Goal: Task Accomplishment & Management: Manage account settings

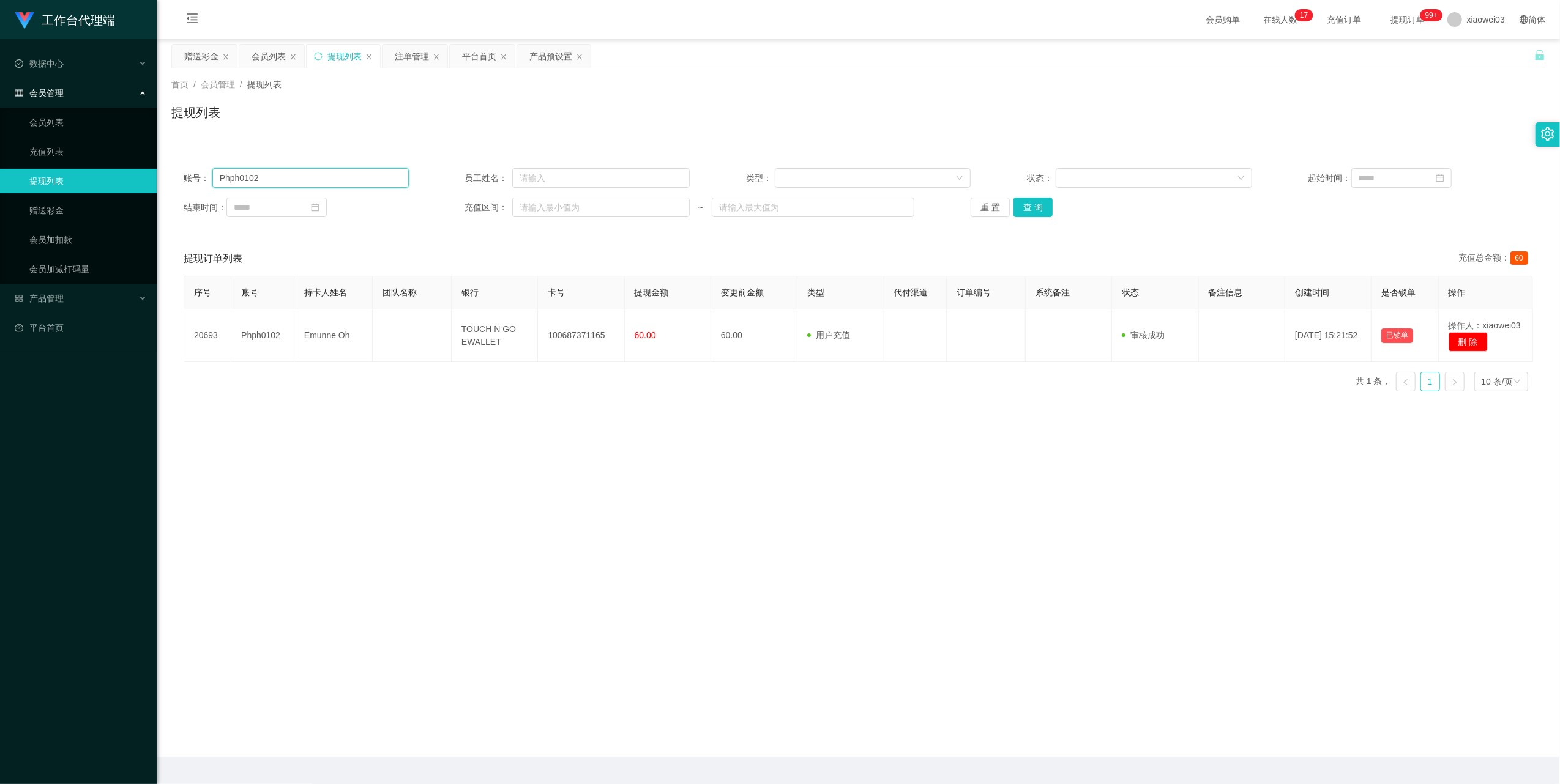
click at [367, 183] on input "Phph0102" at bounding box center [310, 178] width 196 height 19
paste input "lilywee7"
type input "lilywee72"
click at [1038, 205] on button "查 询" at bounding box center [1033, 207] width 39 height 19
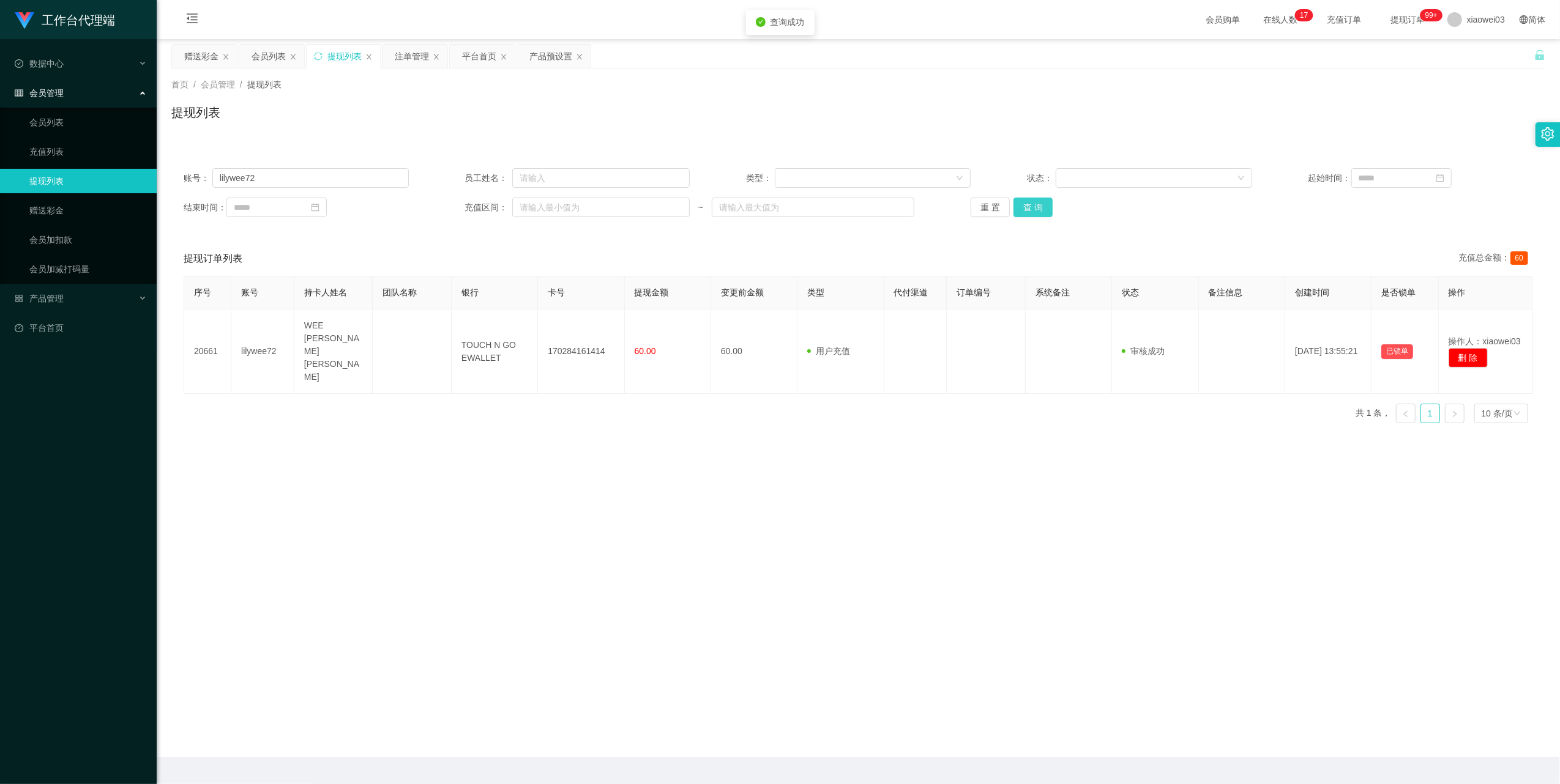
click at [1038, 205] on button "查 询" at bounding box center [1033, 207] width 39 height 19
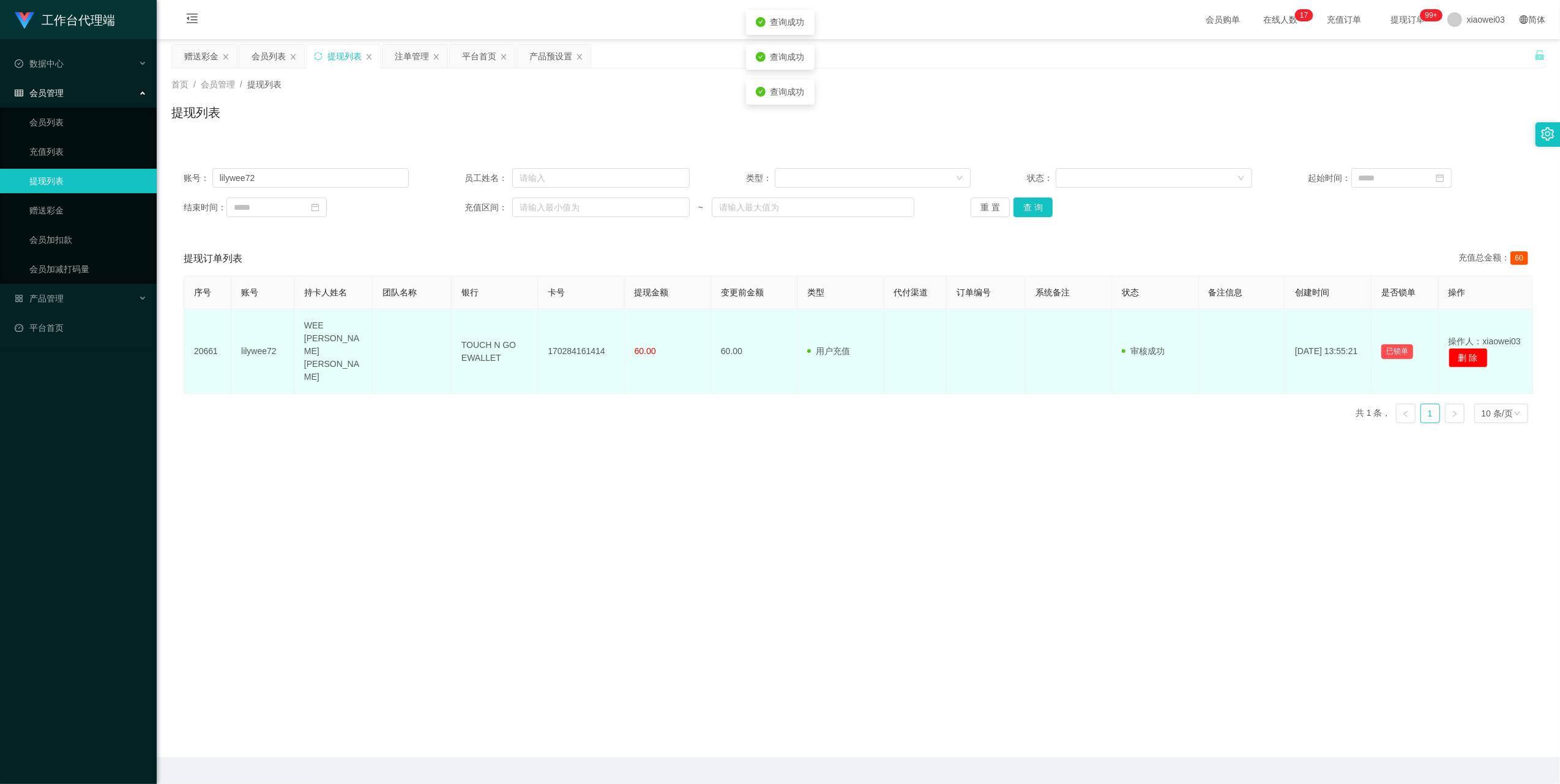
click at [586, 336] on td "170284161414" at bounding box center [581, 352] width 86 height 84
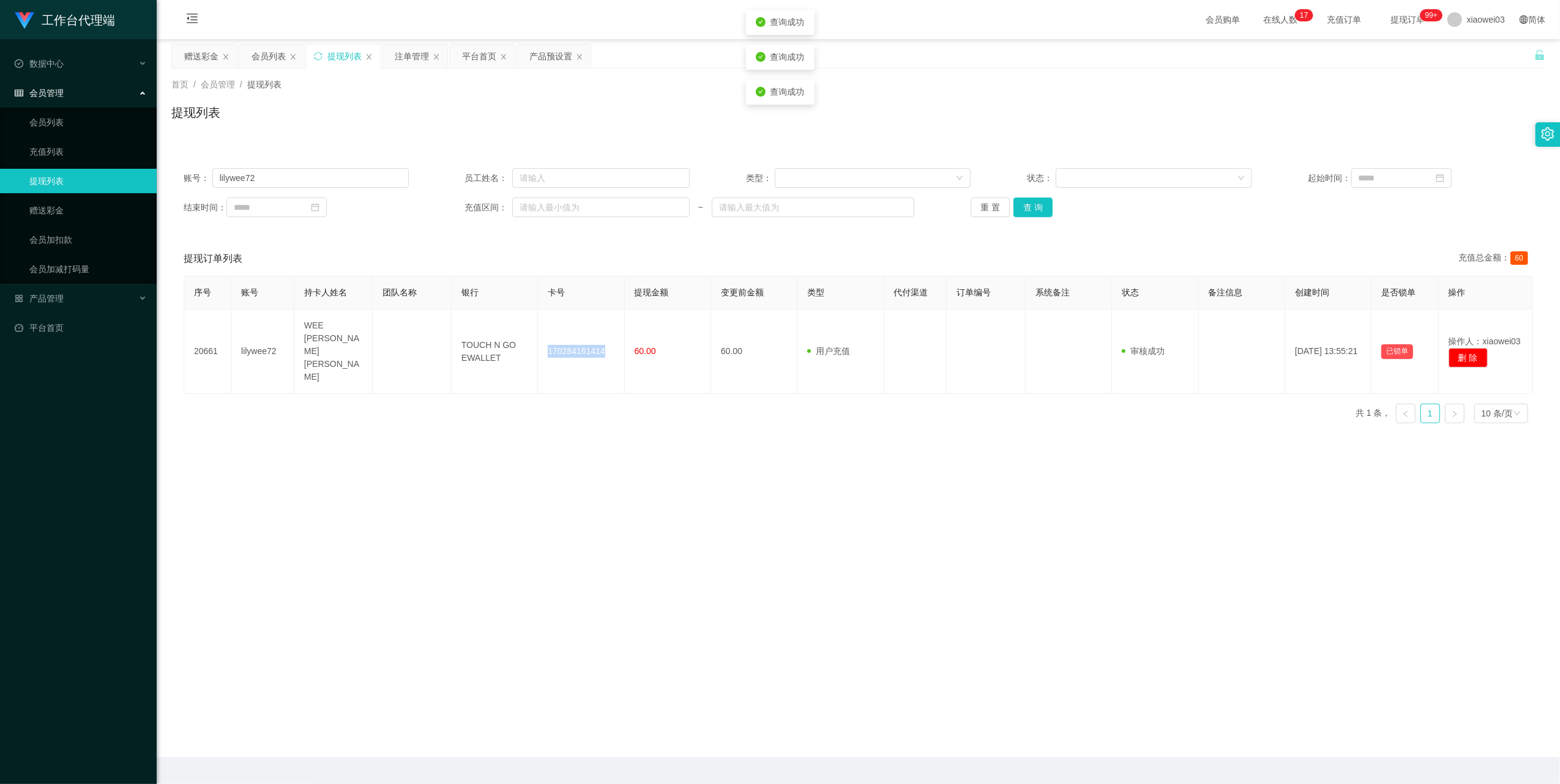
copy td "170284161414"
click at [257, 59] on div "会员列表" at bounding box center [269, 56] width 34 height 23
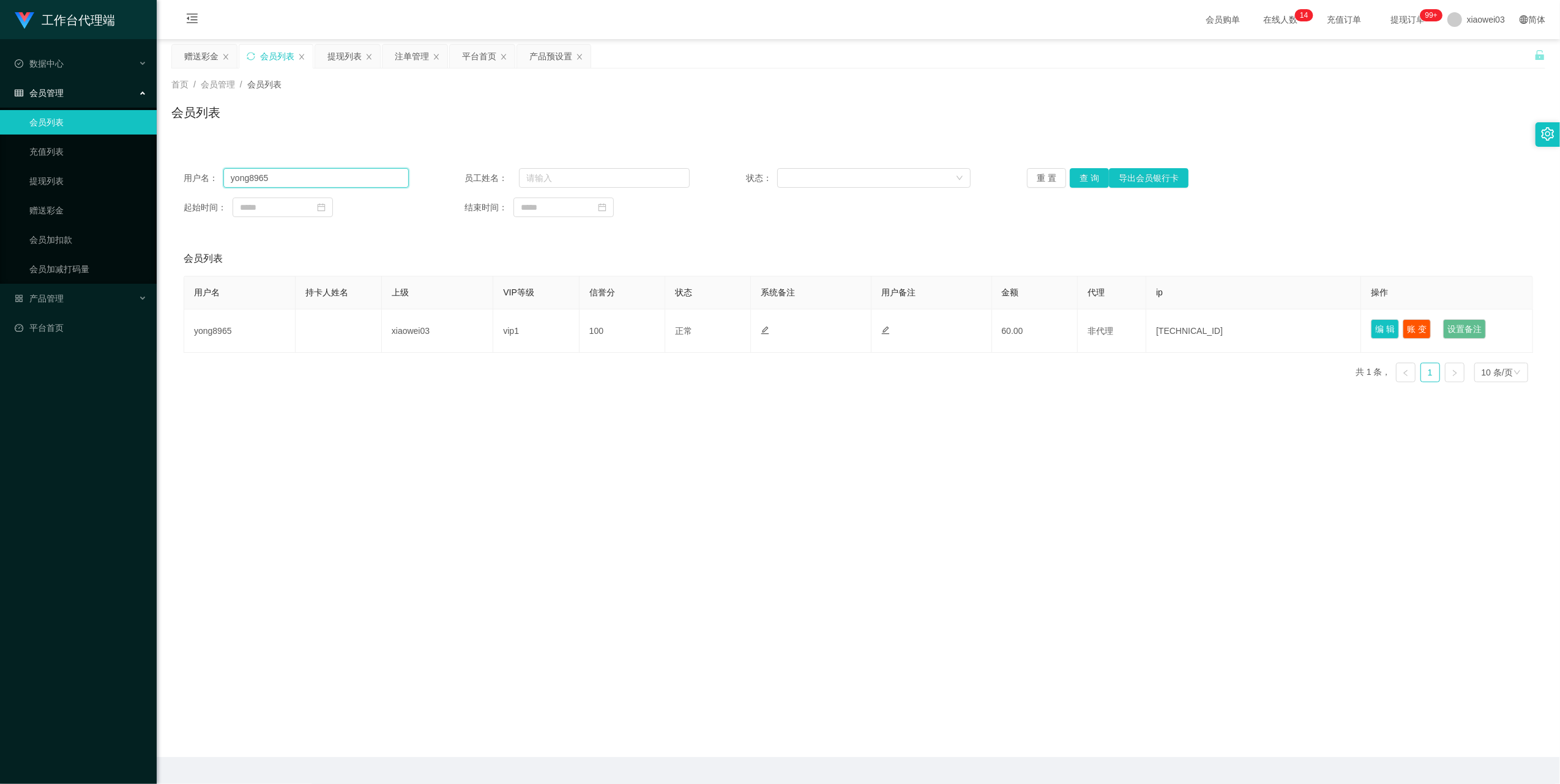
click at [317, 182] on input "yong8965" at bounding box center [316, 178] width 186 height 19
drag, startPoint x: 317, startPoint y: 182, endPoint x: 451, endPoint y: 214, distance: 137.8
click at [317, 183] on input "yong8965" at bounding box center [316, 178] width 186 height 19
paste input "Tong888"
type input "Tong888"
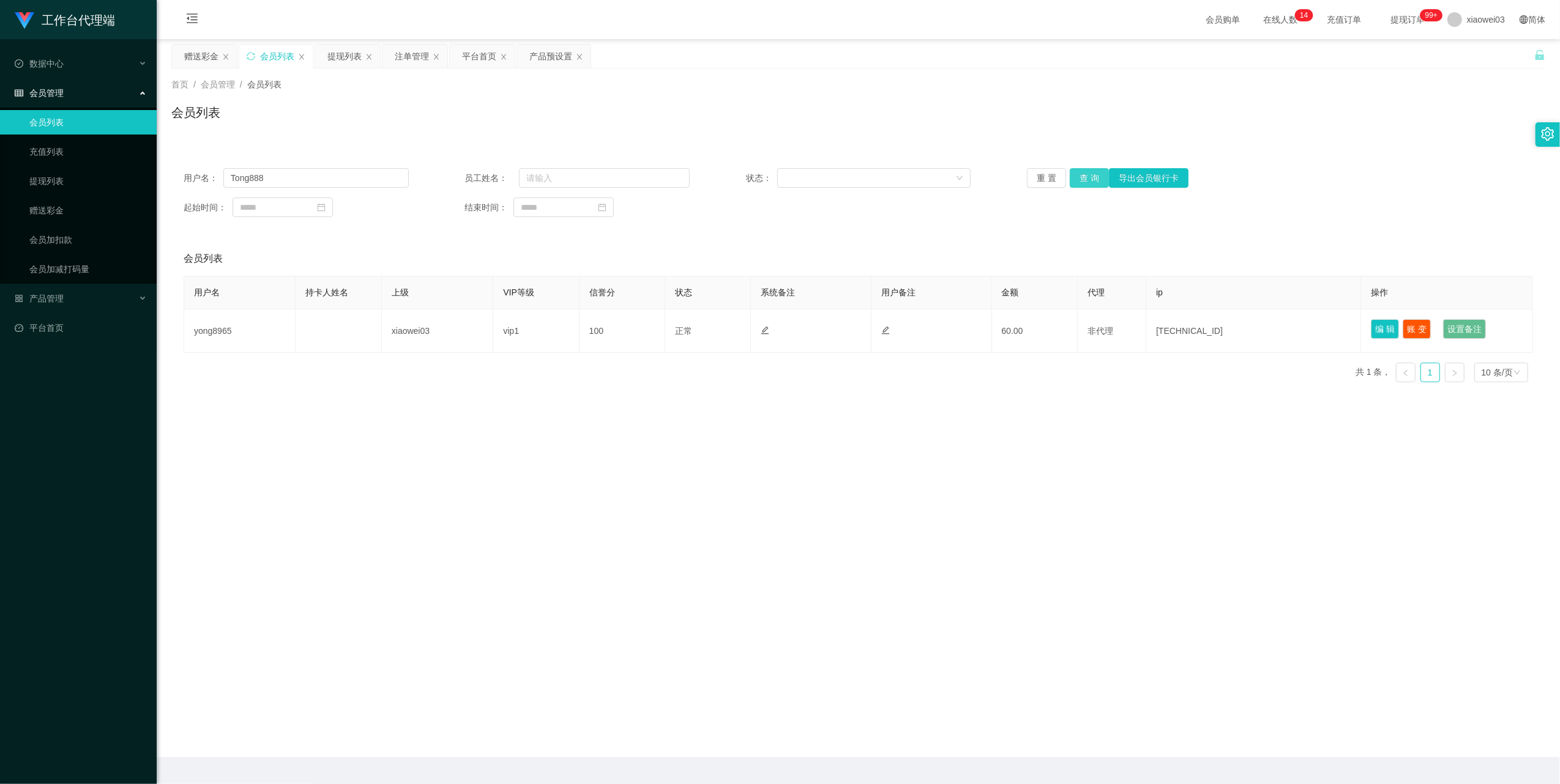
click at [1080, 168] on button "查 询" at bounding box center [1089, 178] width 39 height 19
click at [1080, 169] on button "查 询" at bounding box center [1089, 178] width 39 height 19
click at [1080, 169] on button "查 询" at bounding box center [1095, 178] width 52 height 19
click at [1079, 170] on div "重 置 查 询 导出会员银行卡" at bounding box center [1140, 178] width 225 height 19
click at [201, 59] on div "赠送彩金" at bounding box center [201, 56] width 34 height 23
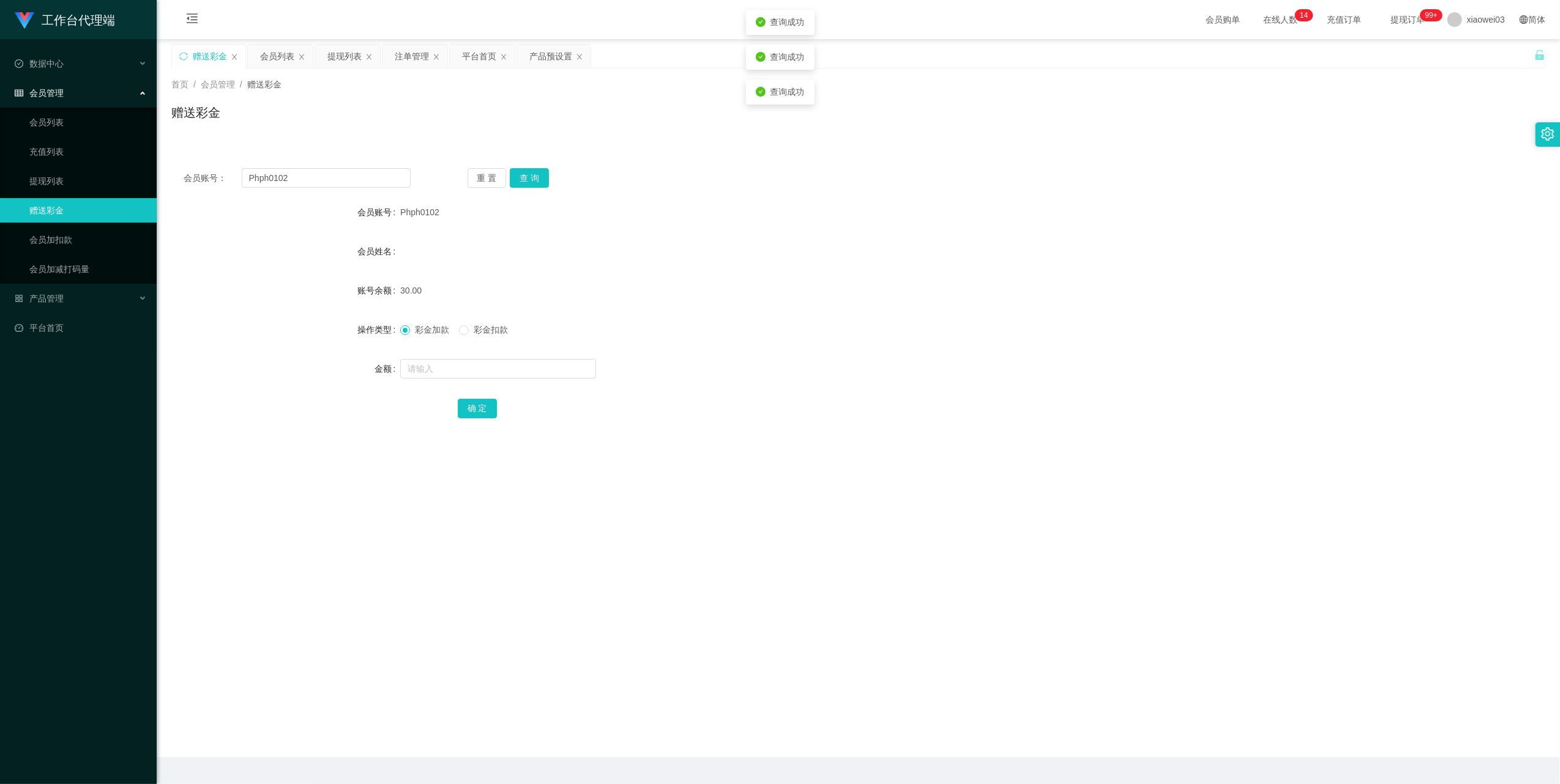
click at [317, 191] on div "会员账号： Phph0102 重 置 查 询 会员账号 Phph0102 会员姓名 账号余额 30.00 操作类型 彩金加款 彩金扣款 金额 确 定" at bounding box center [858, 301] width 1374 height 291
click at [317, 189] on div "会员账号： Phph0102 重 置 查 询 会员账号 Phph0102 会员姓名 账号余额 30.00 操作类型 彩金加款 彩金扣款 金额 确 定" at bounding box center [858, 301] width 1374 height 291
click at [317, 183] on input "Phph0102" at bounding box center [326, 178] width 169 height 19
paste input "Tong888"
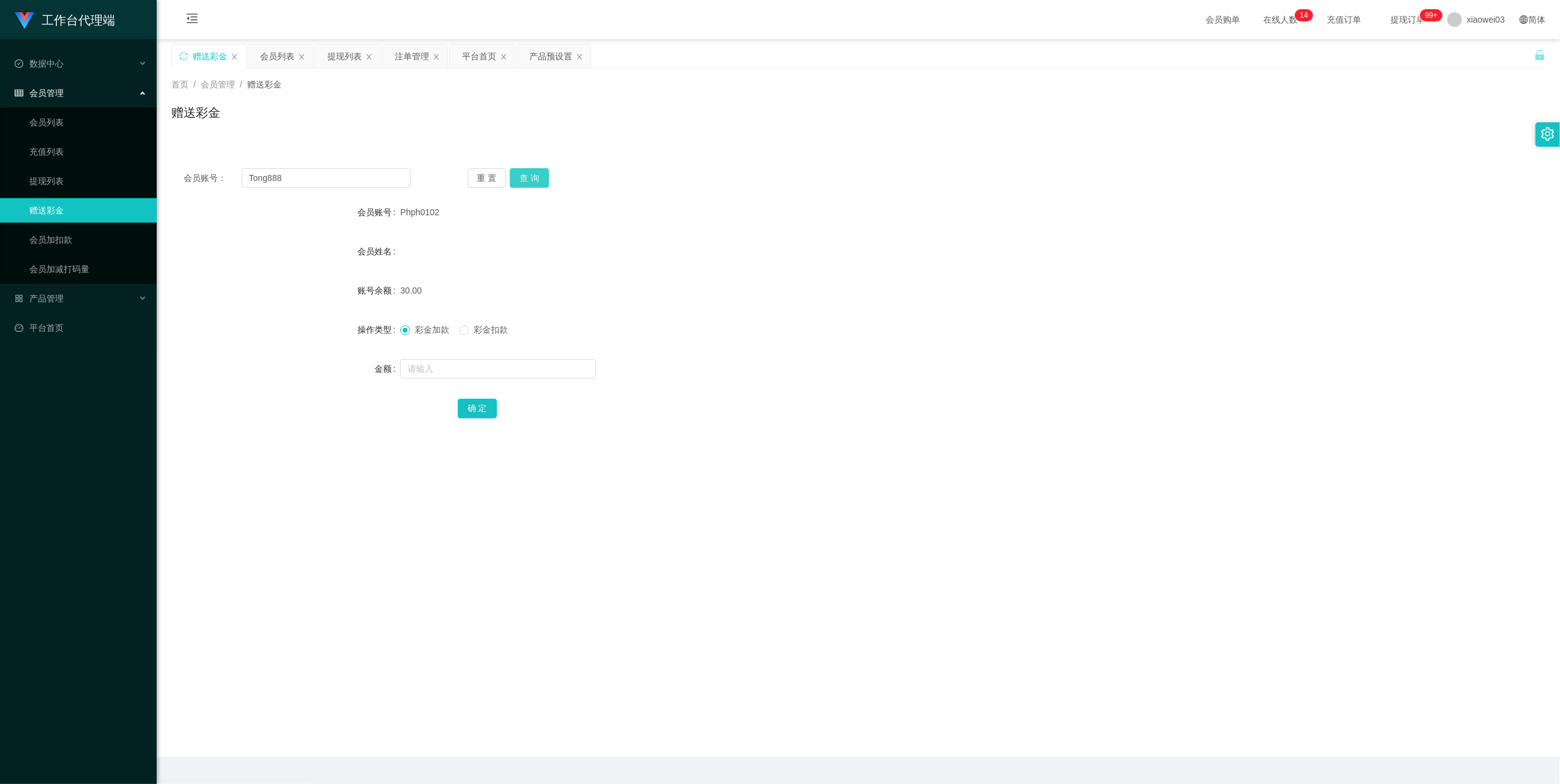
click at [515, 178] on button "查 询" at bounding box center [529, 178] width 39 height 19
click at [415, 208] on span "Tong888" at bounding box center [417, 213] width 33 height 10
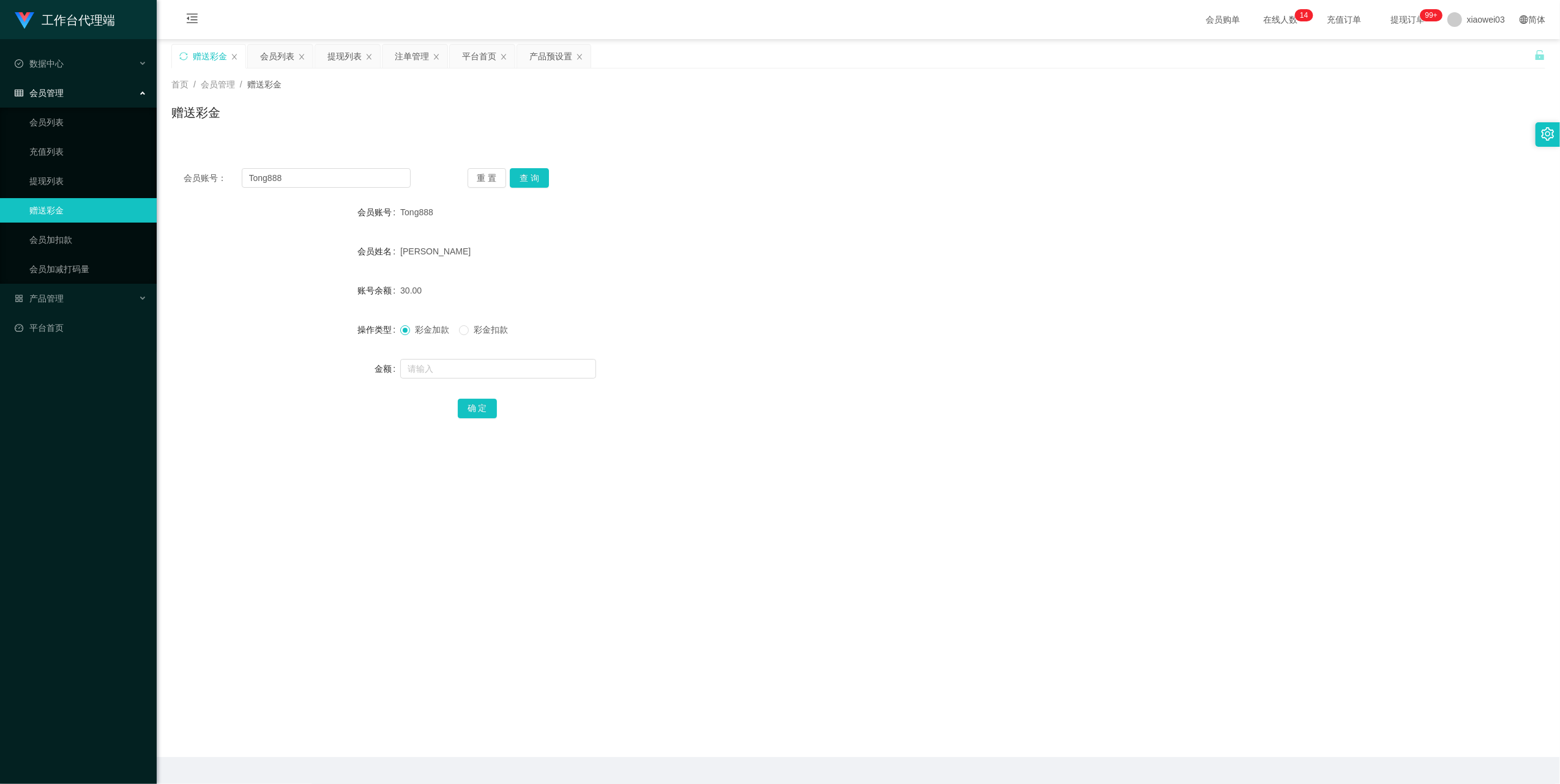
click at [415, 208] on span "Tong888" at bounding box center [417, 213] width 33 height 10
copy span "Tong888"
click at [340, 181] on input "Tong888" at bounding box center [326, 178] width 169 height 19
paste input "lilywee72"
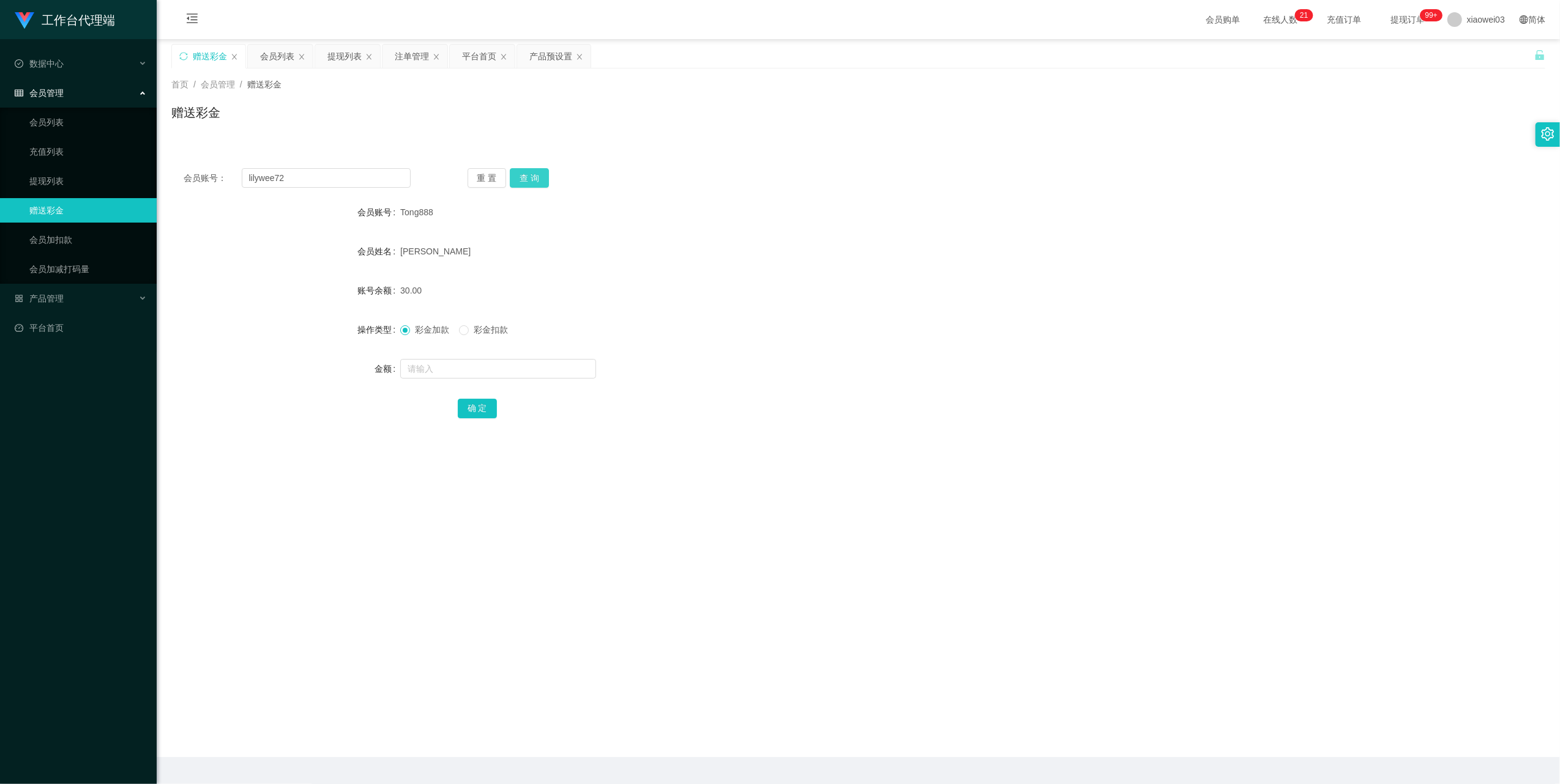
click at [542, 171] on button "查 询" at bounding box center [529, 178] width 39 height 19
click at [351, 177] on input "lilywee72" at bounding box center [326, 178] width 169 height 19
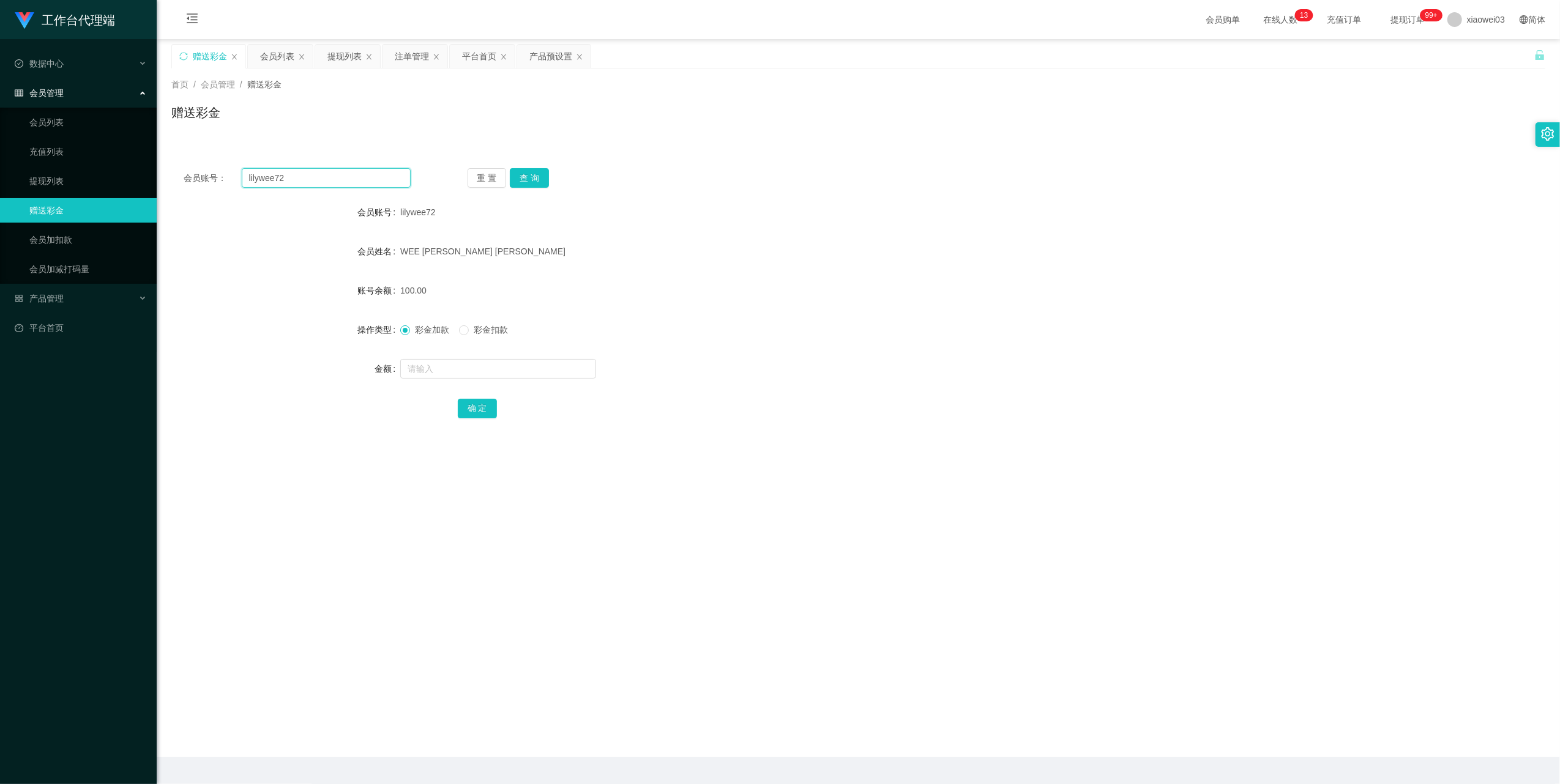
paste input "Janson1688"
click at [541, 179] on button "查 询" at bounding box center [529, 178] width 39 height 19
click at [383, 183] on input "Janson1688" at bounding box center [326, 178] width 169 height 19
paste input "elven193"
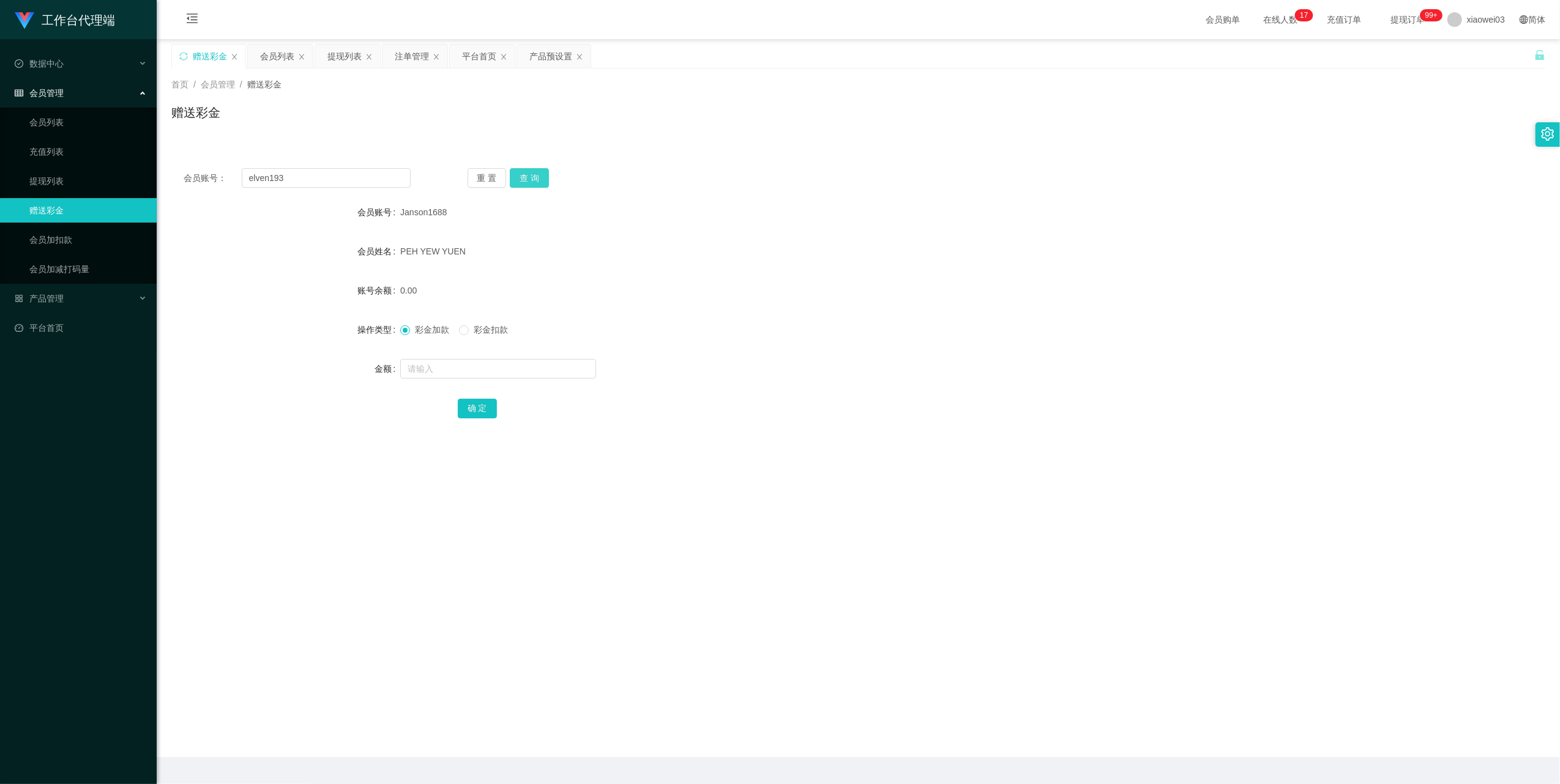
click at [530, 173] on button "查 询" at bounding box center [529, 178] width 39 height 19
click at [309, 176] on input "elven193" at bounding box center [326, 178] width 169 height 19
drag, startPoint x: 309, startPoint y: 176, endPoint x: 356, endPoint y: 202, distance: 53.7
click at [309, 176] on input "elven193" at bounding box center [326, 178] width 169 height 19
paste input "Janson1688"
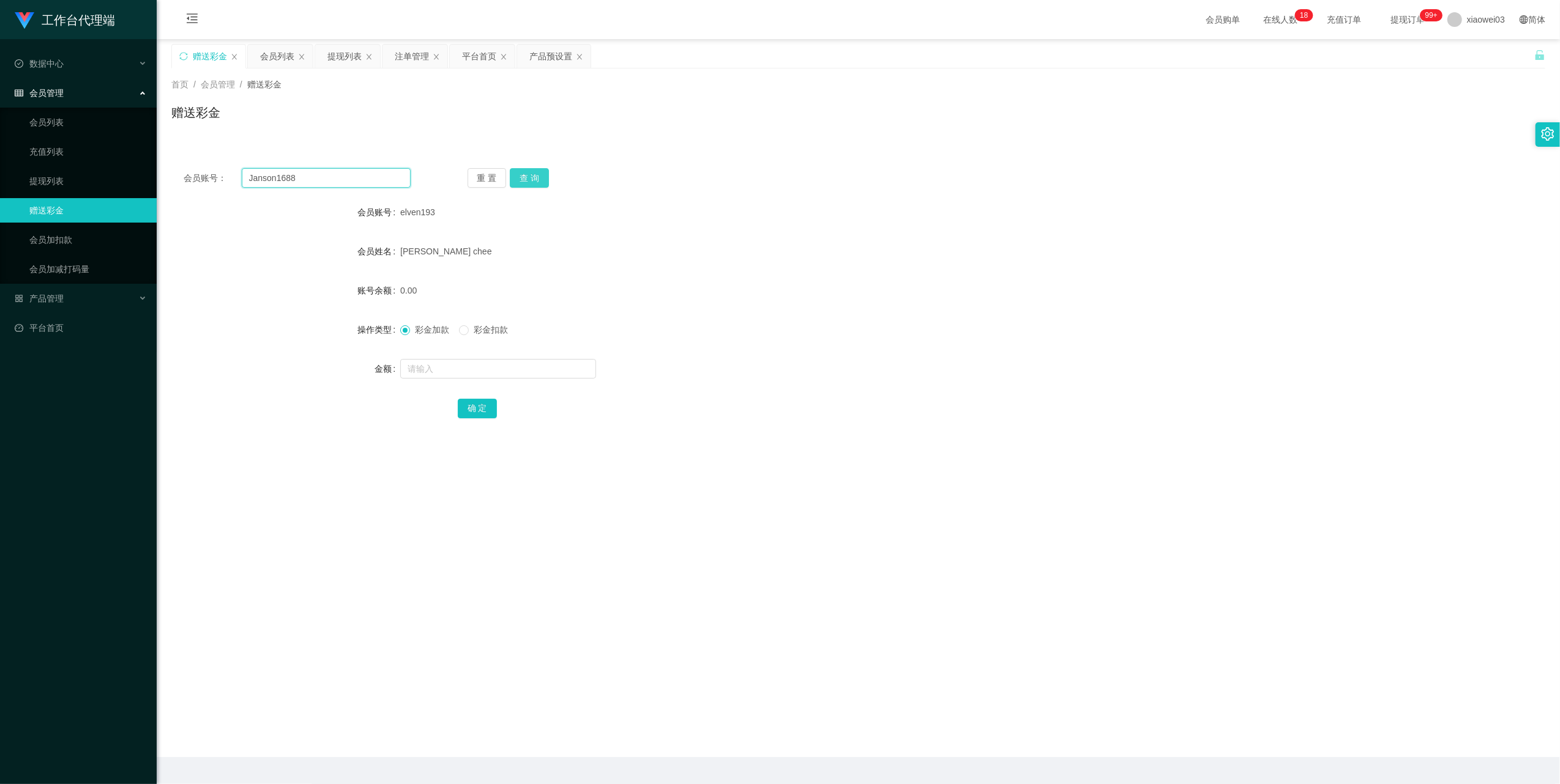
type input "Janson1688"
click at [522, 185] on button "查 询" at bounding box center [529, 178] width 39 height 19
click at [407, 55] on div "注单管理" at bounding box center [412, 56] width 34 height 23
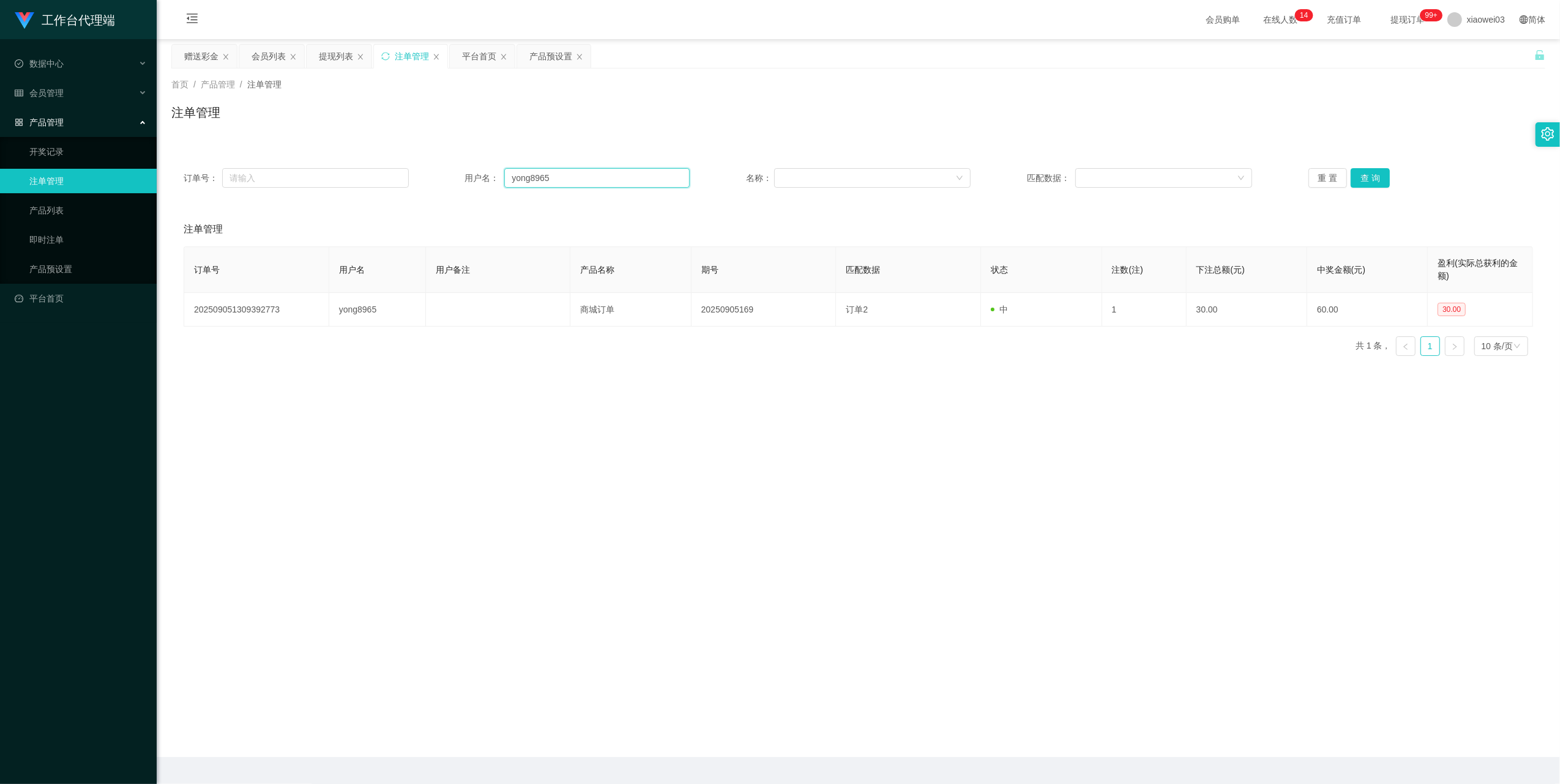
click at [554, 183] on input "yong8965" at bounding box center [597, 178] width 186 height 19
drag, startPoint x: 554, startPoint y: 183, endPoint x: 561, endPoint y: 181, distance: 7.3
click at [556, 183] on input "yong8965" at bounding box center [597, 178] width 186 height 19
paste input "lilywee72"
type input "lilywee72"
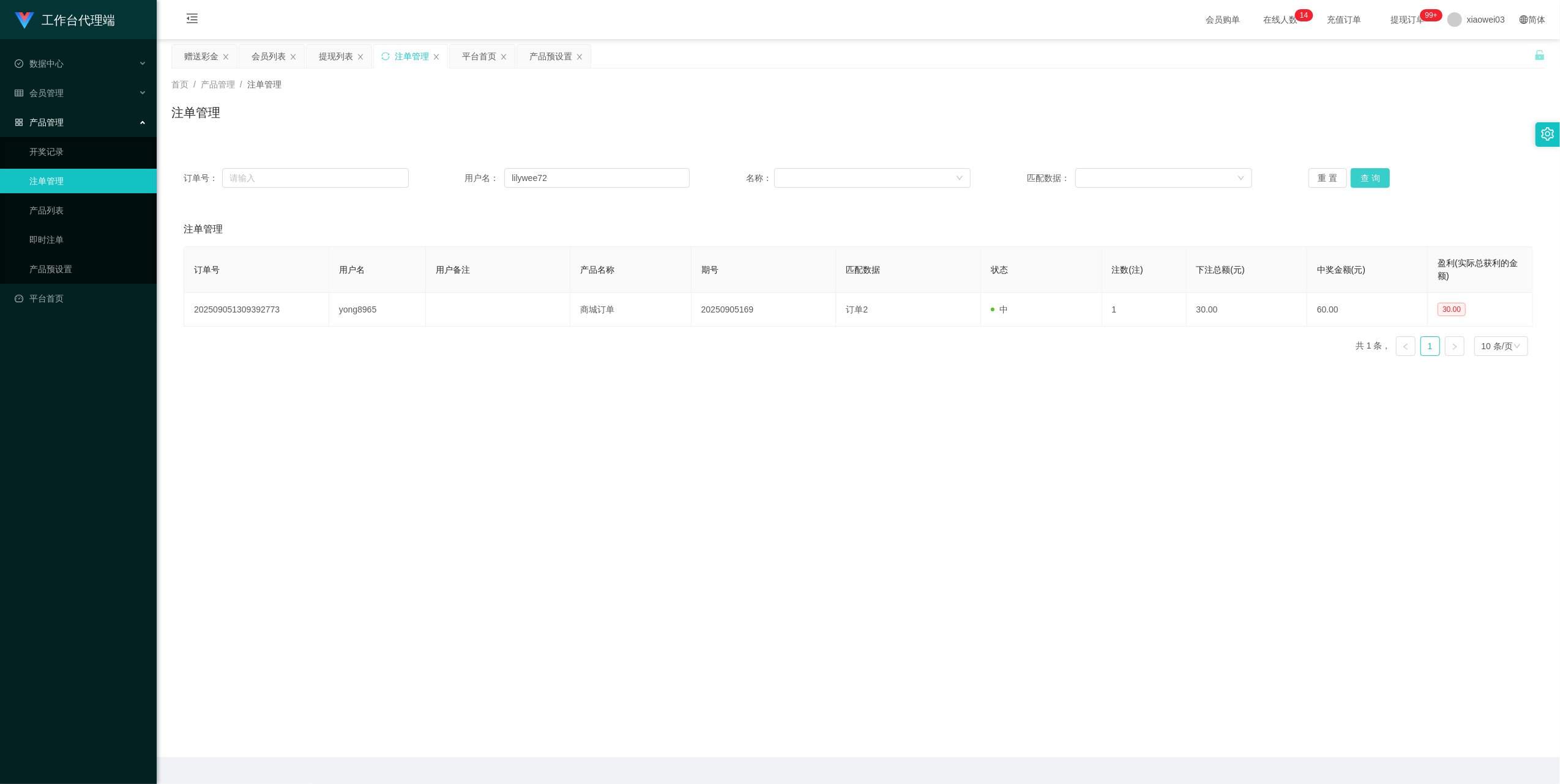
click at [1383, 175] on button "查 询" at bounding box center [1370, 178] width 39 height 19
click at [1376, 176] on button "查 询" at bounding box center [1370, 178] width 39 height 19
click at [1376, 176] on div "重 置 查 询" at bounding box center [1421, 178] width 225 height 19
click at [1376, 176] on button "查 询" at bounding box center [1370, 178] width 39 height 19
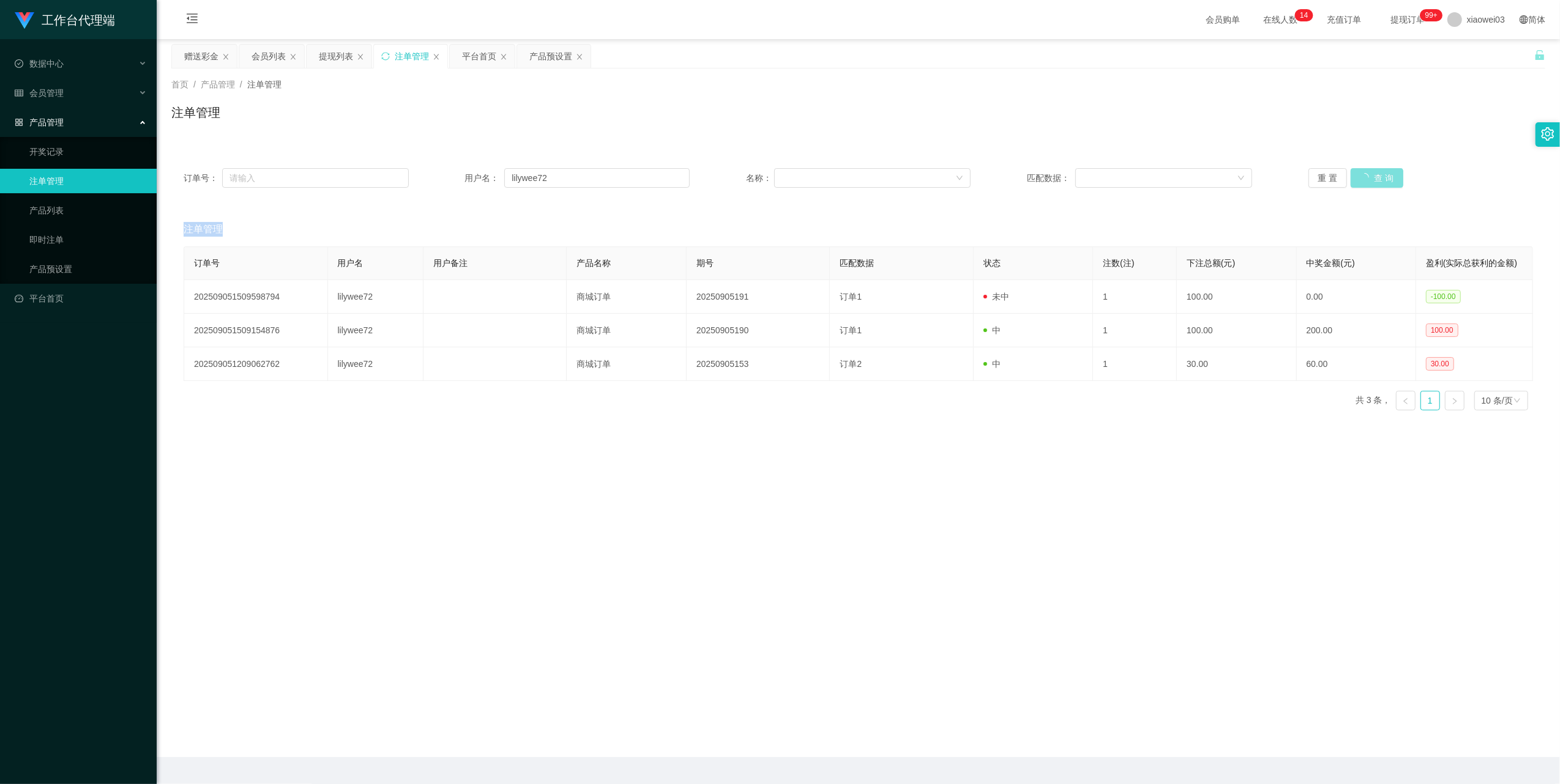
click at [1376, 176] on div "重 置 查 询" at bounding box center [1421, 178] width 225 height 19
click at [1376, 176] on button "查 询" at bounding box center [1370, 178] width 39 height 19
click at [554, 60] on div "产品预设置" at bounding box center [551, 56] width 43 height 23
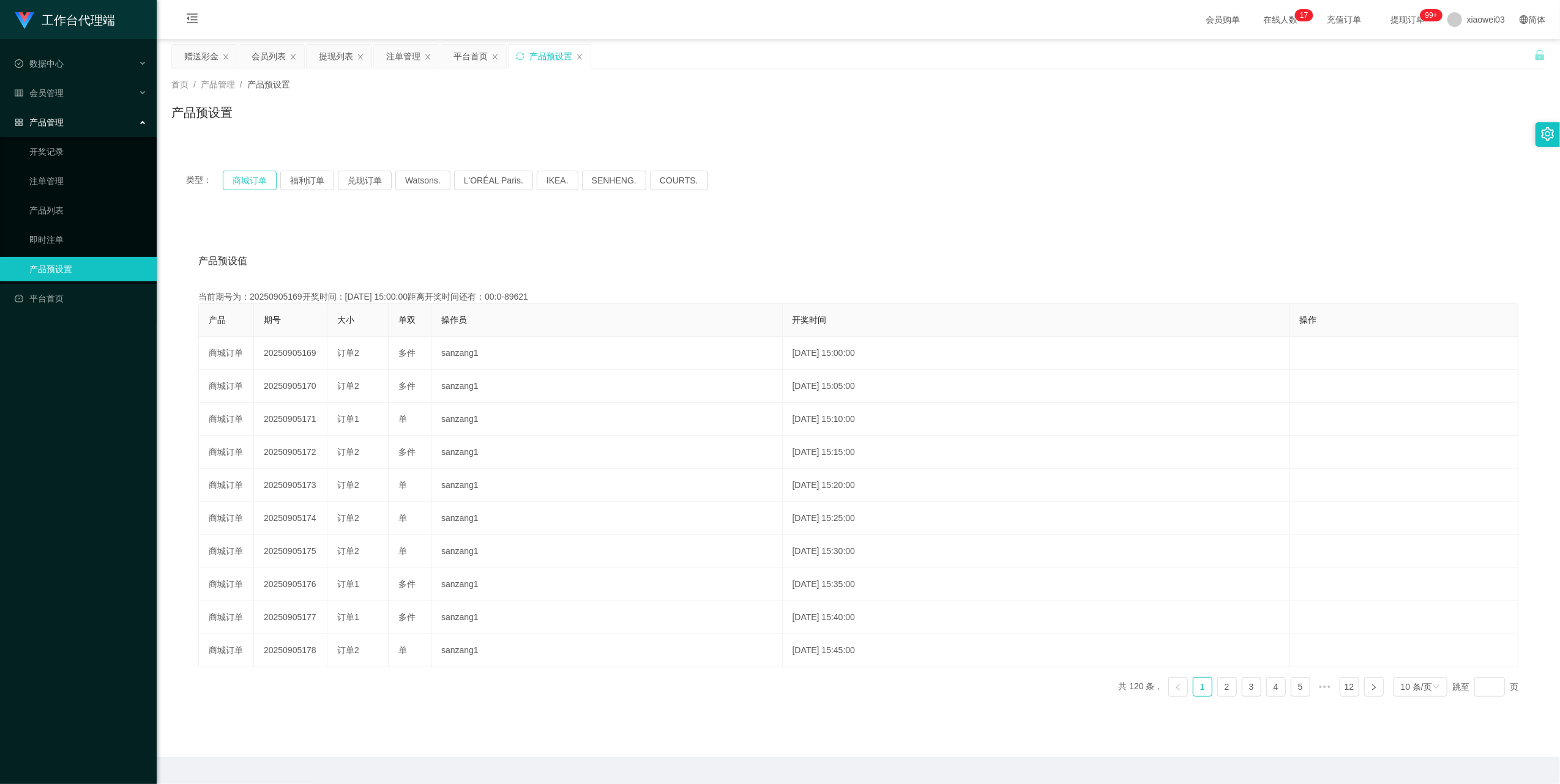
click at [246, 178] on button "商城订单" at bounding box center [249, 180] width 54 height 19
click at [336, 62] on div "提现列表" at bounding box center [336, 56] width 34 height 23
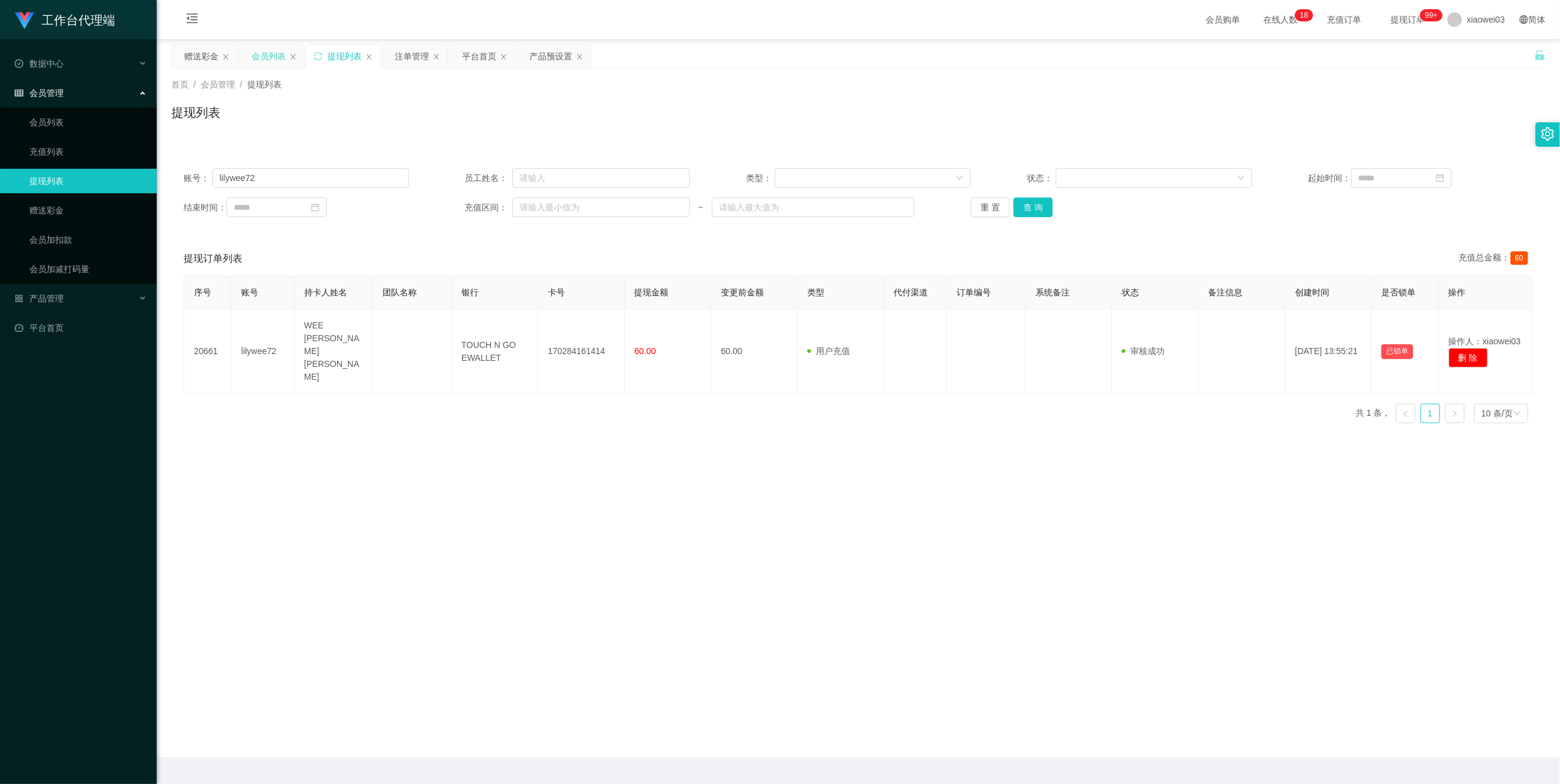
click at [263, 54] on div "会员列表" at bounding box center [269, 56] width 34 height 23
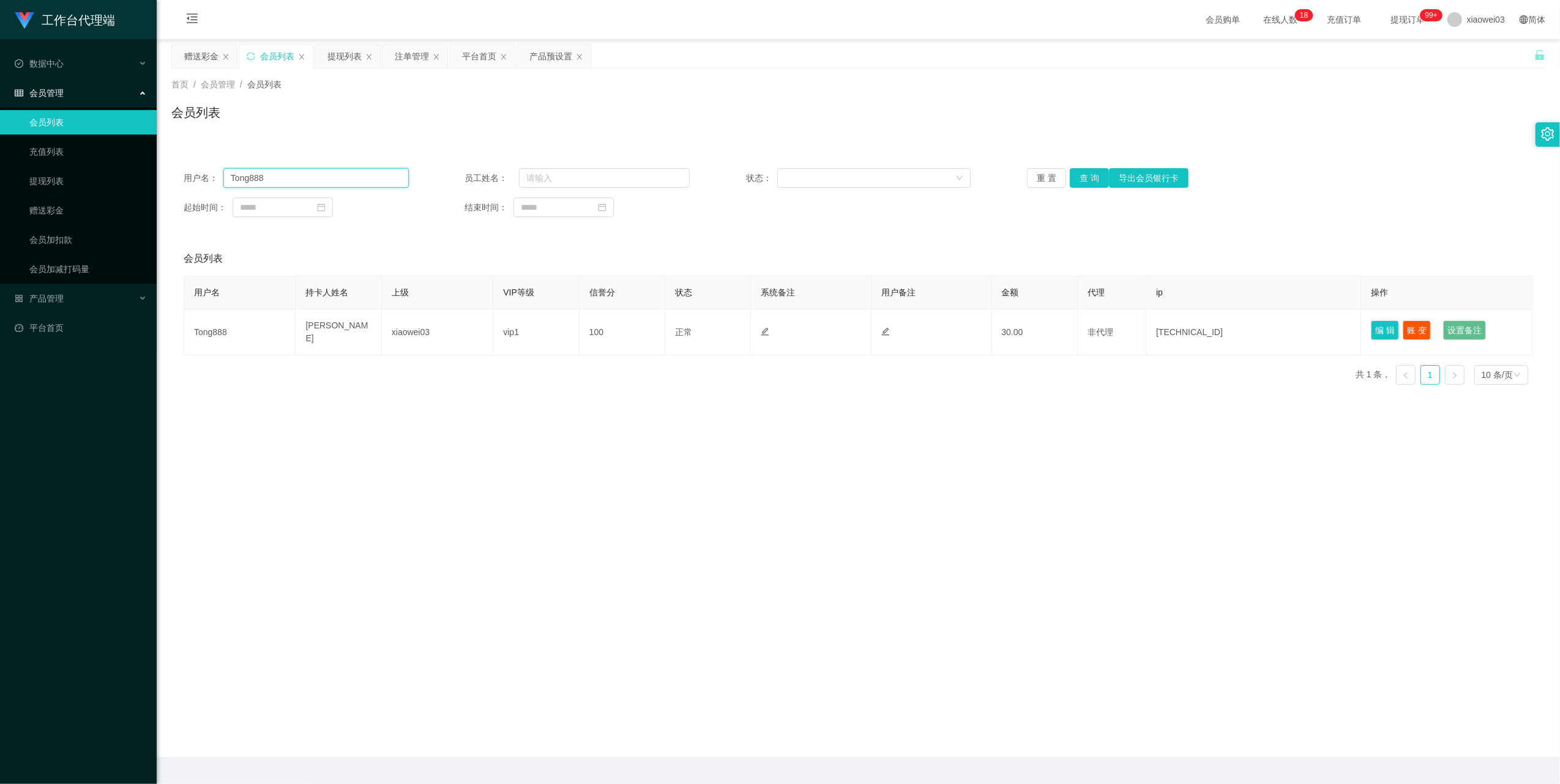
click at [365, 181] on input "Tong888" at bounding box center [316, 178] width 186 height 19
paste input "lilywee72"
type input "lilywee72"
click at [1085, 183] on button "查 询" at bounding box center [1089, 178] width 39 height 19
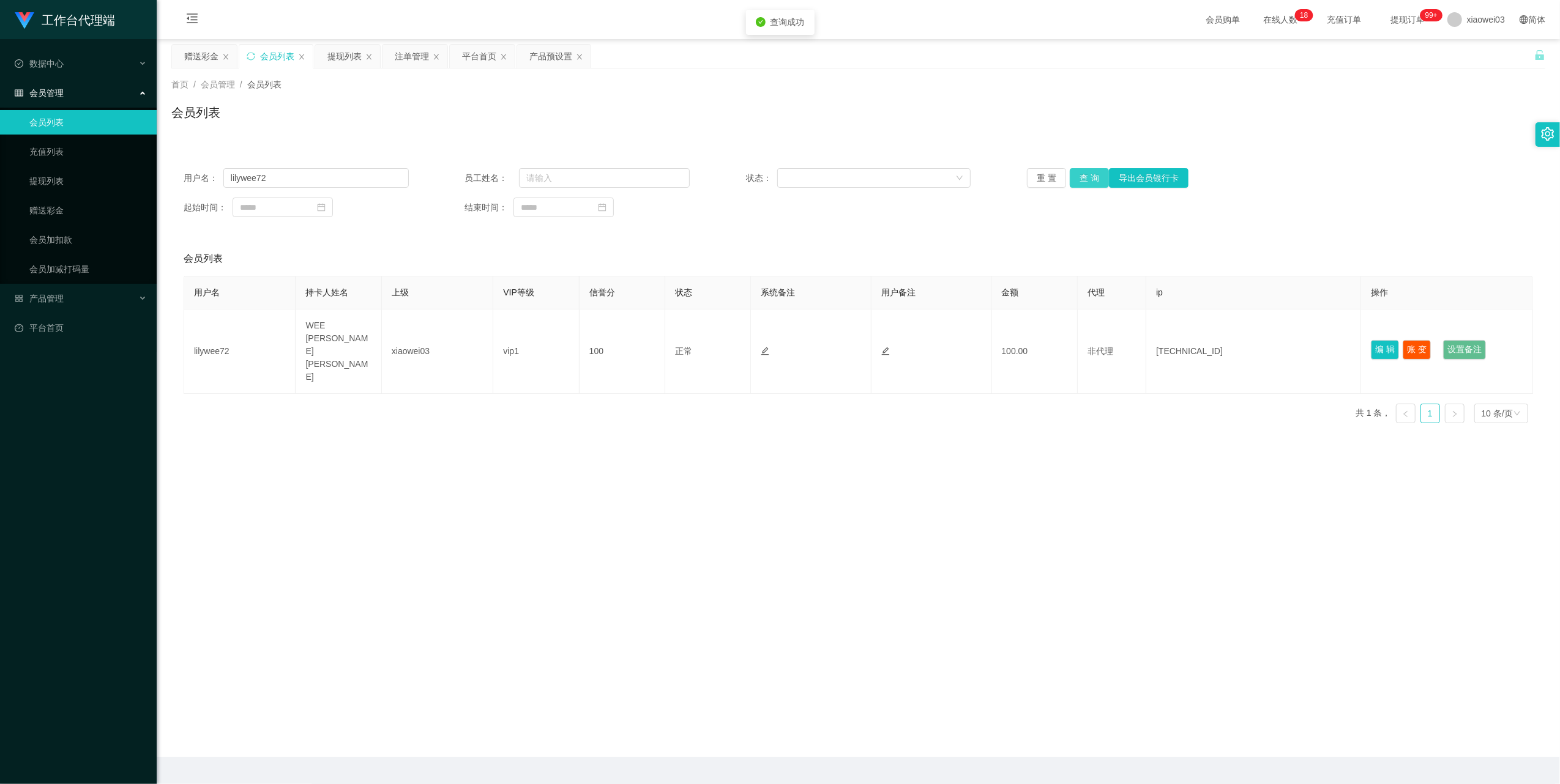
click at [1085, 183] on button "查 询" at bounding box center [1089, 178] width 39 height 19
click at [395, 62] on div "注单管理" at bounding box center [412, 56] width 34 height 23
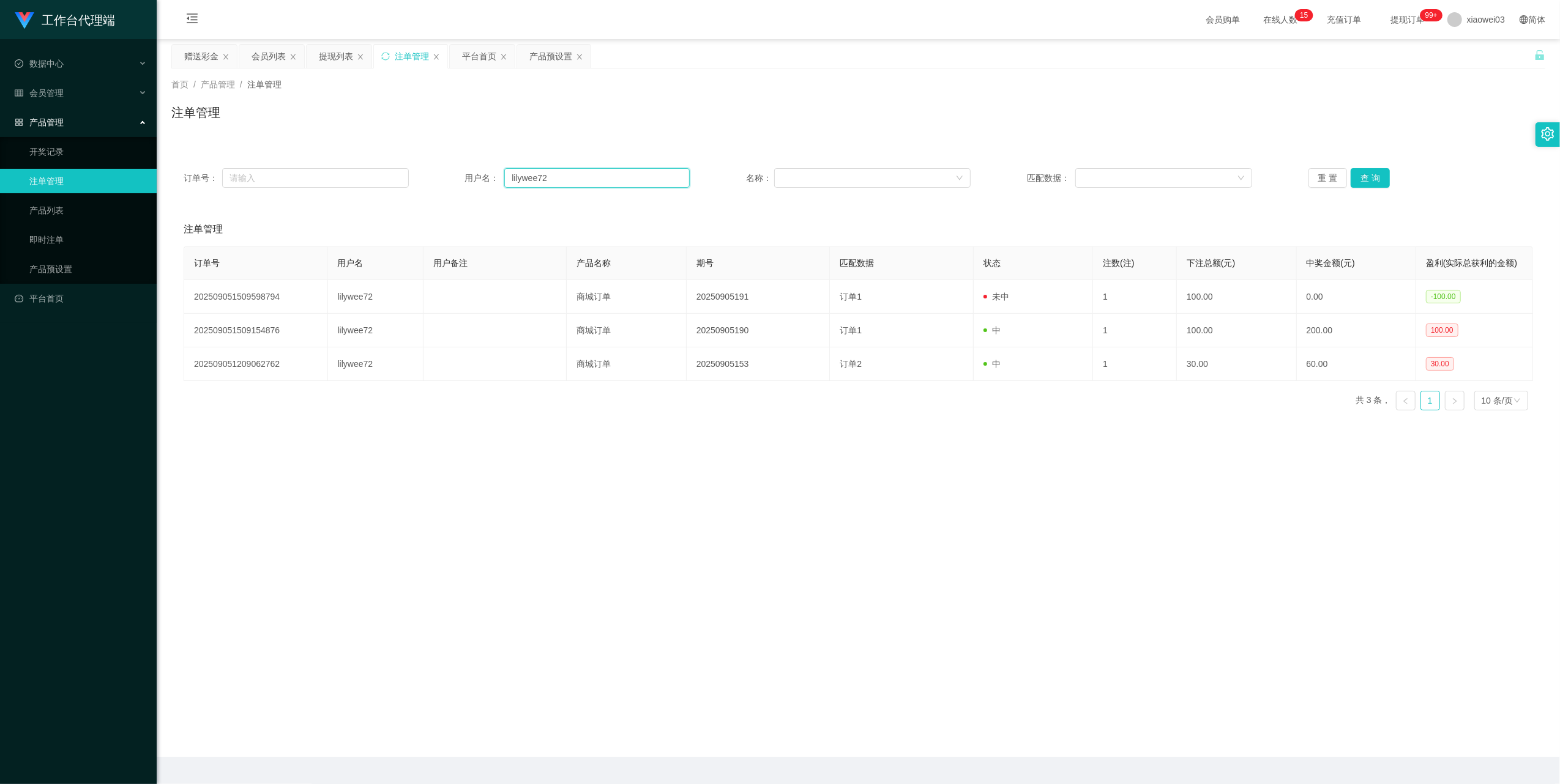
click at [556, 180] on input "lilywee72" at bounding box center [597, 178] width 186 height 19
paste input "Tong888"
type input "Tong888"
click at [1372, 171] on button "查 询" at bounding box center [1370, 178] width 39 height 19
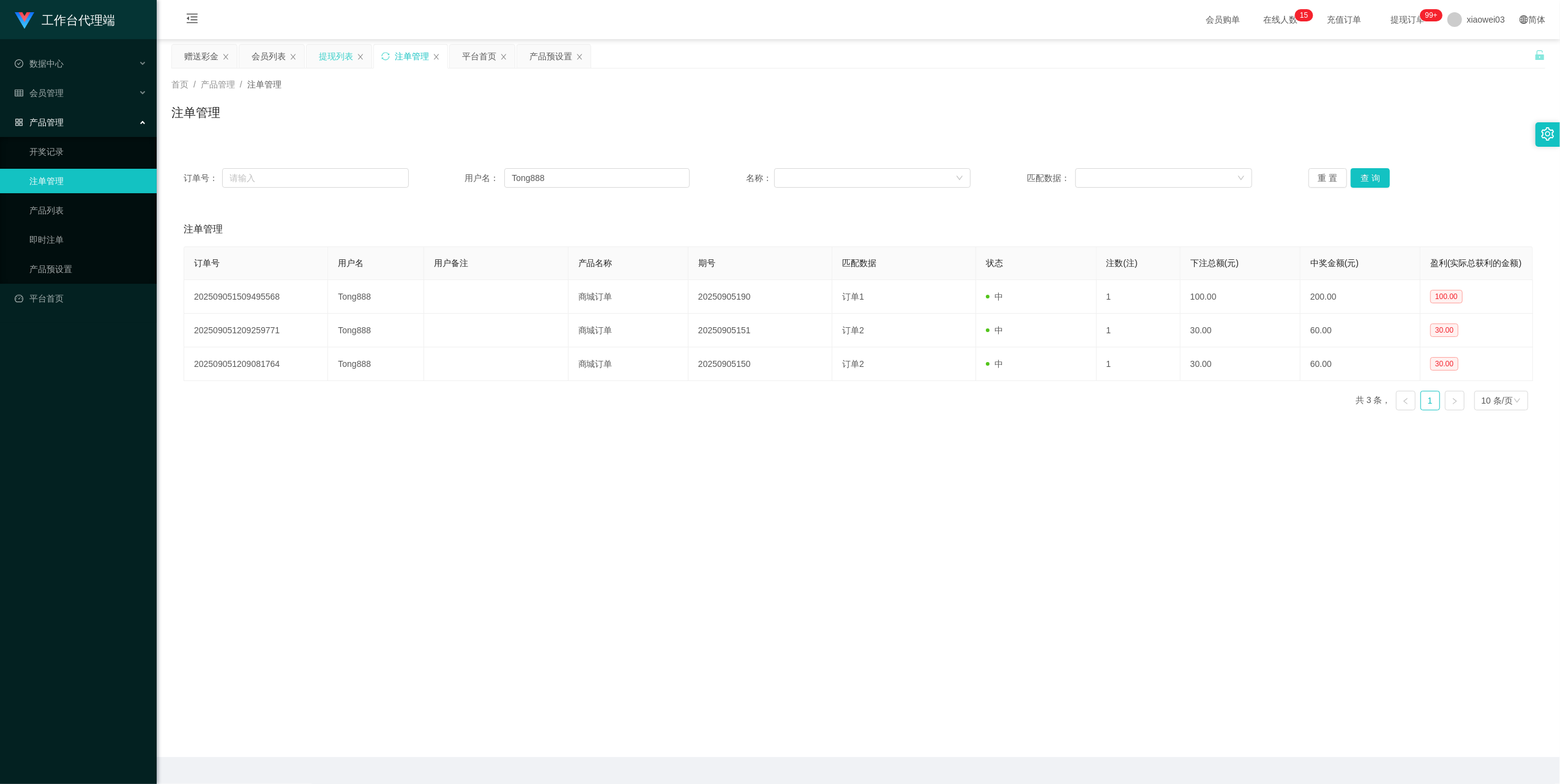
click at [322, 55] on div "提现列表" at bounding box center [336, 56] width 34 height 23
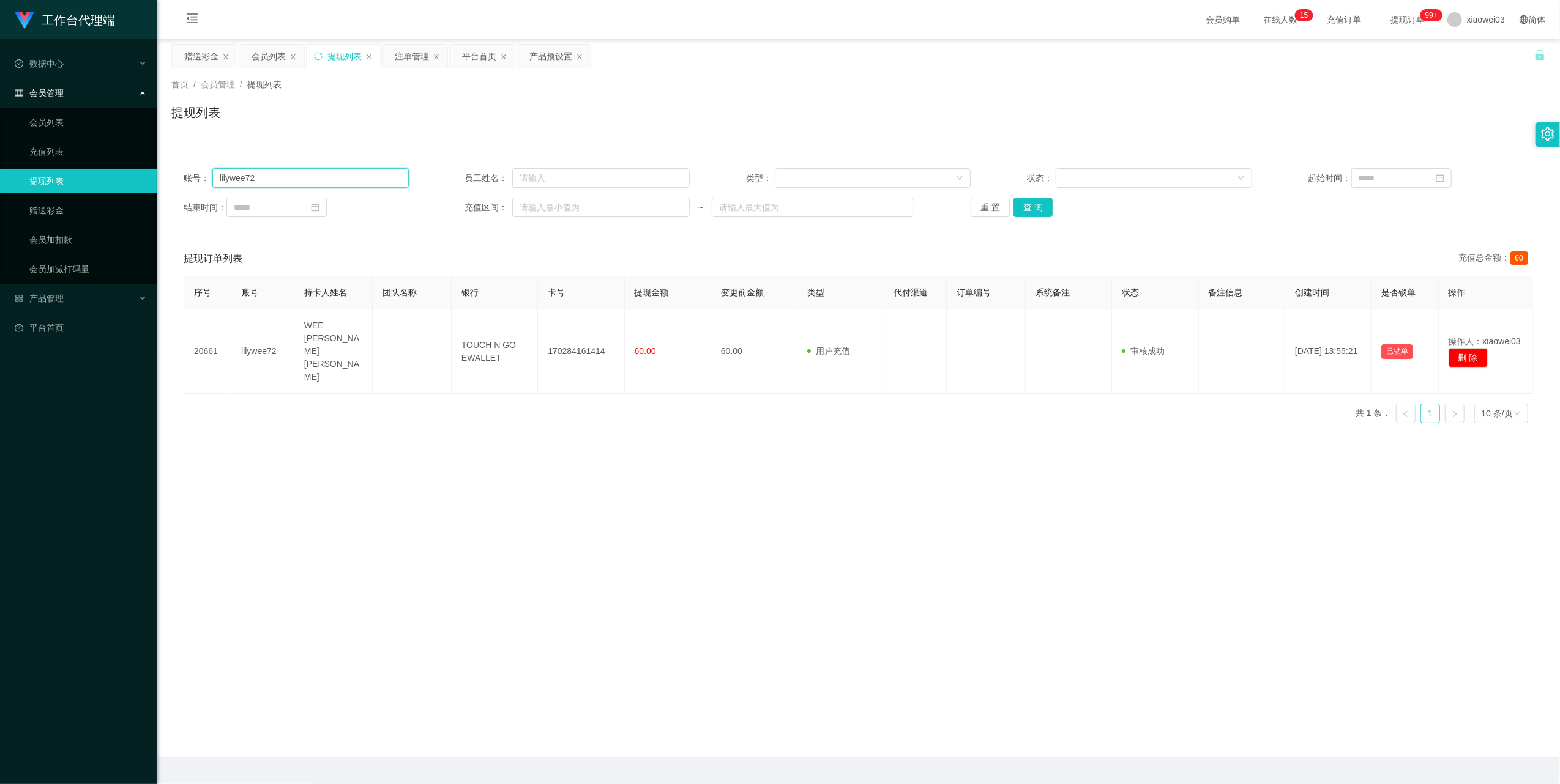
click at [360, 180] on input "lilywee72" at bounding box center [310, 178] width 196 height 19
paste input "elven193"
click at [1034, 200] on button "查 询" at bounding box center [1033, 207] width 39 height 19
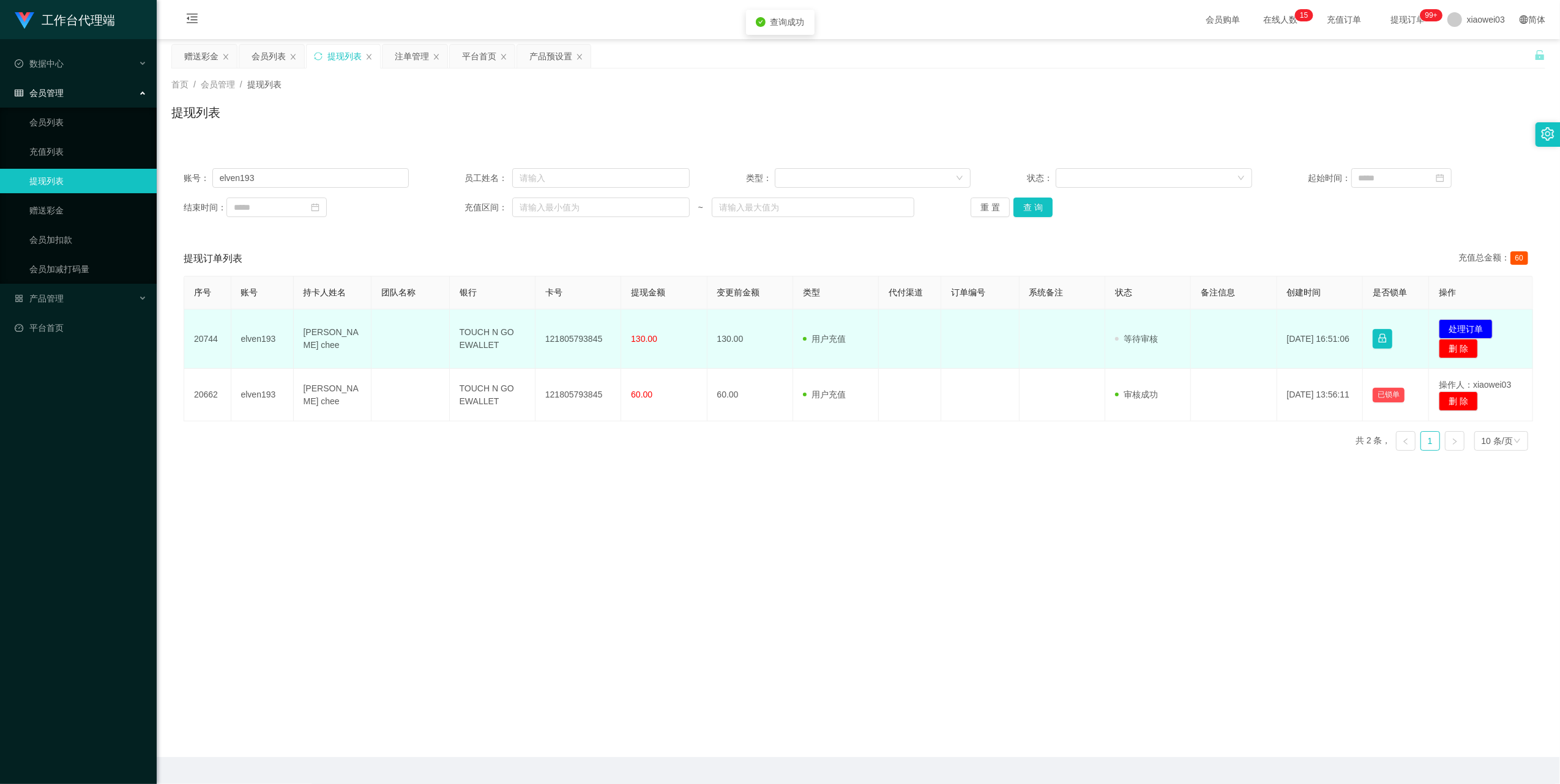
click at [582, 338] on td "121805793845" at bounding box center [579, 339] width 86 height 59
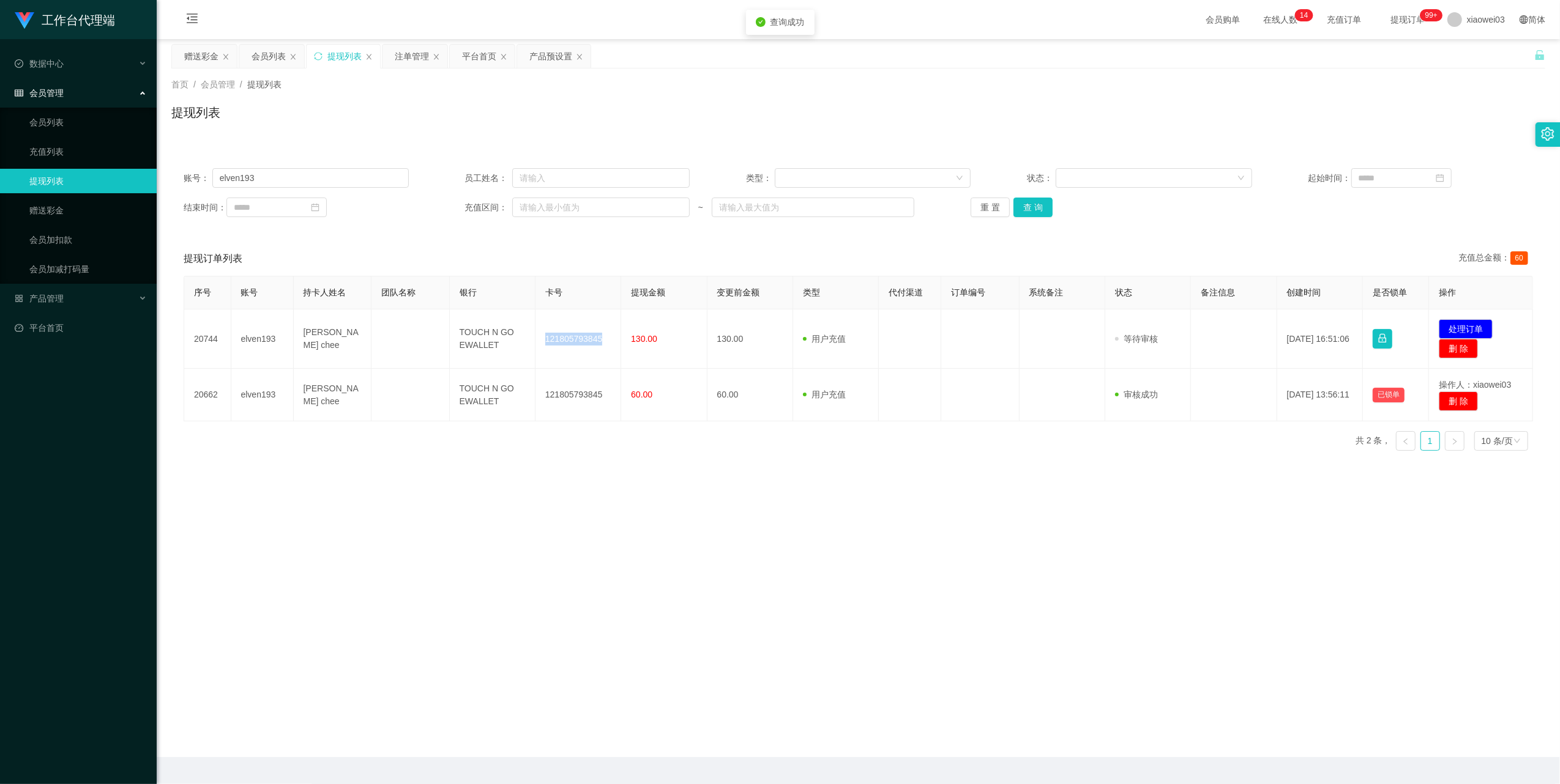
copy td "121805793845"
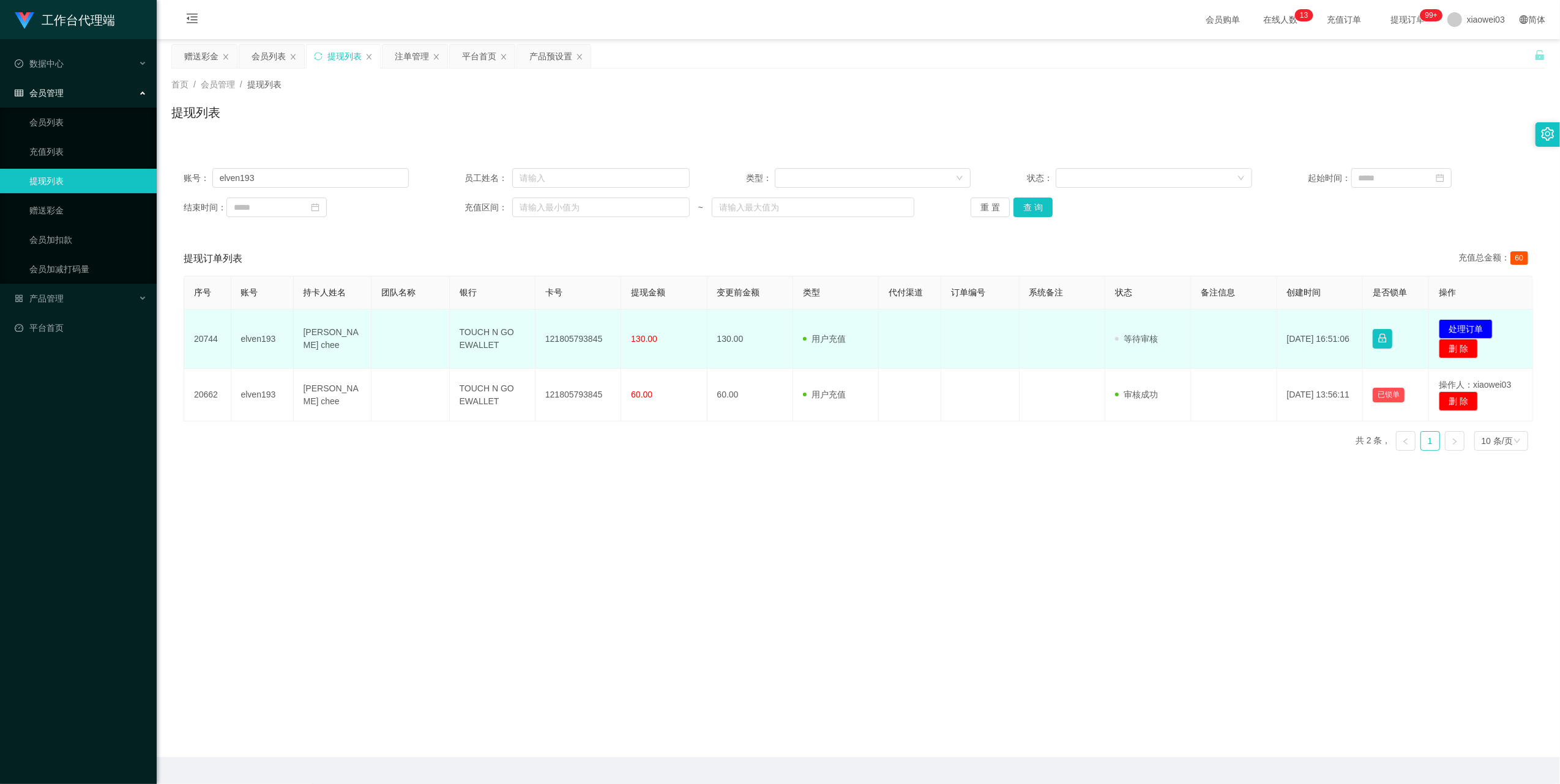
click at [464, 345] on td "TOUCH N GO EWALLET" at bounding box center [493, 339] width 86 height 59
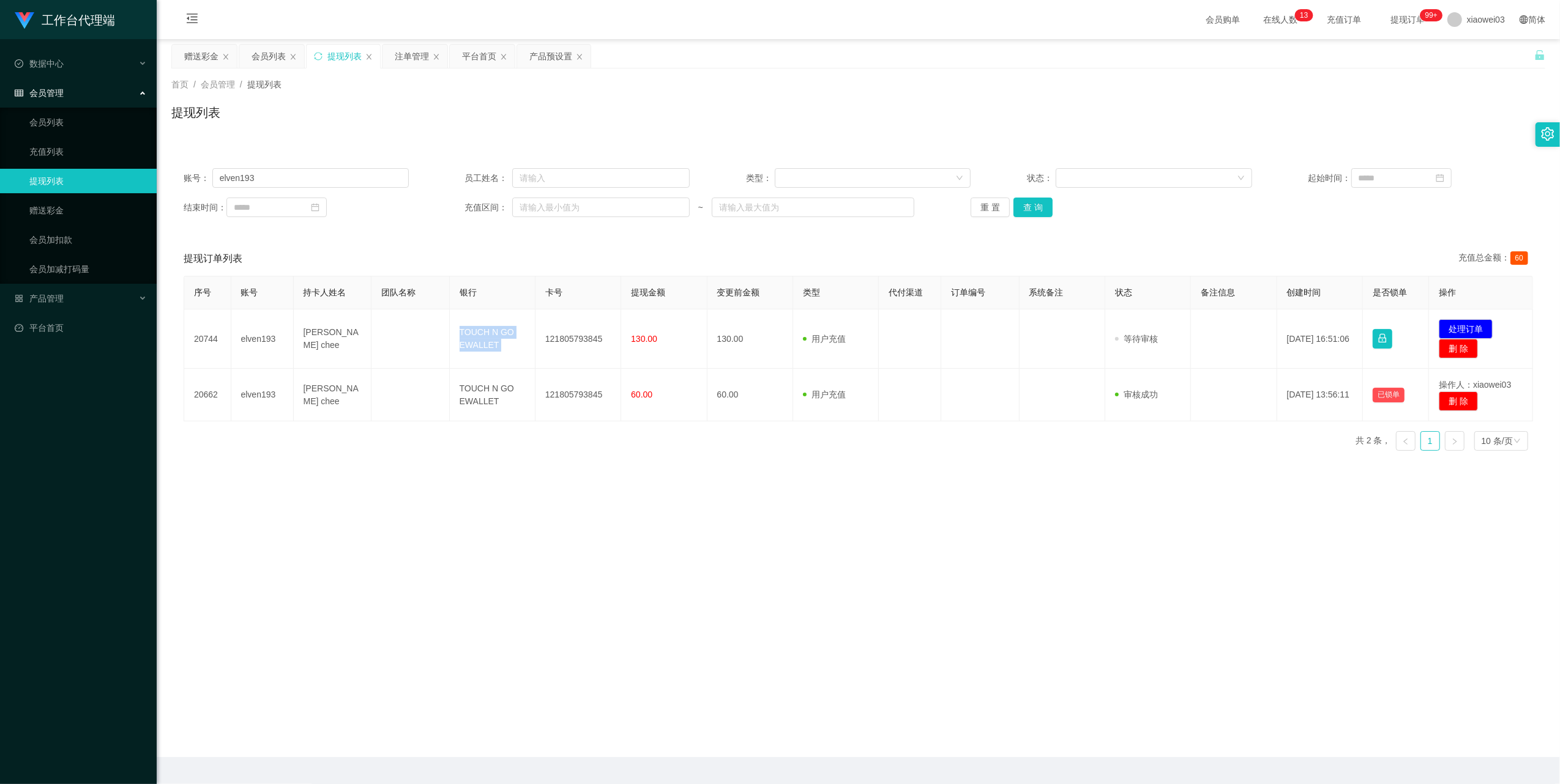
copy td "TOUCH N GO EWALLET"
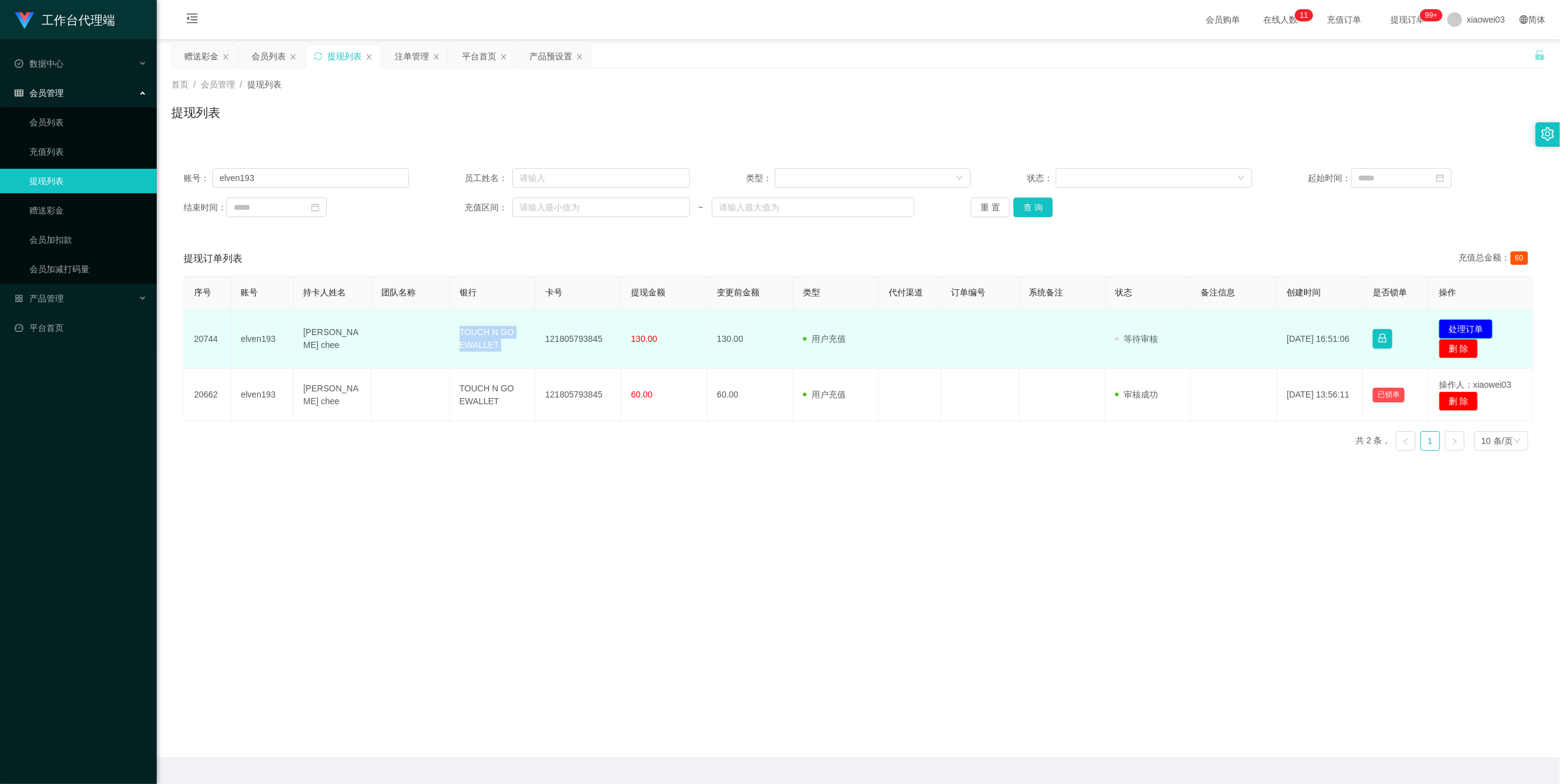
click at [1464, 321] on button "处理订单" at bounding box center [1465, 329] width 54 height 19
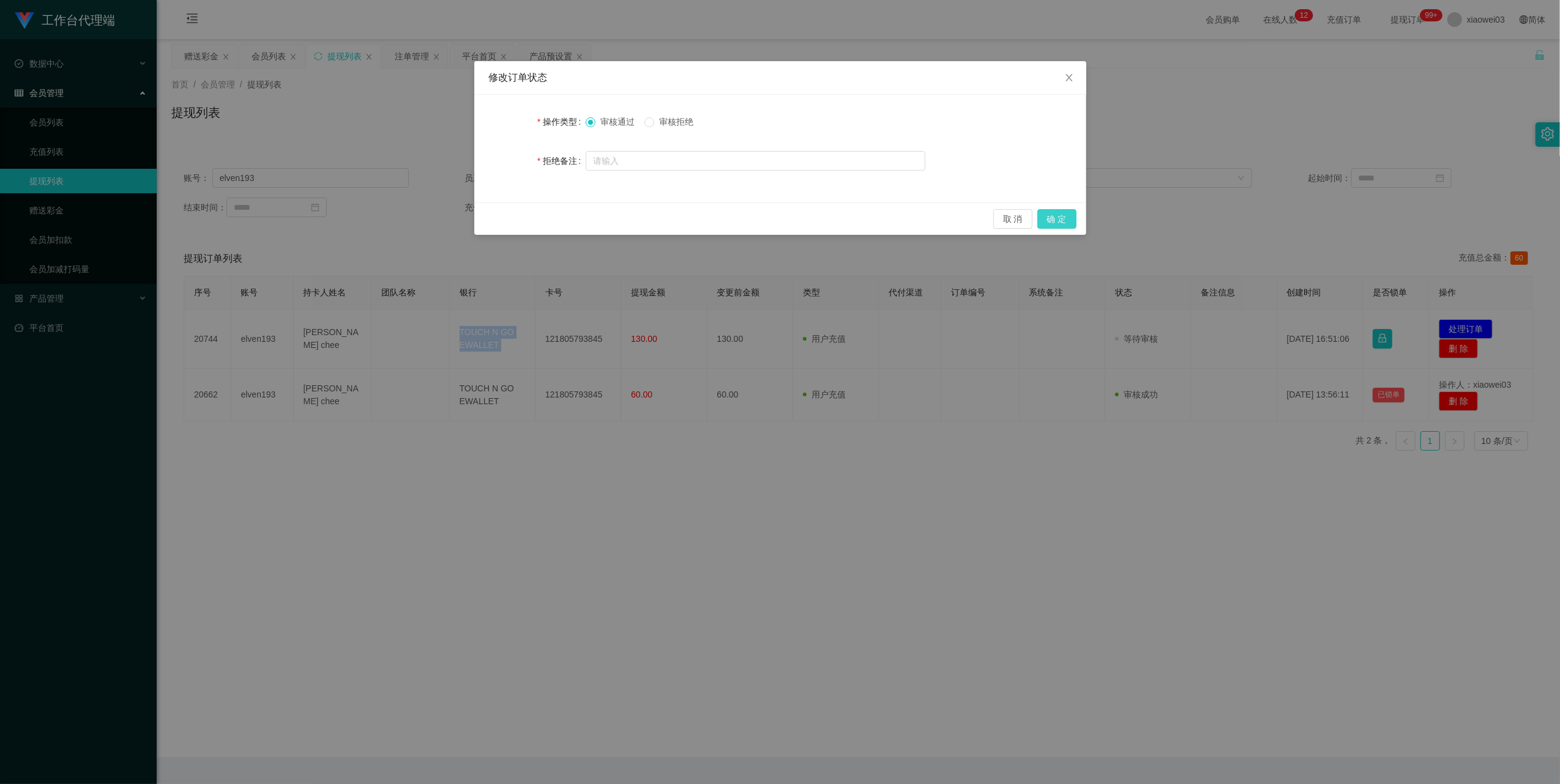
click at [1059, 221] on button "确 定" at bounding box center [1056, 218] width 39 height 19
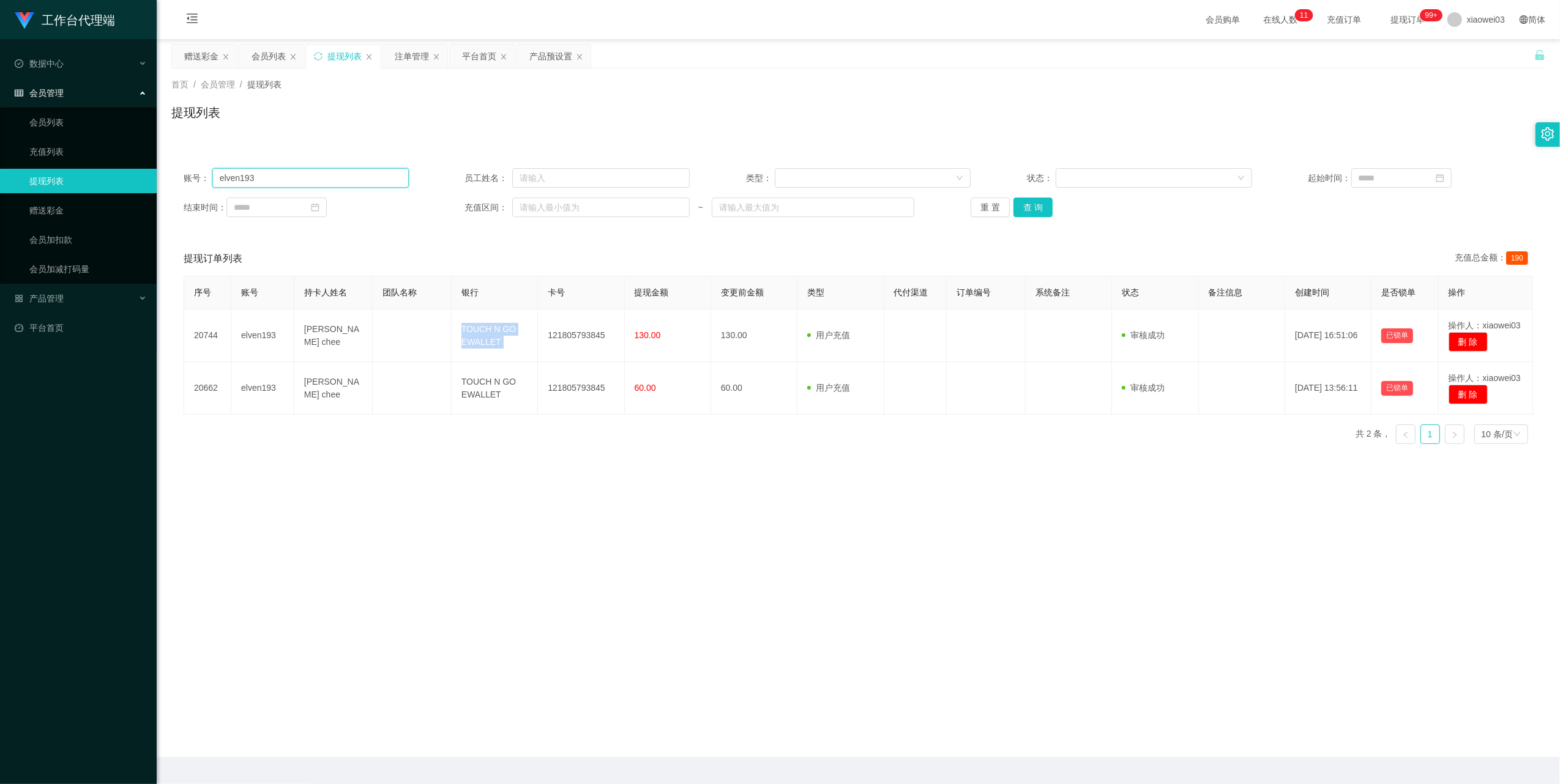
click at [346, 179] on input "elven193" at bounding box center [310, 178] width 196 height 19
drag, startPoint x: 346, startPoint y: 179, endPoint x: 371, endPoint y: 190, distance: 27.3
click at [346, 179] on input "elven193" at bounding box center [310, 178] width 196 height 19
paste input "Janson1688"
click at [1036, 214] on button "查 询" at bounding box center [1033, 207] width 39 height 19
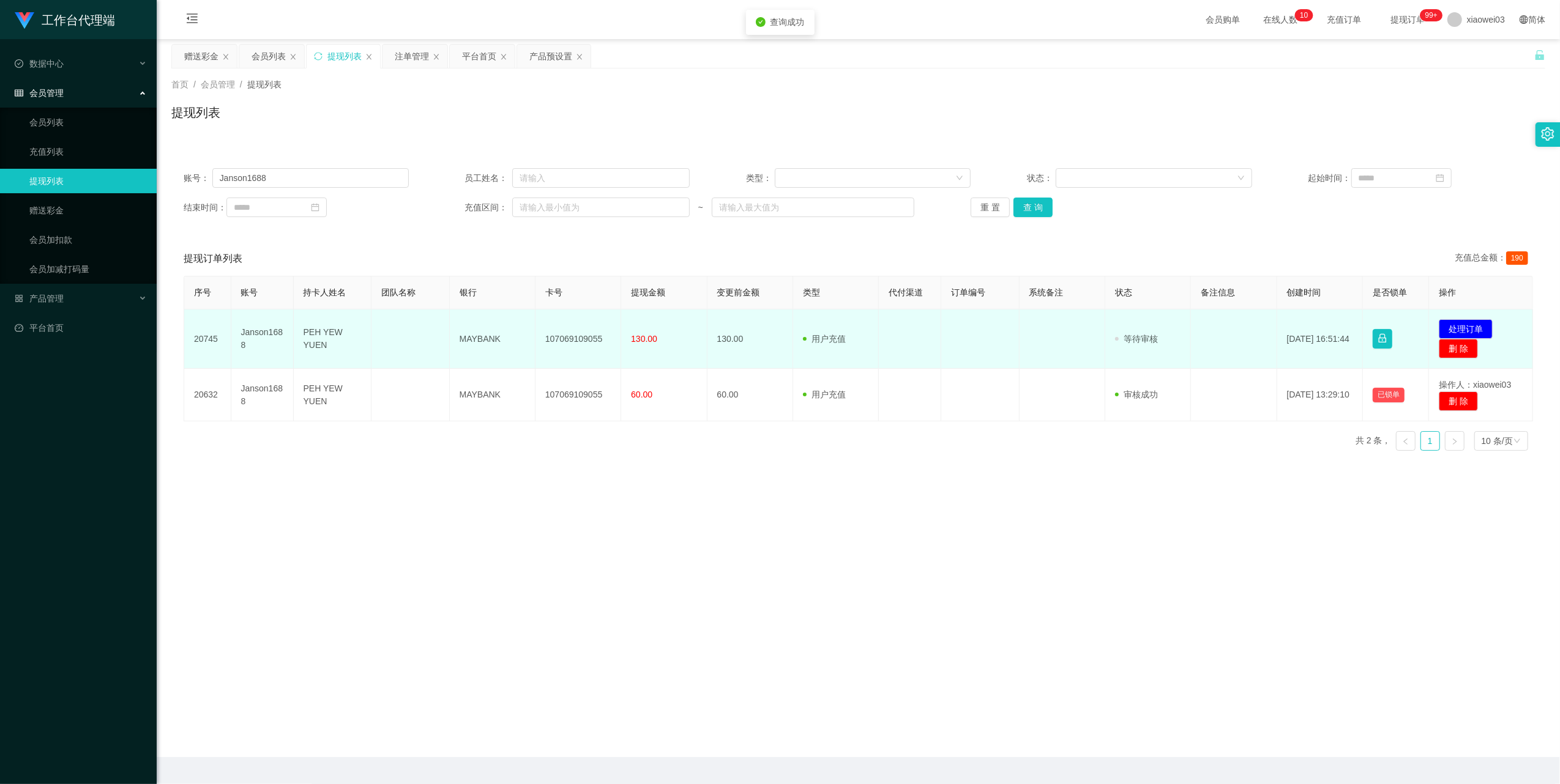
click at [590, 339] on td "107069109055" at bounding box center [579, 339] width 86 height 59
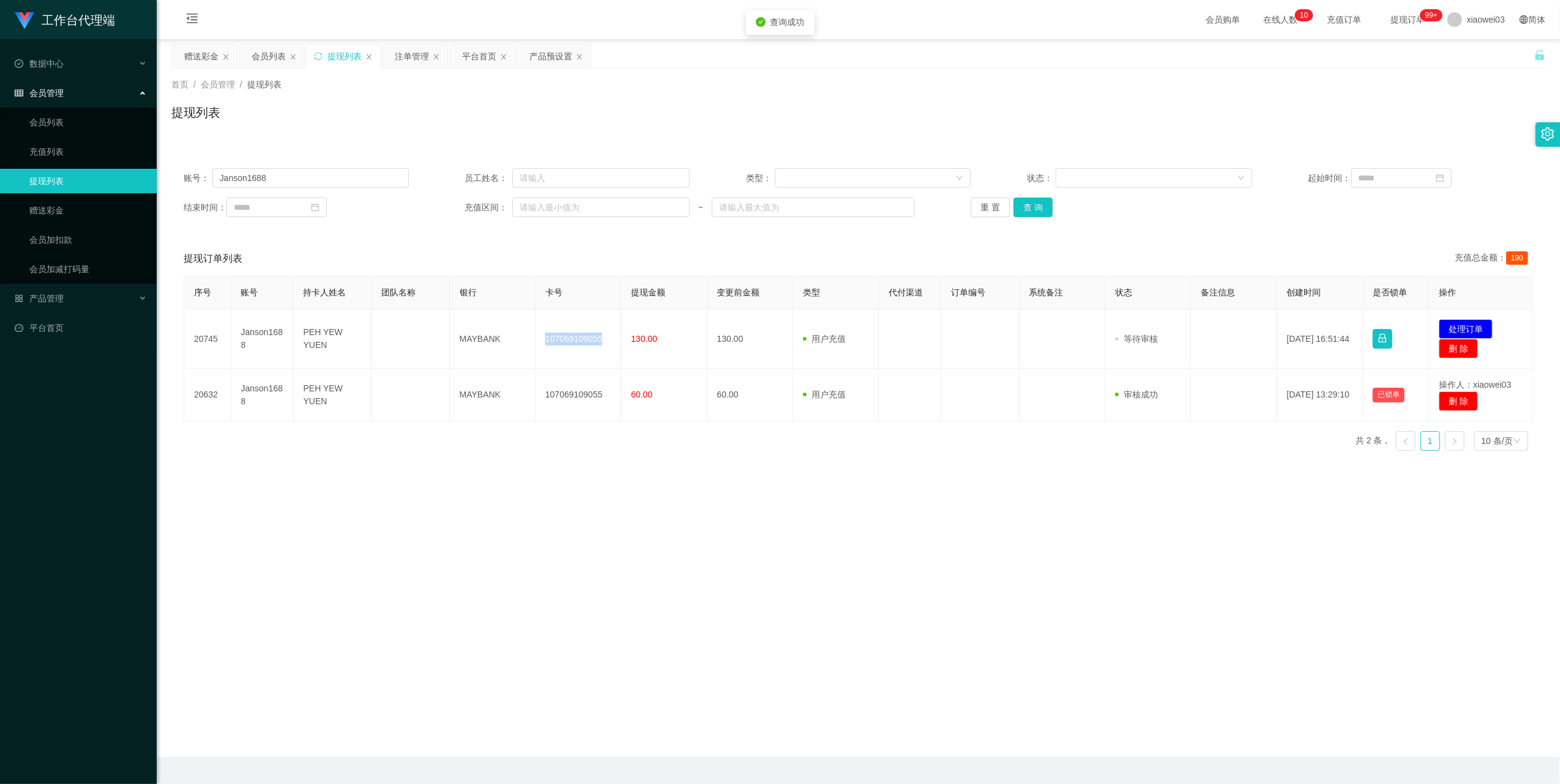
copy td "107069109055"
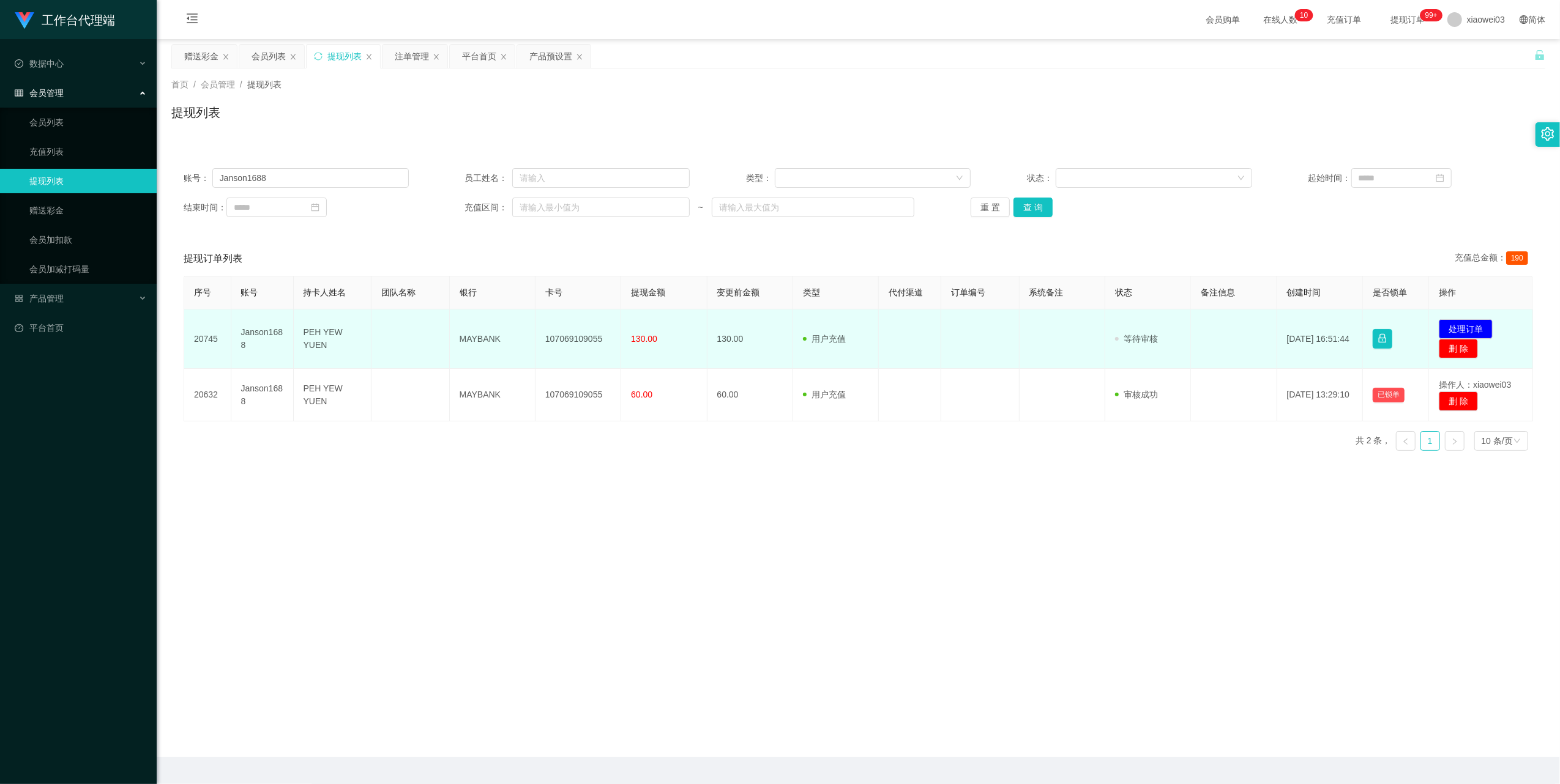
click at [477, 341] on td "MAYBANK" at bounding box center [493, 339] width 86 height 59
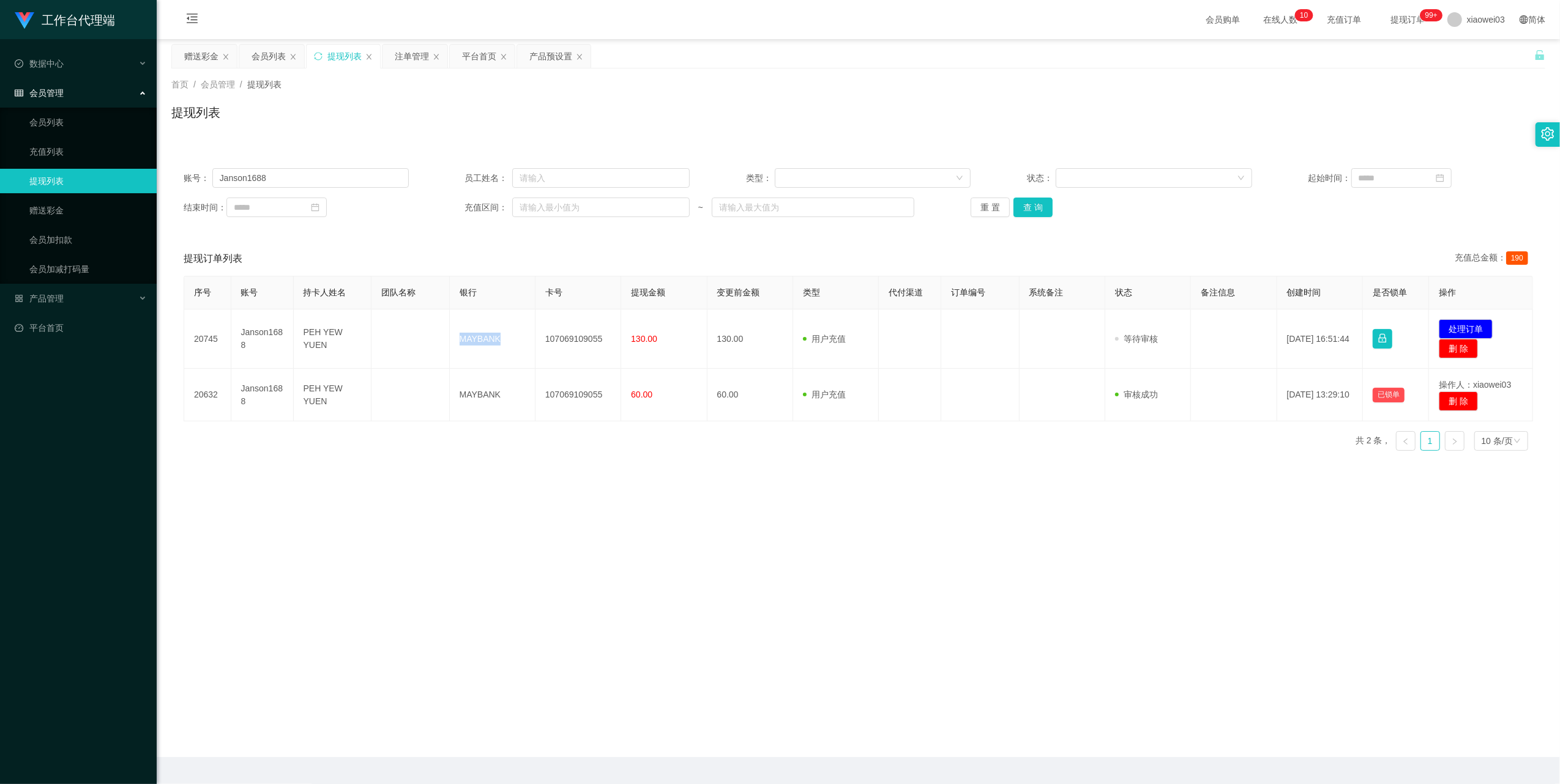
copy td "MAYBANK"
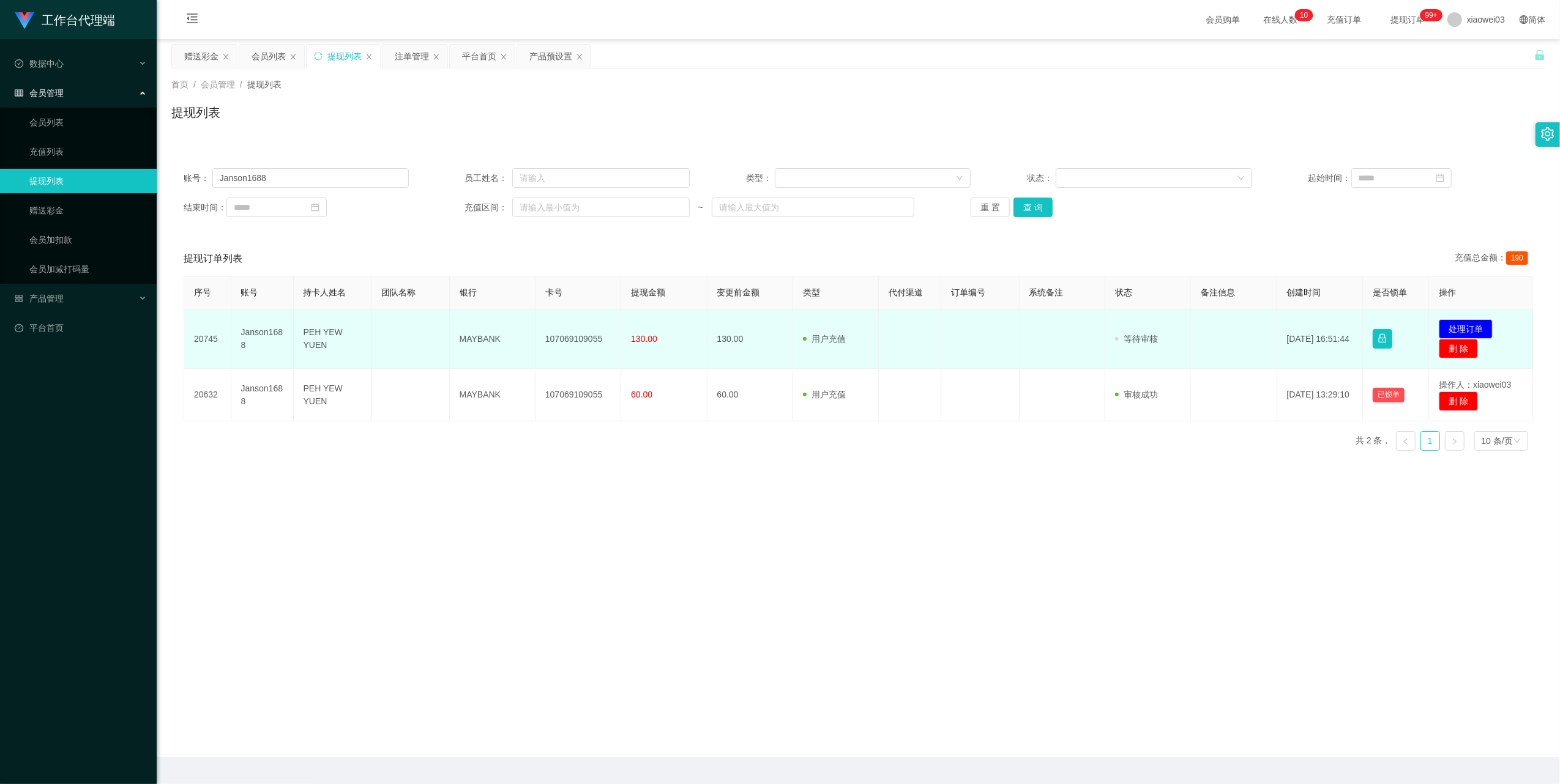
click at [1463, 319] on td "发起代付 处理订单 删 除" at bounding box center [1480, 339] width 104 height 59
click at [1463, 323] on button "处理订单" at bounding box center [1465, 329] width 54 height 19
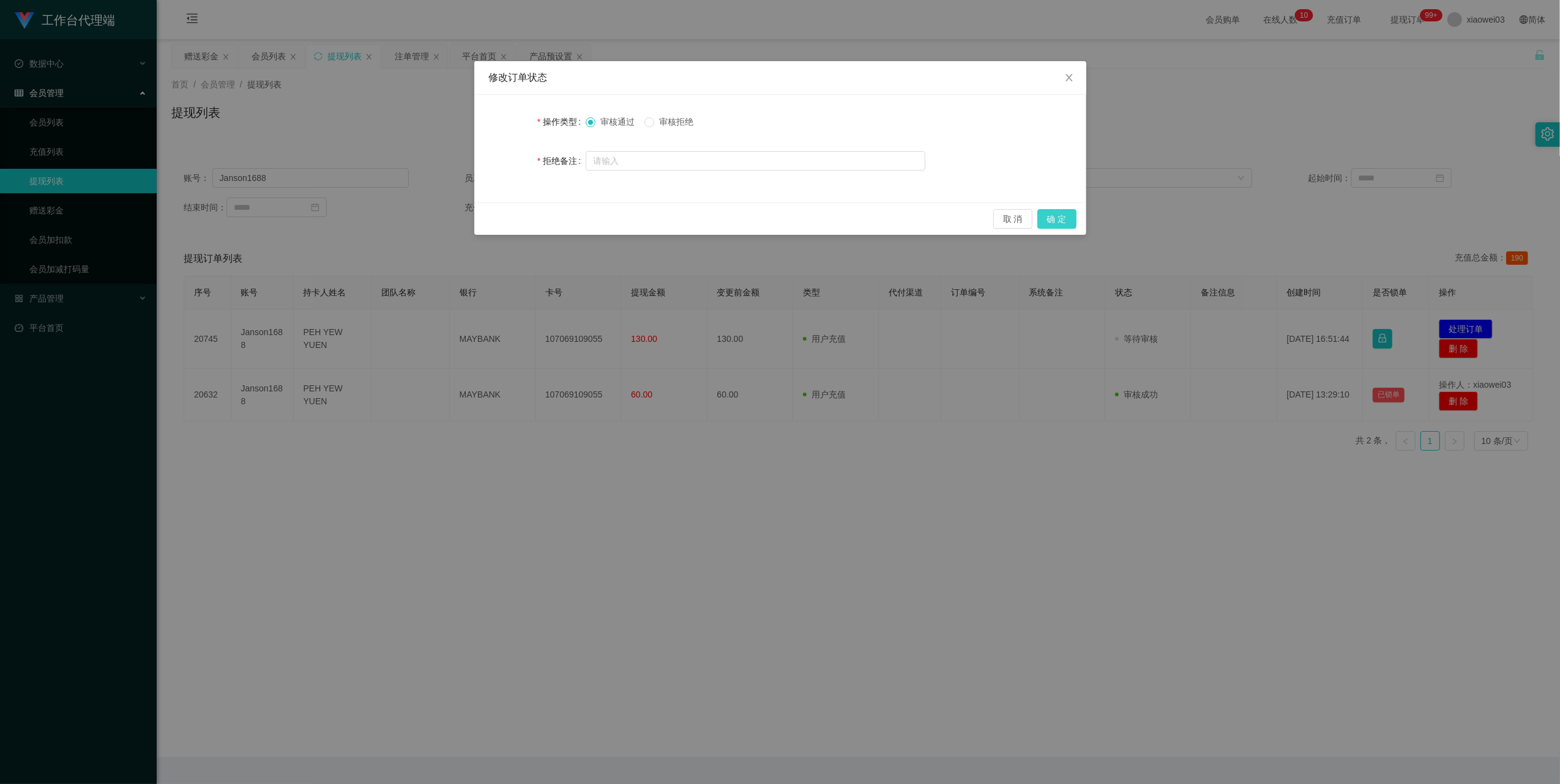
click at [1045, 216] on button "确 定" at bounding box center [1056, 218] width 39 height 19
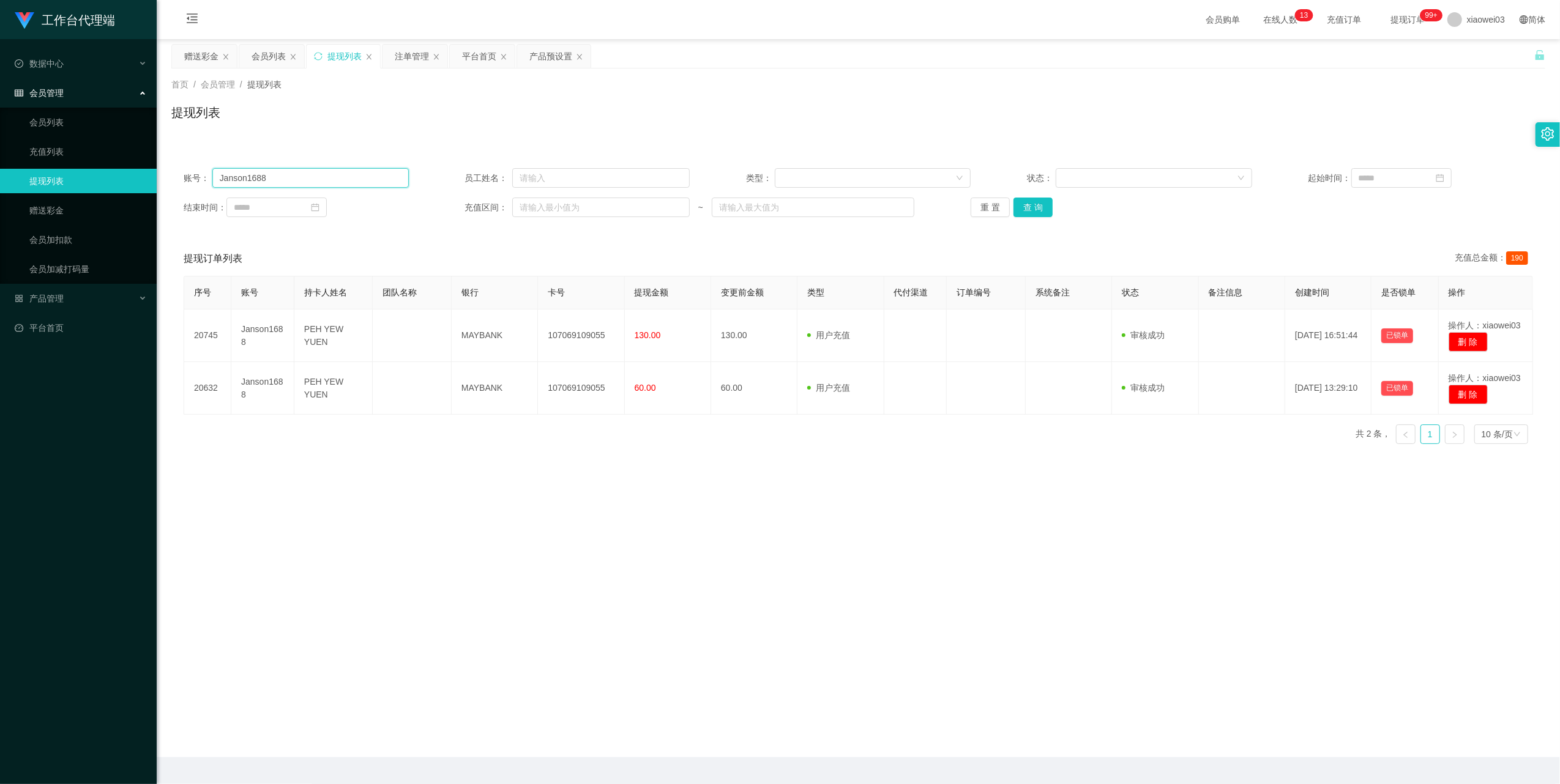
click at [367, 178] on input "Janson1688" at bounding box center [310, 178] width 196 height 19
drag, startPoint x: 367, startPoint y: 178, endPoint x: 378, endPoint y: 183, distance: 12.1
click at [367, 178] on input "Janson1688" at bounding box center [310, 178] width 196 height 19
paste input "lilywee72"
type input "lilywee72"
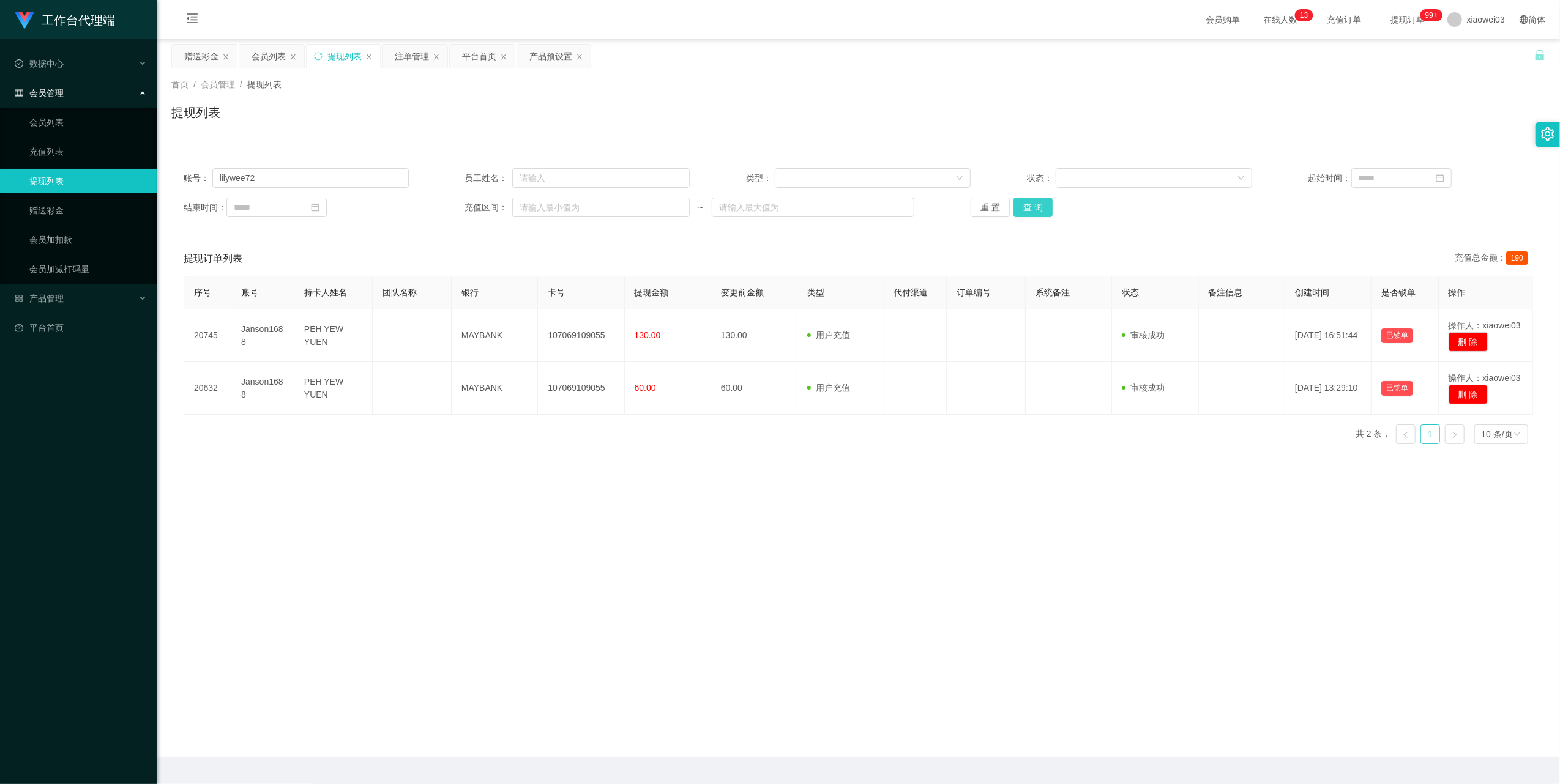
drag, startPoint x: 1038, startPoint y: 208, endPoint x: 1046, endPoint y: 212, distance: 8.9
click at [1038, 208] on button "查 询" at bounding box center [1033, 207] width 39 height 19
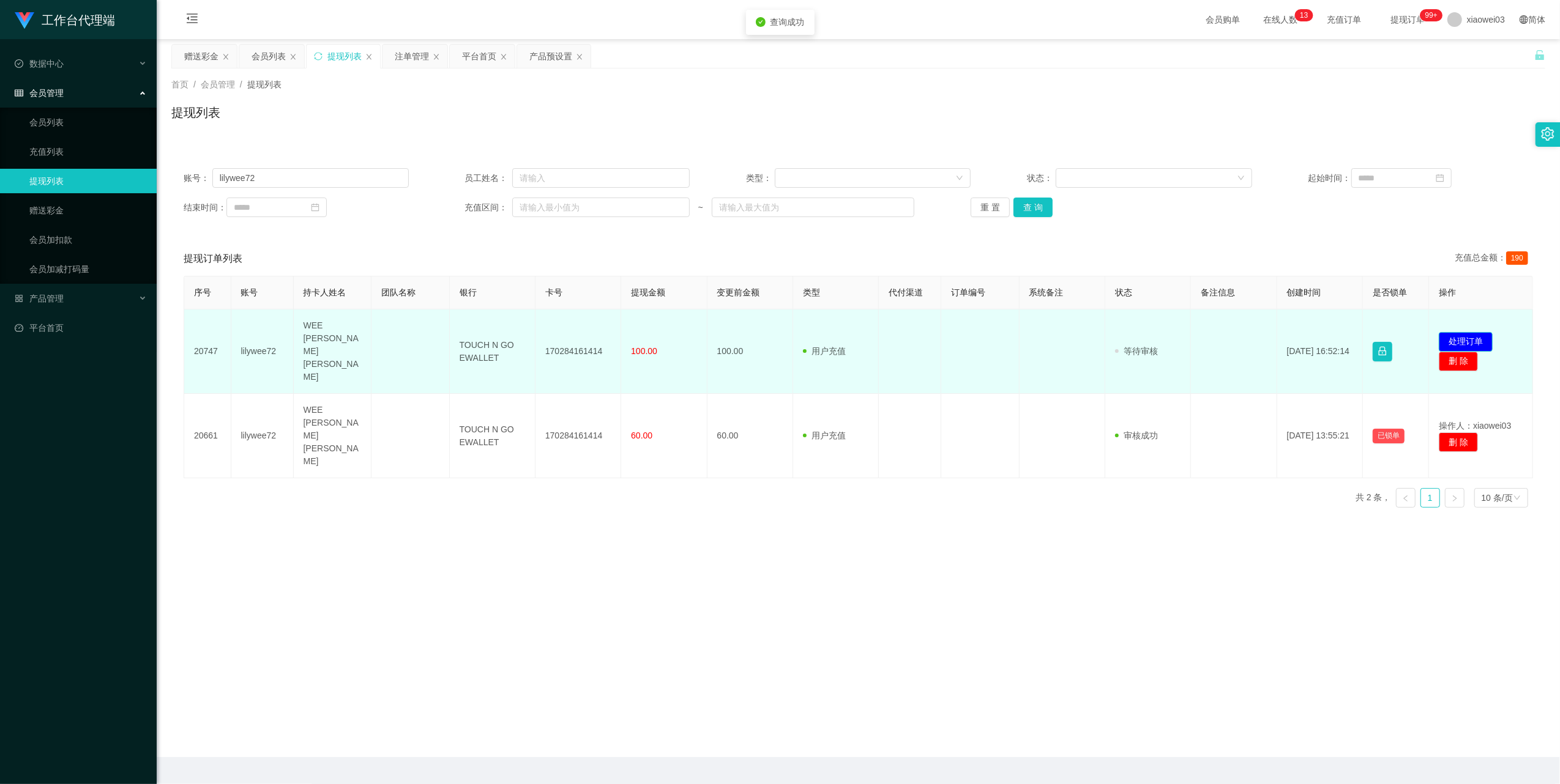
click at [1459, 332] on button "处理订单" at bounding box center [1465, 342] width 54 height 19
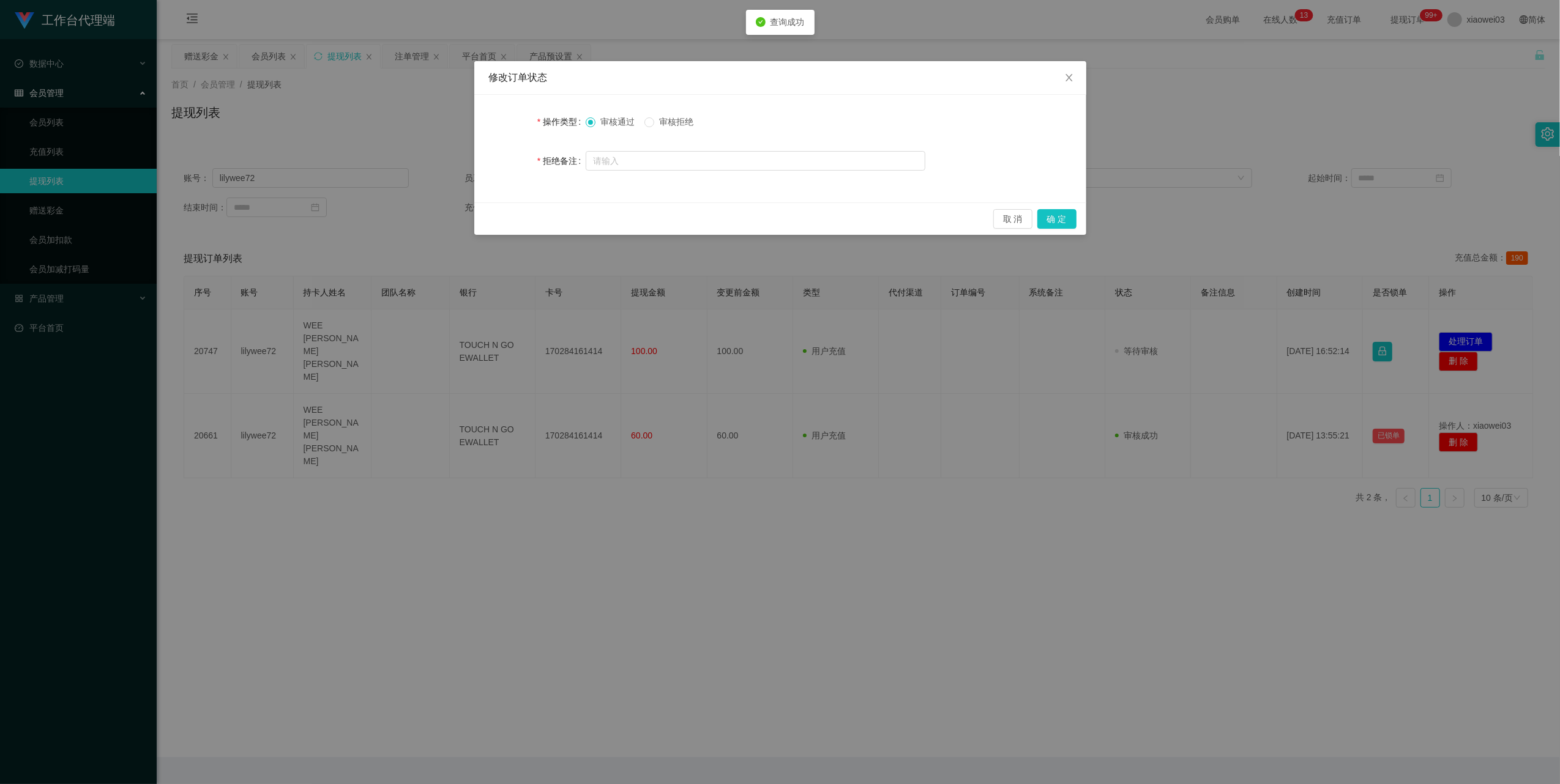
click at [678, 122] on span "审核拒绝" at bounding box center [676, 122] width 44 height 10
click at [693, 160] on input "text" at bounding box center [756, 160] width 340 height 19
type input "w"
click at [1061, 216] on button "确 定" at bounding box center [1056, 218] width 39 height 19
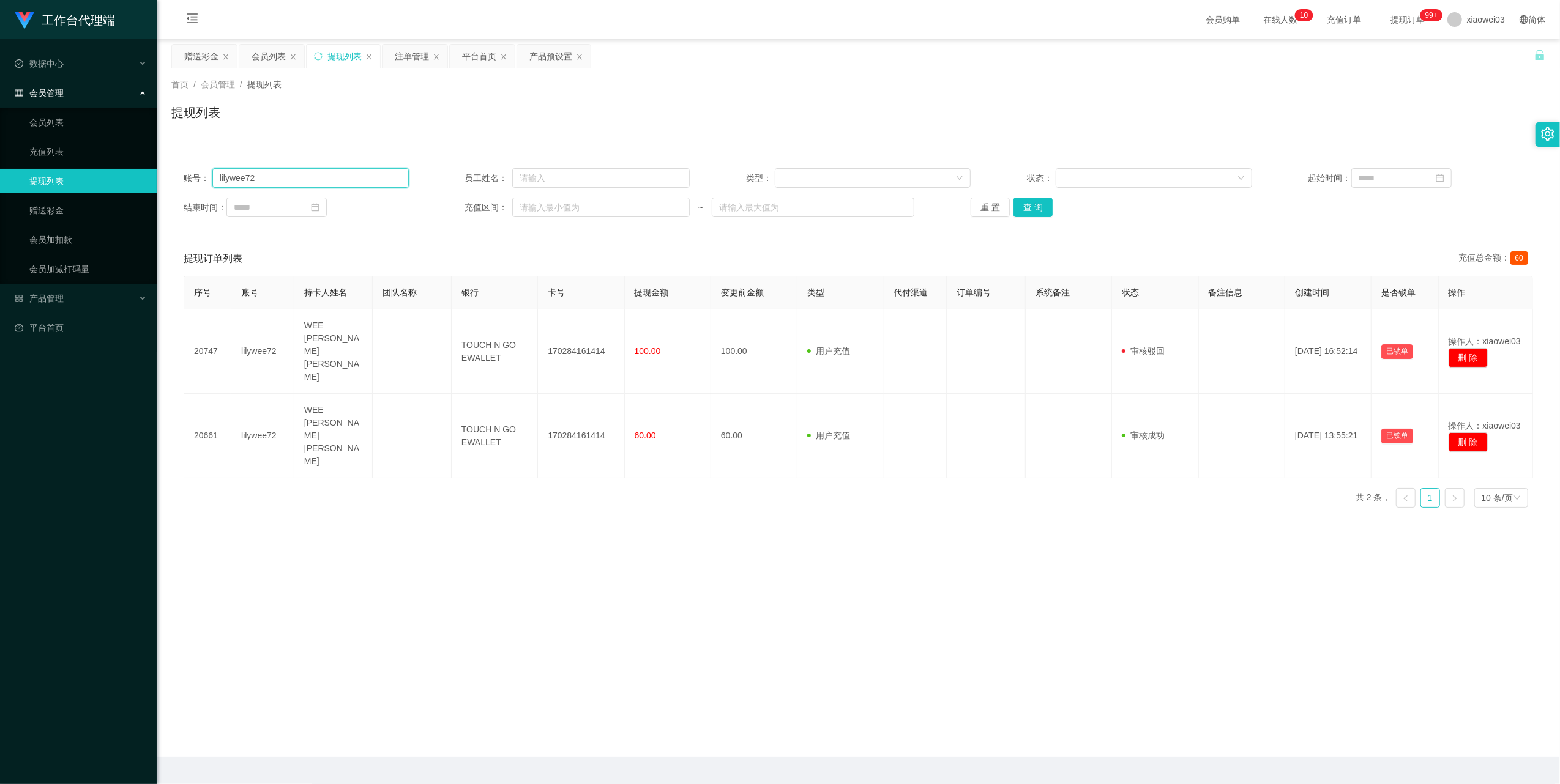
click at [382, 178] on input "lilywee72" at bounding box center [310, 178] width 196 height 19
drag, startPoint x: 382, startPoint y: 178, endPoint x: 428, endPoint y: 206, distance: 53.9
click at [382, 178] on input "lilywee72" at bounding box center [310, 178] width 196 height 19
paste input "Tong888"
type input "Tong888"
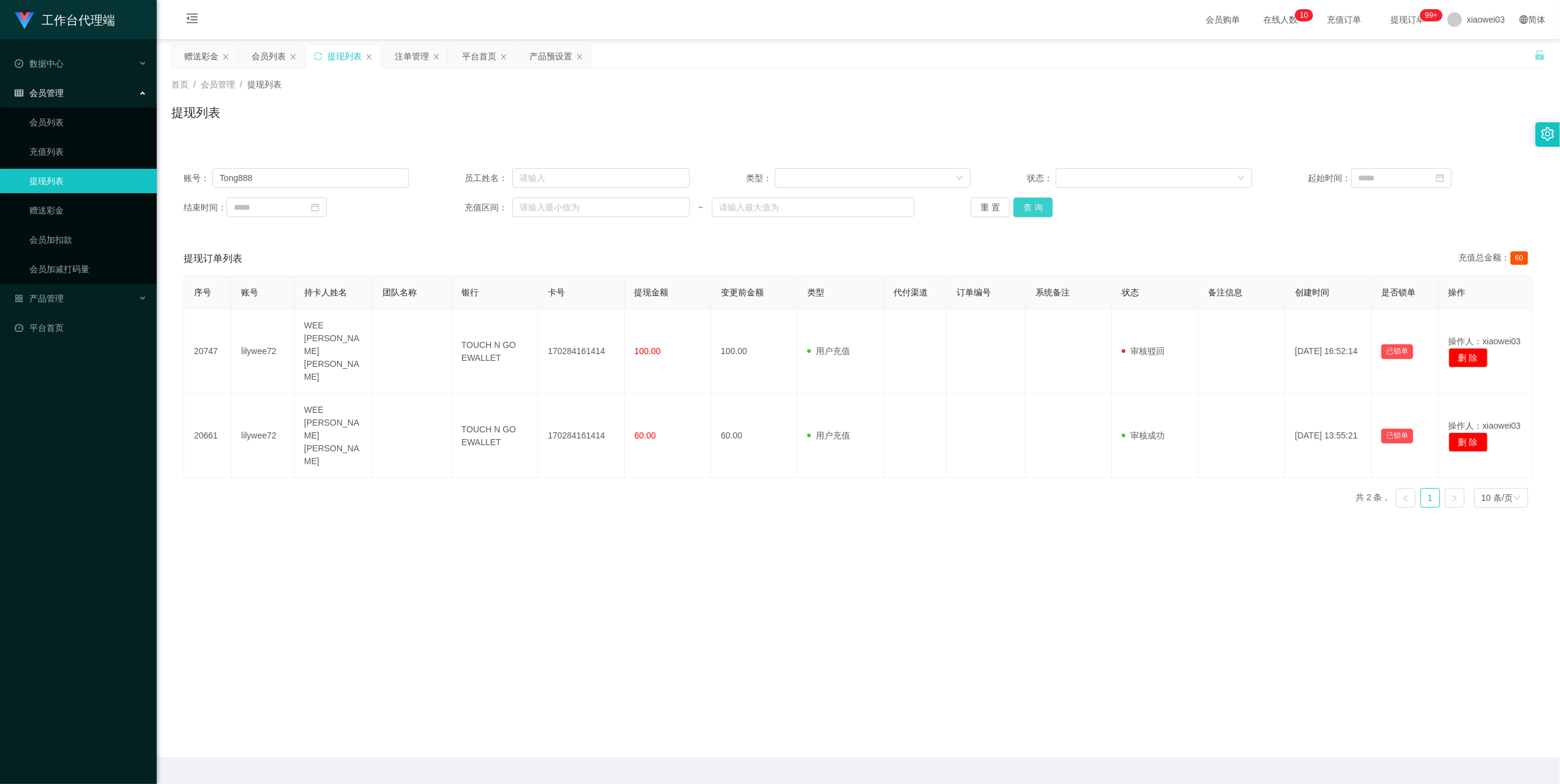
click at [1022, 210] on button "查 询" at bounding box center [1033, 207] width 39 height 19
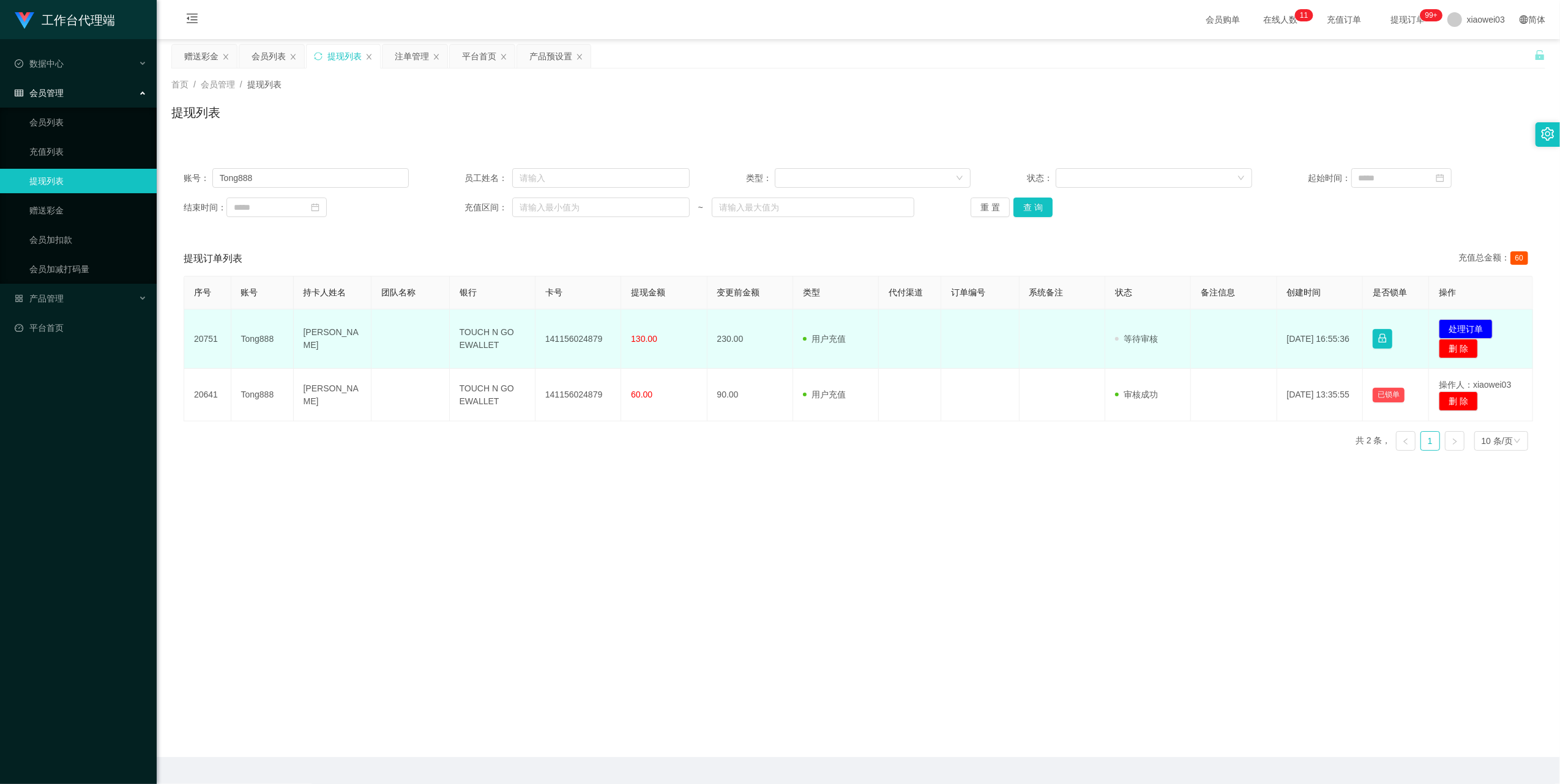
click at [586, 340] on td "141156024879" at bounding box center [579, 339] width 86 height 59
copy td "141156024879"
click at [466, 342] on td "TOUCH N GO EWALLET" at bounding box center [493, 339] width 86 height 59
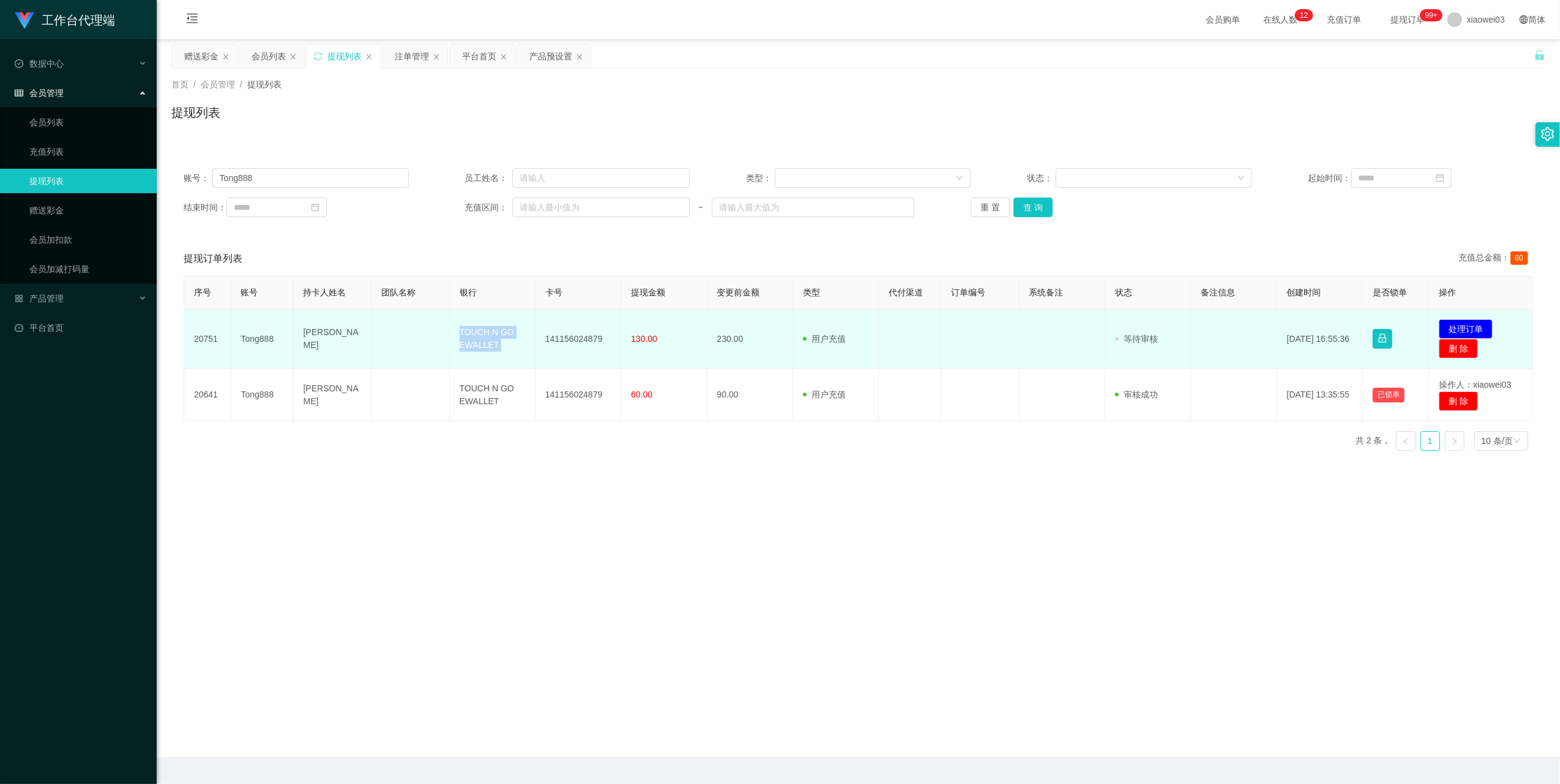
click at [466, 342] on td "TOUCH N GO EWALLET" at bounding box center [493, 339] width 86 height 59
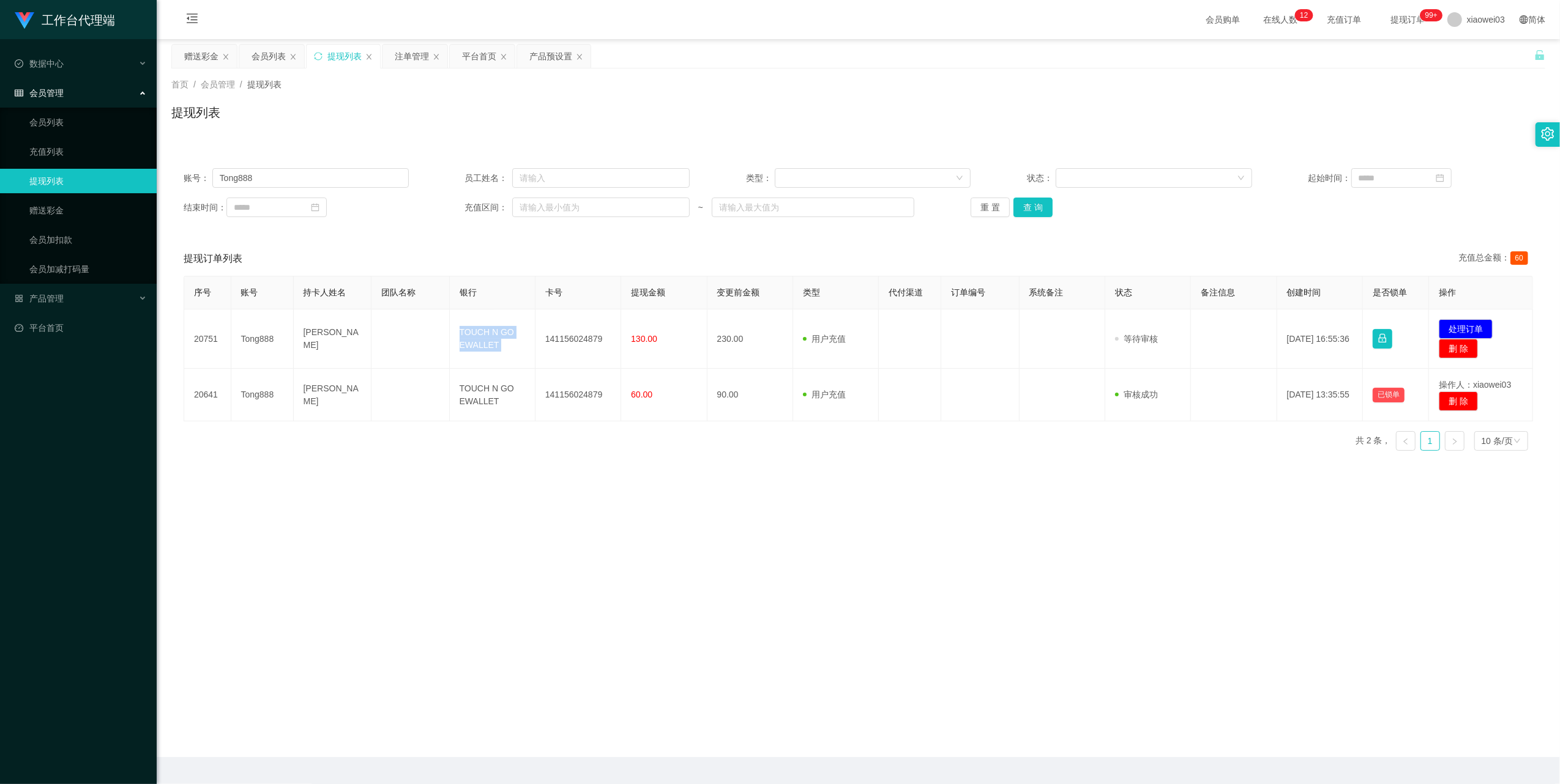
copy td "TOUCH N GO EWALLET"
drag, startPoint x: 1459, startPoint y: 326, endPoint x: 1397, endPoint y: 312, distance: 63.6
click at [1459, 326] on button "处理订单" at bounding box center [1465, 329] width 54 height 19
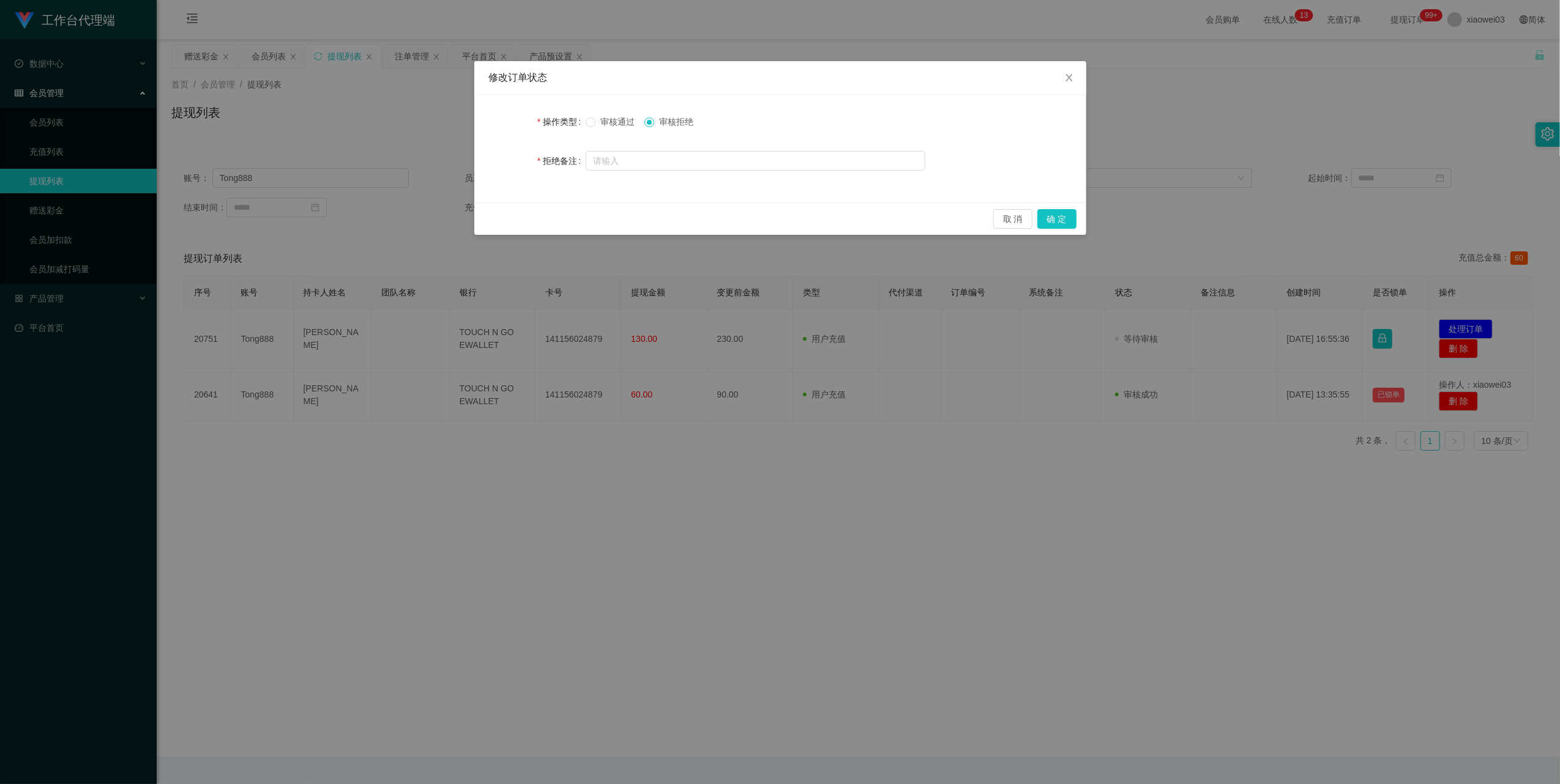
click at [624, 119] on span "审核通过" at bounding box center [617, 122] width 44 height 10
click at [1055, 216] on button "确 定" at bounding box center [1056, 218] width 39 height 19
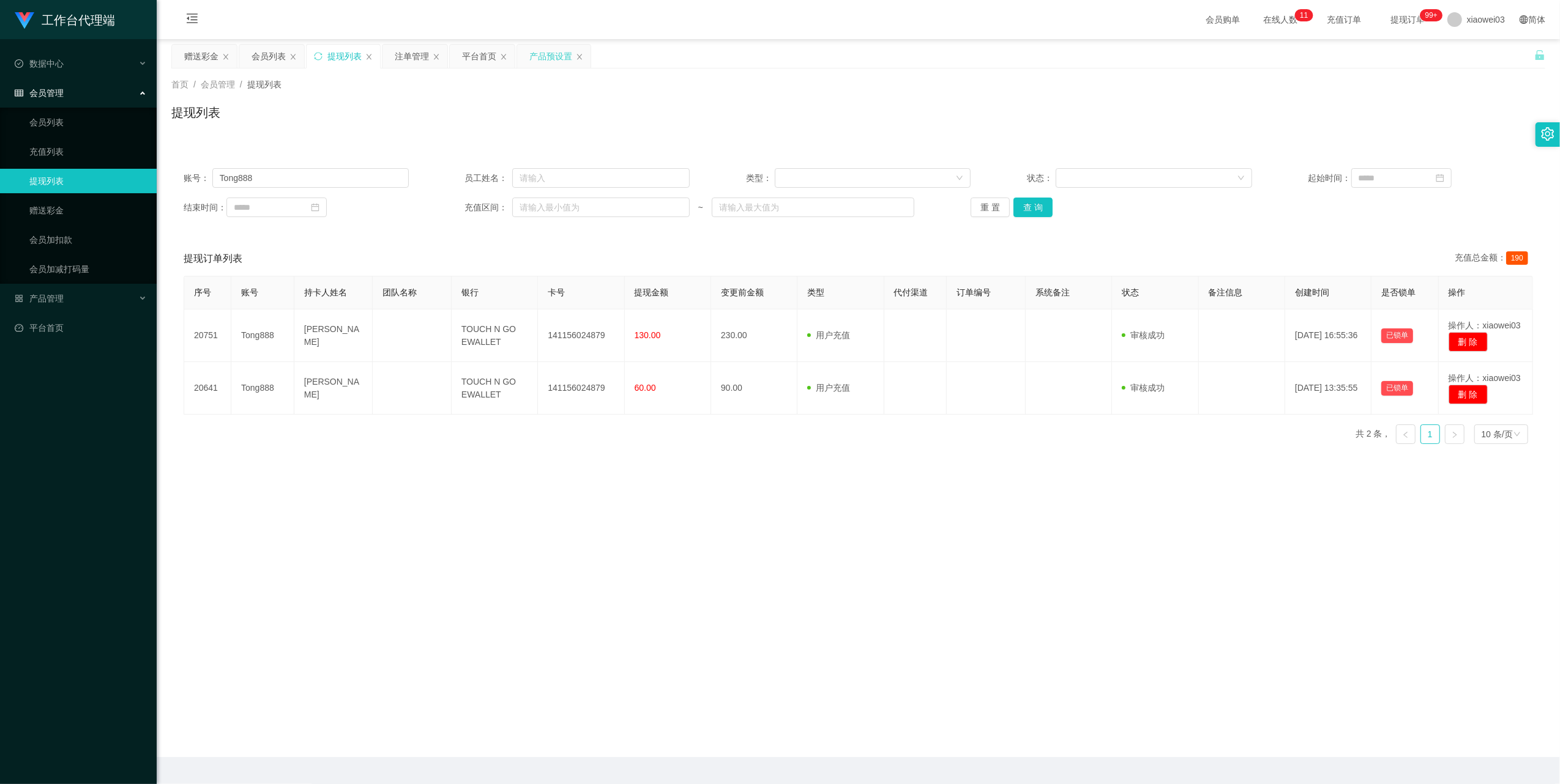
drag, startPoint x: 544, startPoint y: 52, endPoint x: 401, endPoint y: 195, distance: 202.2
click at [542, 52] on div "产品预设置" at bounding box center [551, 56] width 43 height 23
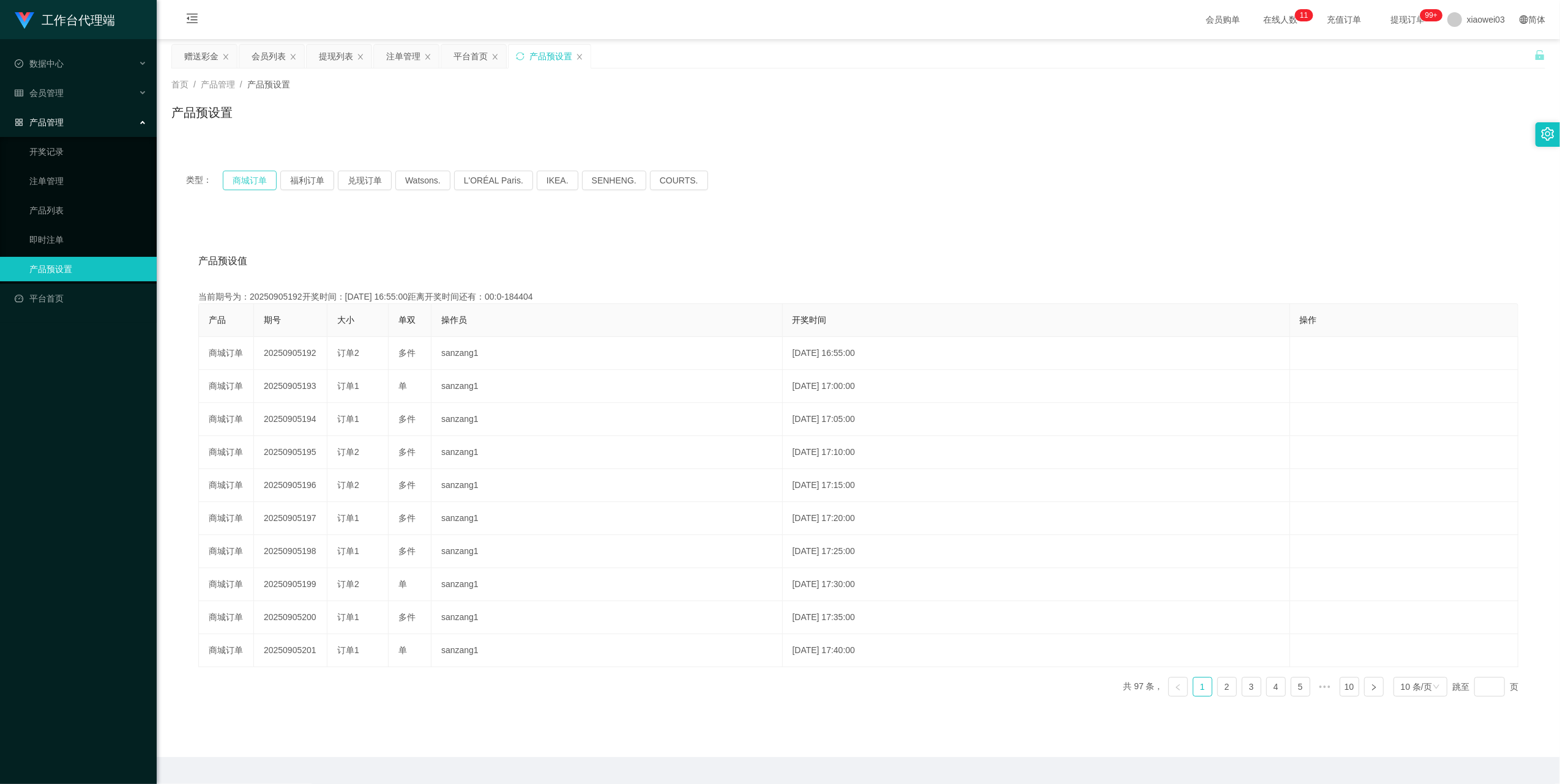
click at [233, 183] on button "商城订单" at bounding box center [249, 180] width 54 height 19
click at [238, 182] on button "商城订单" at bounding box center [249, 180] width 54 height 19
click at [245, 174] on button "商城订单" at bounding box center [249, 180] width 54 height 19
drag, startPoint x: 410, startPoint y: 62, endPoint x: 470, endPoint y: 229, distance: 177.5
click at [410, 64] on div "注单管理" at bounding box center [403, 56] width 34 height 23
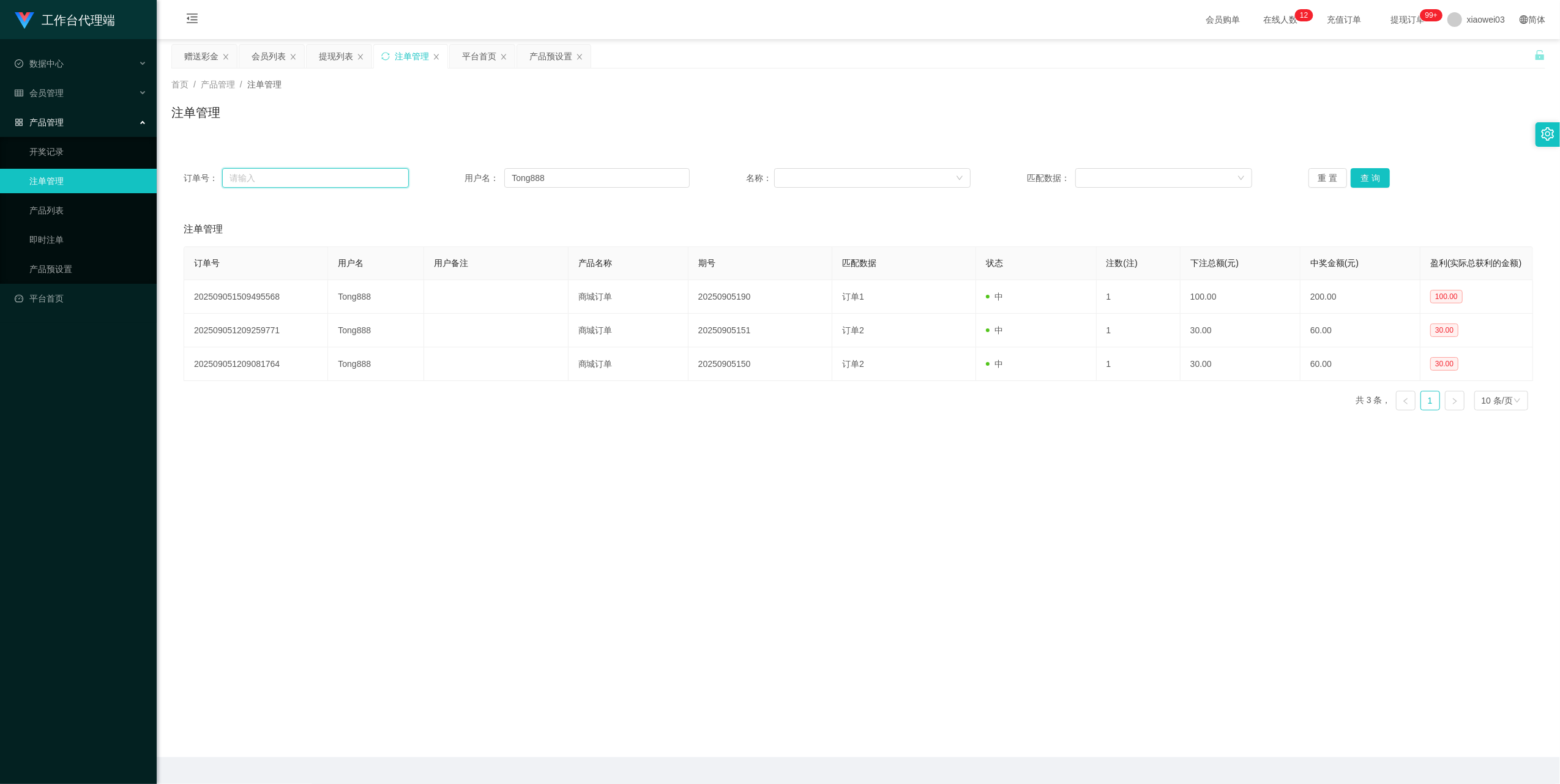
click at [330, 182] on input "text" at bounding box center [315, 178] width 187 height 19
click at [547, 183] on input "Tong888" at bounding box center [597, 178] width 186 height 19
paste input "lilywee72"
type input "lilywee72"
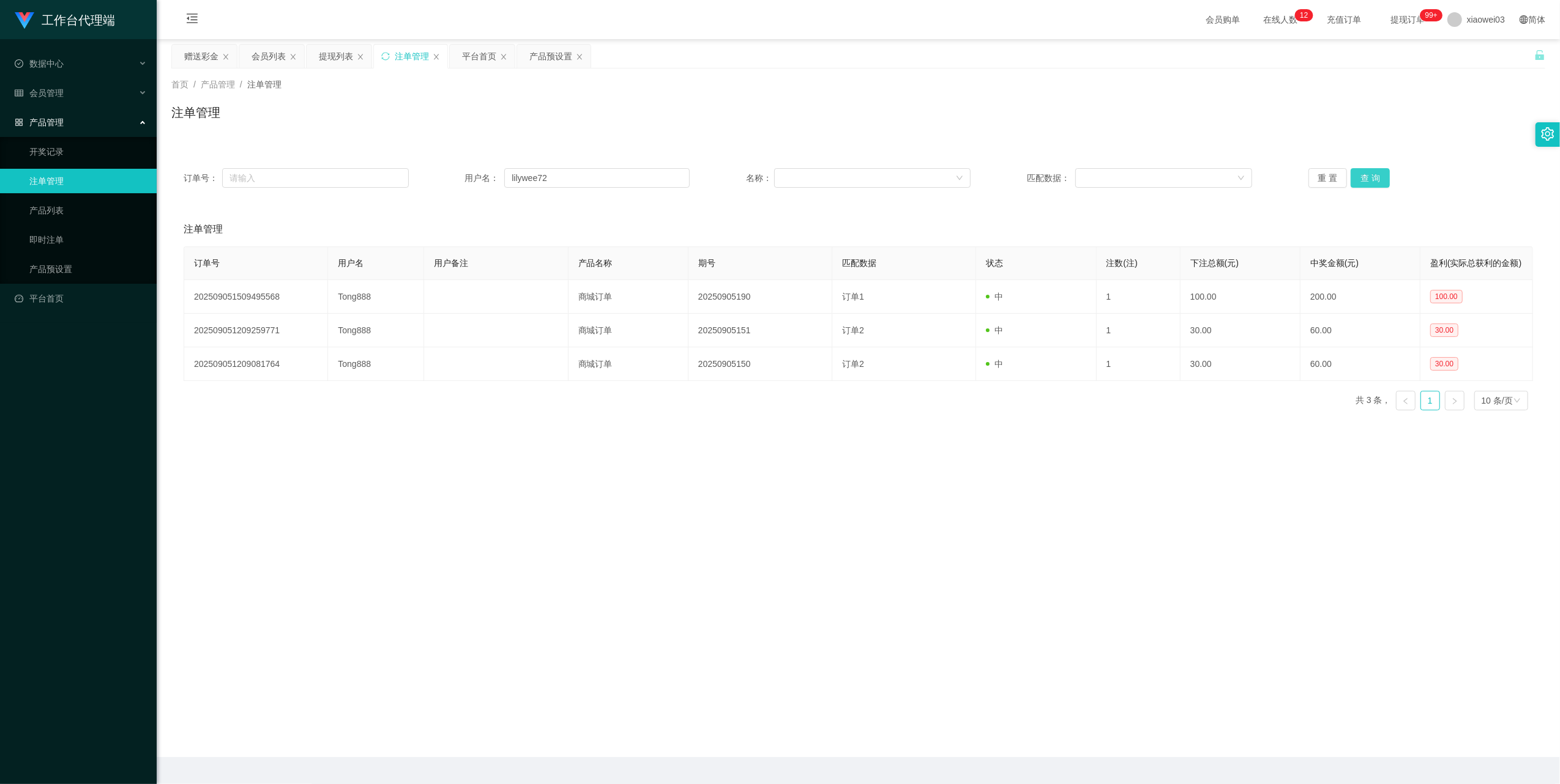
click at [1372, 178] on button "查 询" at bounding box center [1370, 178] width 39 height 19
click at [582, 175] on input "lilywee72" at bounding box center [597, 178] width 186 height 19
click at [480, 57] on div "平台首页" at bounding box center [479, 56] width 34 height 23
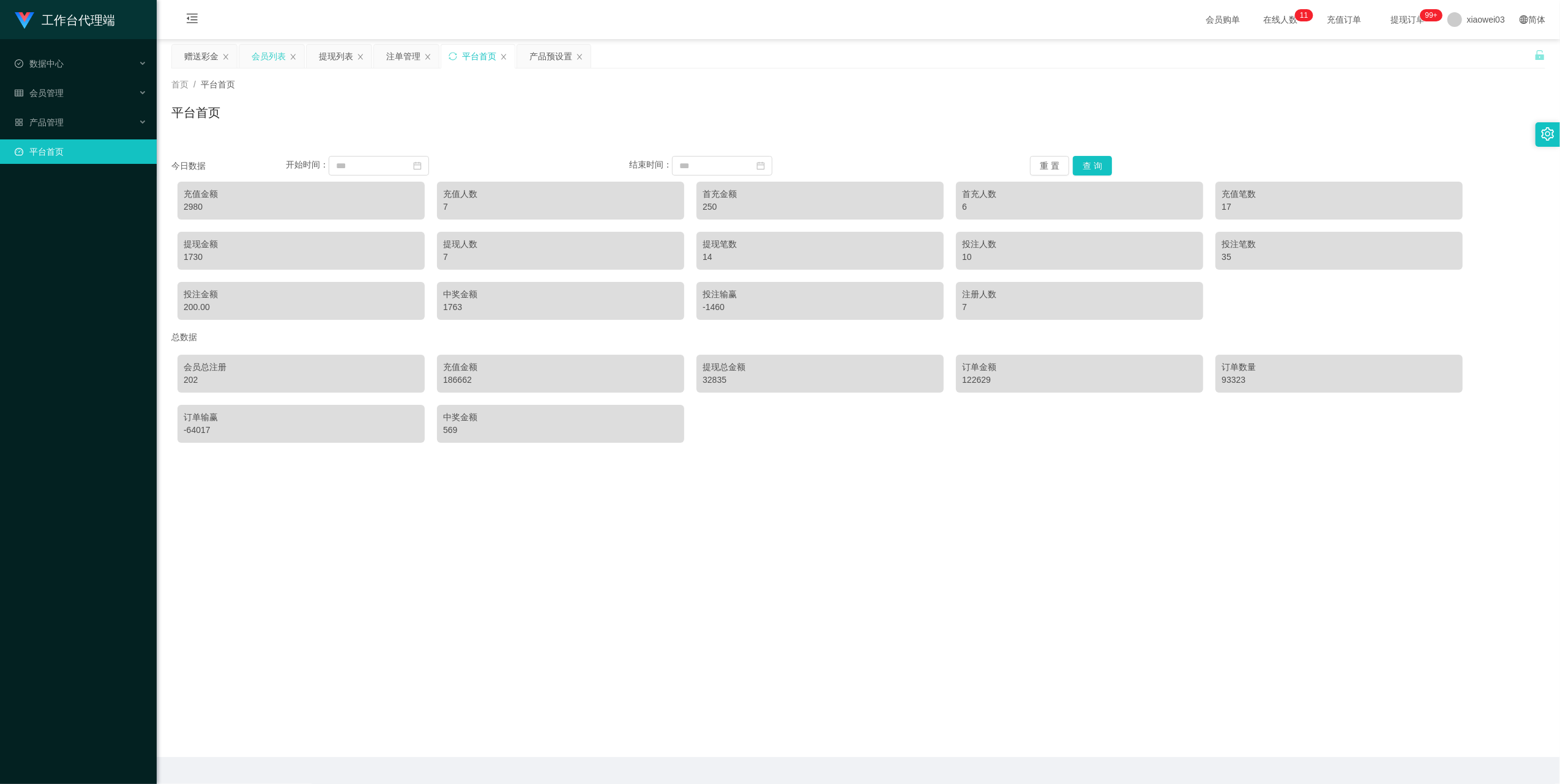
click at [265, 57] on div "会员列表" at bounding box center [269, 56] width 34 height 23
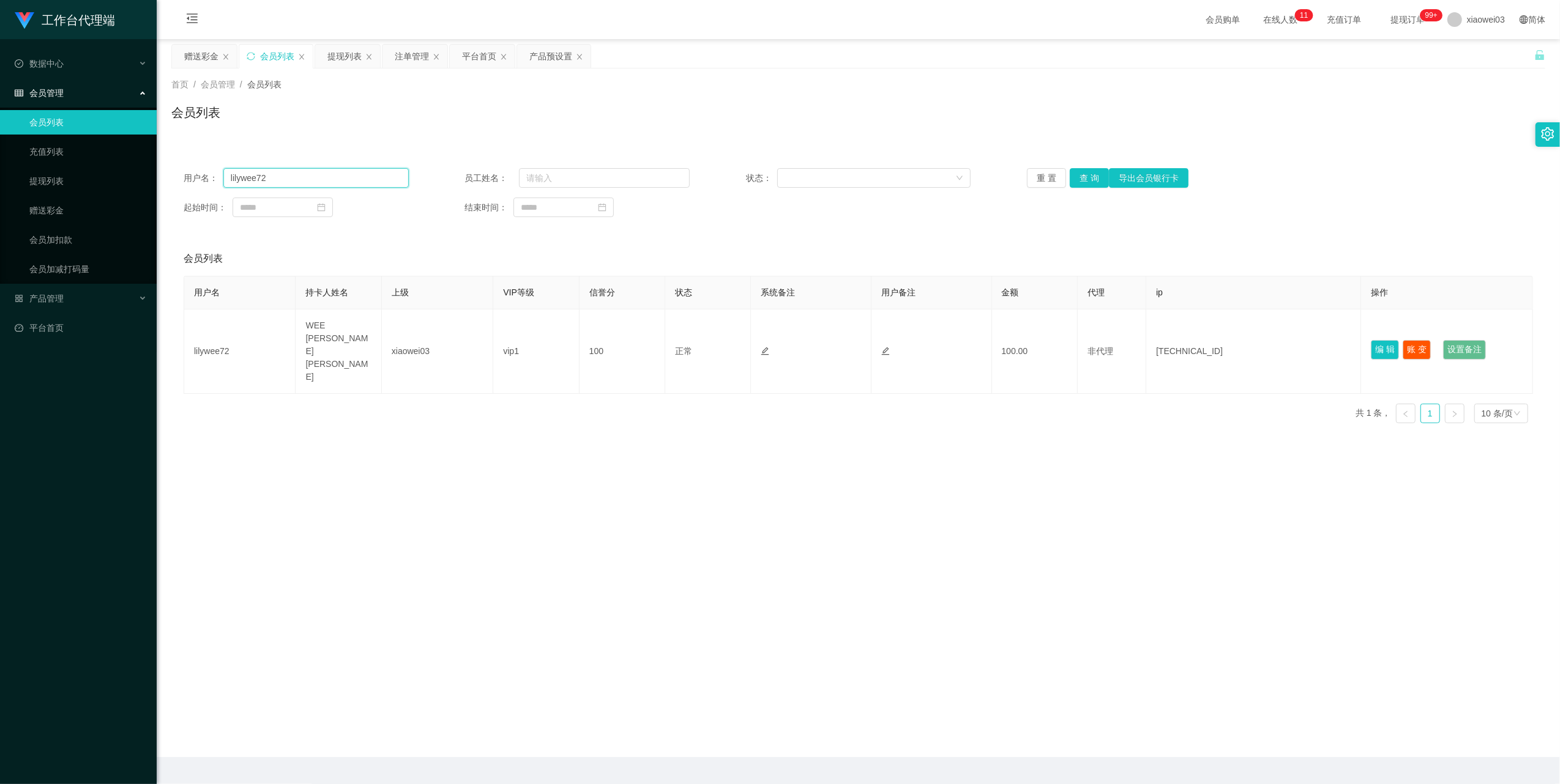
click at [351, 172] on input "lilywee72" at bounding box center [316, 178] width 186 height 19
click at [1079, 178] on button "查 询" at bounding box center [1089, 178] width 39 height 19
click at [1079, 178] on button "查 询" at bounding box center [1089, 178] width 39 height 19
click at [1079, 178] on button "查 询" at bounding box center [1095, 178] width 52 height 19
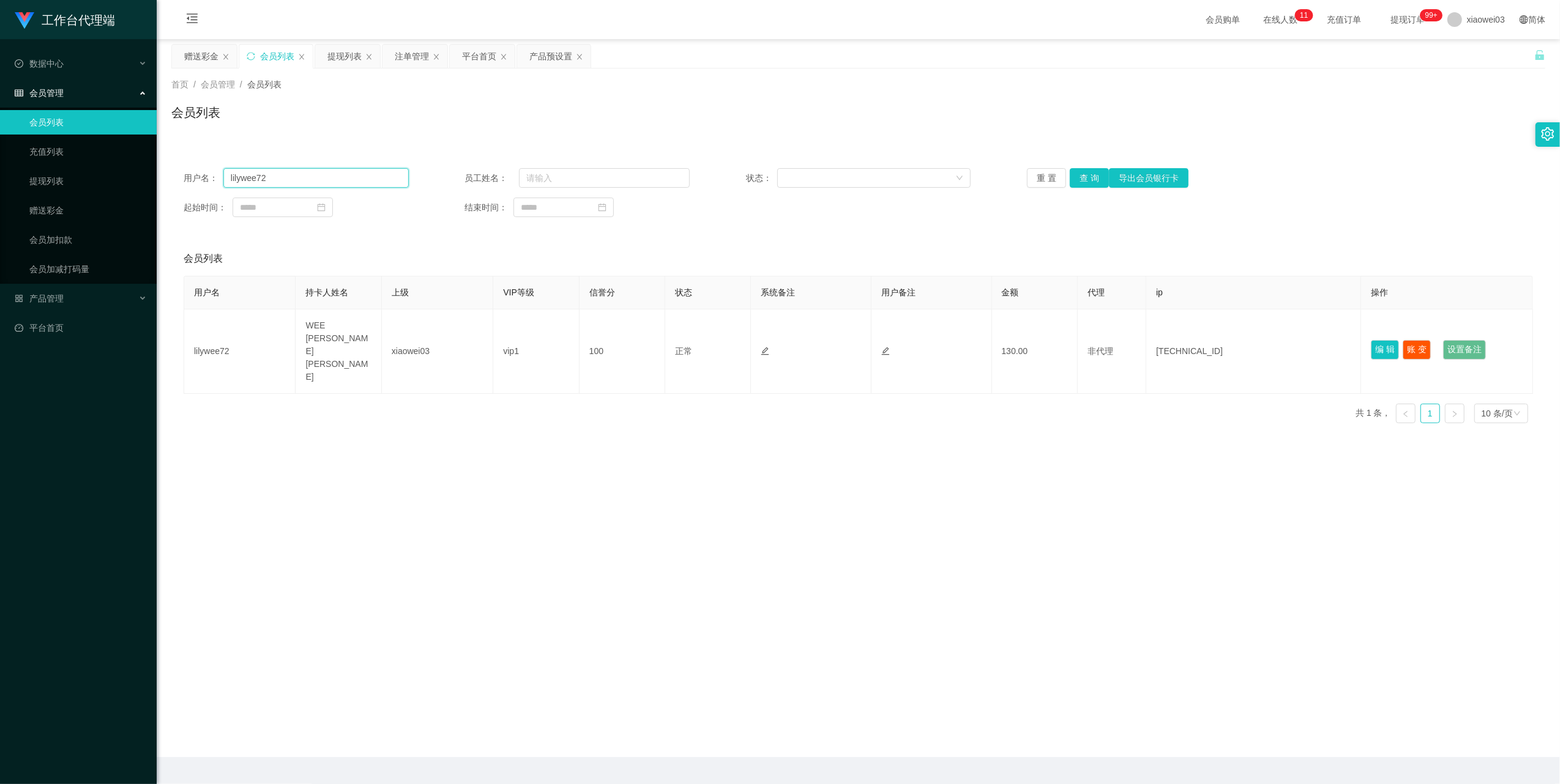
click at [347, 183] on input "lilywee72" at bounding box center [316, 178] width 186 height 19
drag, startPoint x: 347, startPoint y: 183, endPoint x: 406, endPoint y: 208, distance: 64.1
click at [347, 184] on input "lilywee72" at bounding box center [316, 178] width 186 height 19
click at [1088, 176] on button "查 询" at bounding box center [1089, 178] width 39 height 19
click at [1088, 176] on button "查 询" at bounding box center [1095, 178] width 52 height 19
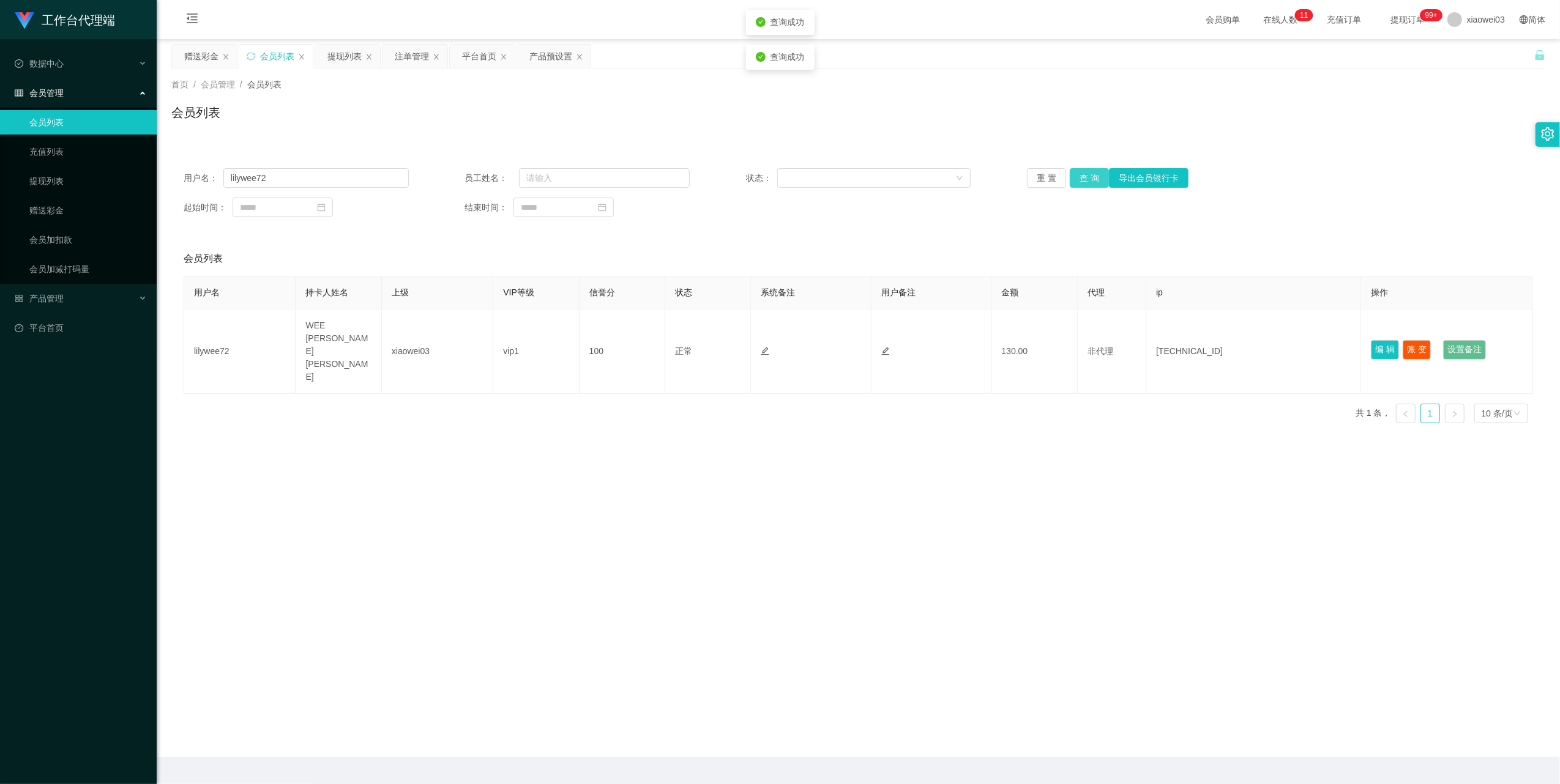
click at [1088, 176] on button "查 询" at bounding box center [1089, 178] width 39 height 19
click at [1085, 176] on div "重 置 查 询 导出会员银行卡" at bounding box center [1140, 178] width 225 height 19
click at [343, 59] on div "提现列表" at bounding box center [345, 56] width 34 height 23
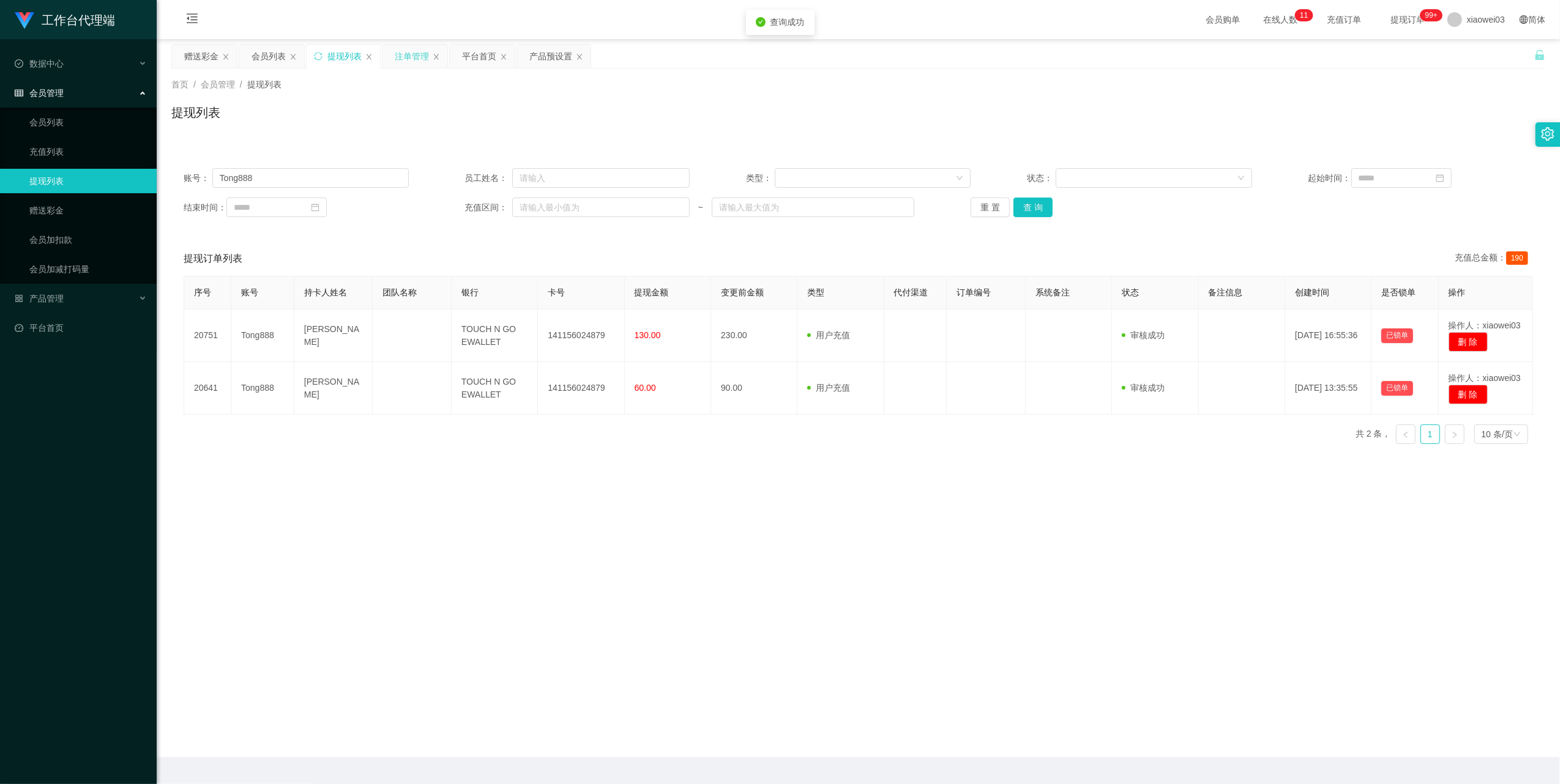
click at [405, 52] on div "注单管理" at bounding box center [412, 56] width 34 height 23
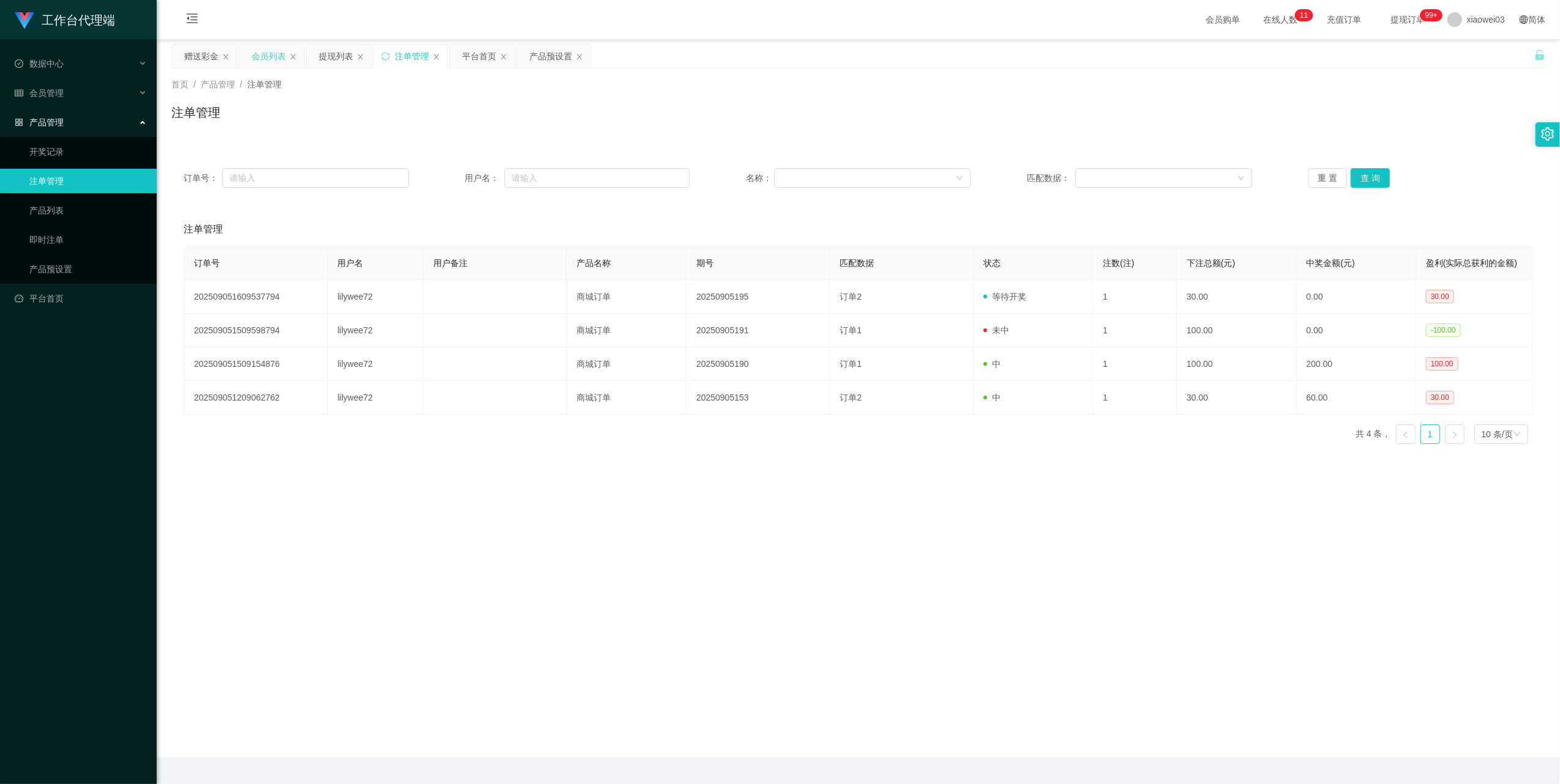
click at [266, 64] on div "会员列表" at bounding box center [269, 56] width 34 height 23
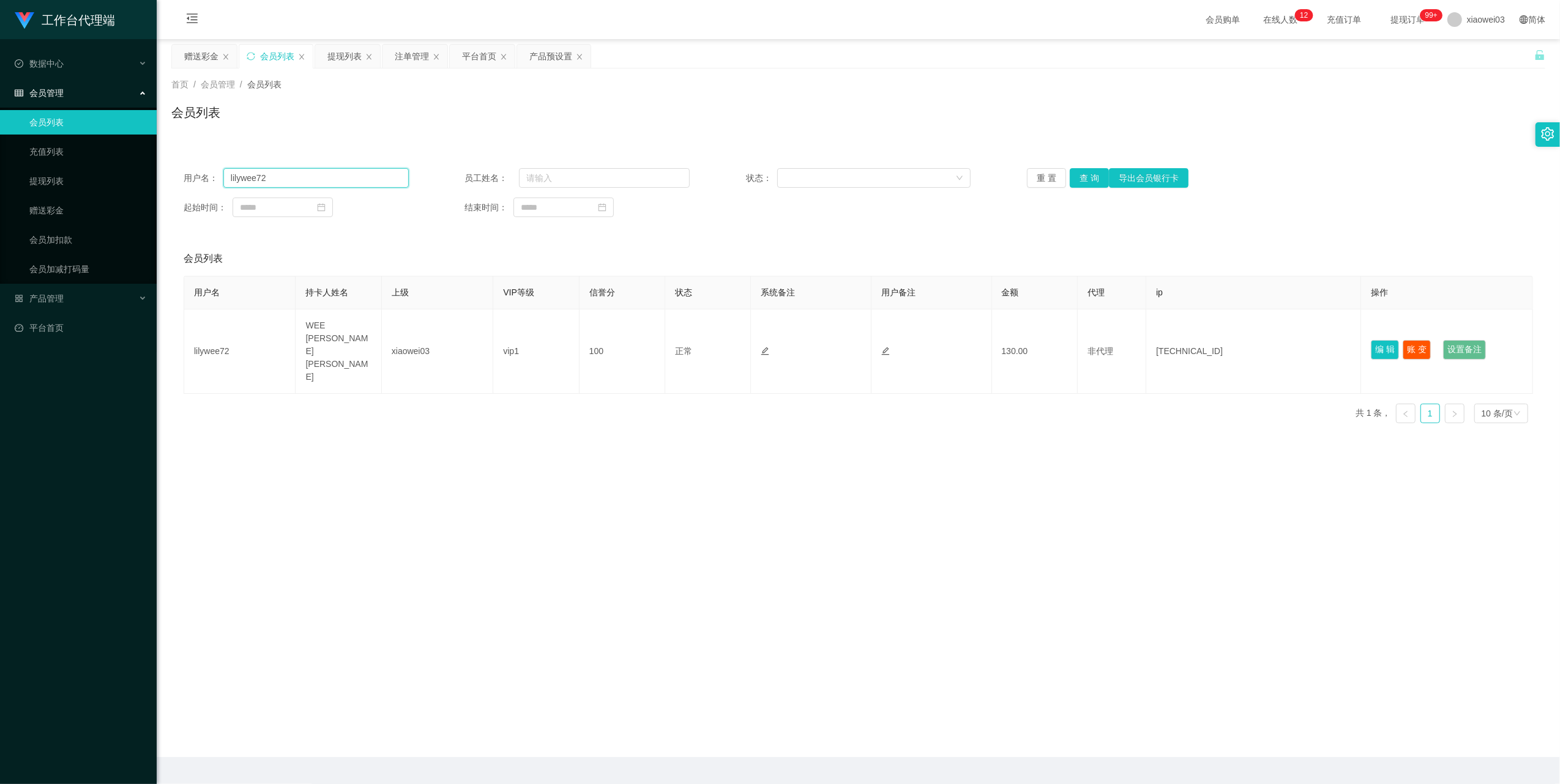
click at [312, 180] on input "lilywee72" at bounding box center [316, 178] width 186 height 19
drag, startPoint x: 1076, startPoint y: 191, endPoint x: 1099, endPoint y: 187, distance: 23.3
click at [1076, 191] on div "用户名： lilywee72 员工姓名： 状态： 重 置 查 询 导出会员银行卡 起始时间： 结束时间：" at bounding box center [858, 193] width 1374 height 74
drag, startPoint x: 1080, startPoint y: 162, endPoint x: 1081, endPoint y: 168, distance: 6.1
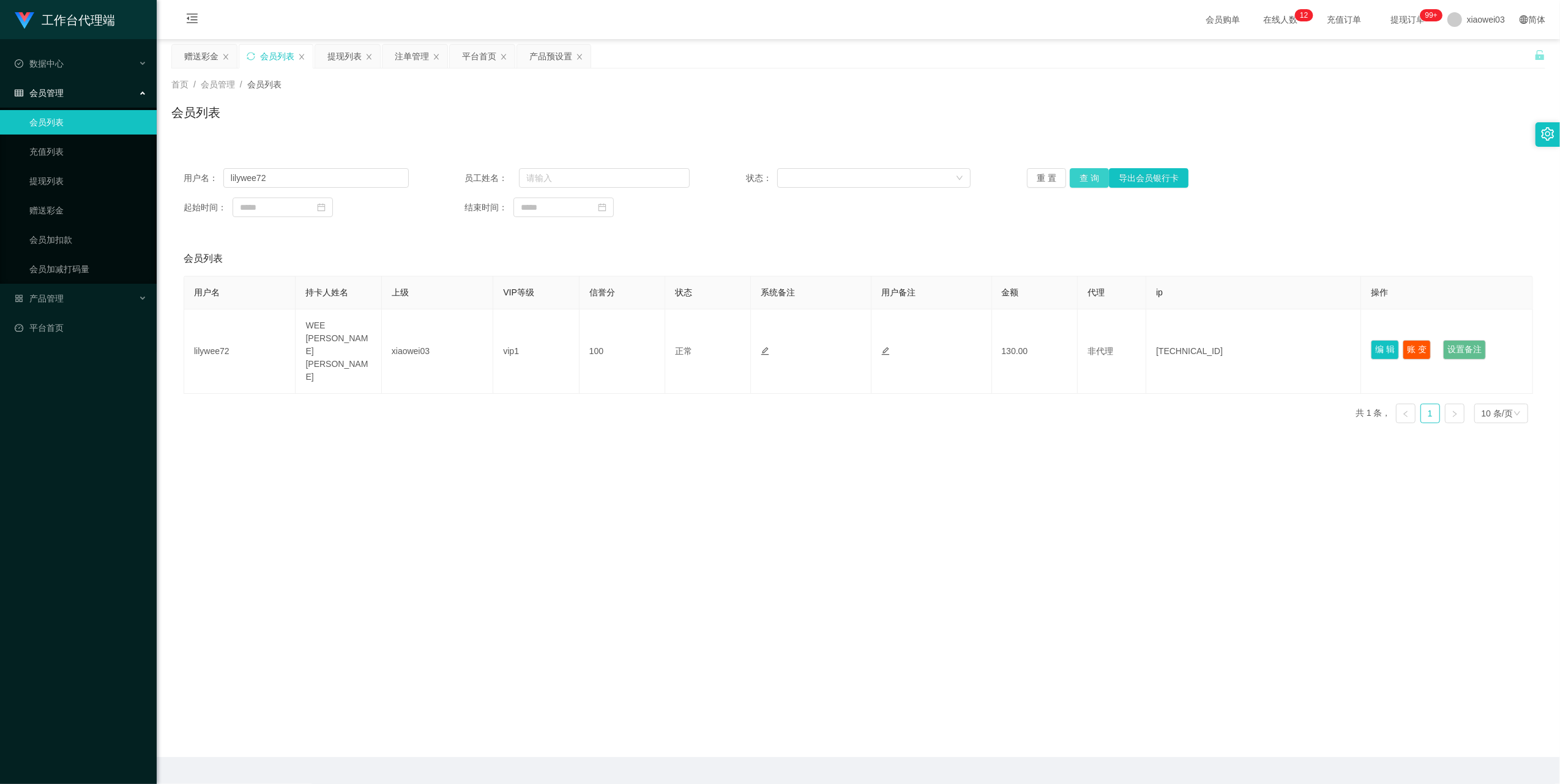
click at [1081, 166] on div "用户名： lilywee72 员工姓名： 状态： 重 置 查 询 导出会员银行卡 起始时间： 结束时间：" at bounding box center [858, 193] width 1374 height 74
drag, startPoint x: 1083, startPoint y: 175, endPoint x: 1112, endPoint y: 178, distance: 29.2
click at [1084, 177] on button "查 询" at bounding box center [1089, 178] width 39 height 19
drag, startPoint x: 345, startPoint y: 59, endPoint x: 471, endPoint y: 160, distance: 161.5
click at [349, 62] on div "提现列表" at bounding box center [345, 56] width 34 height 23
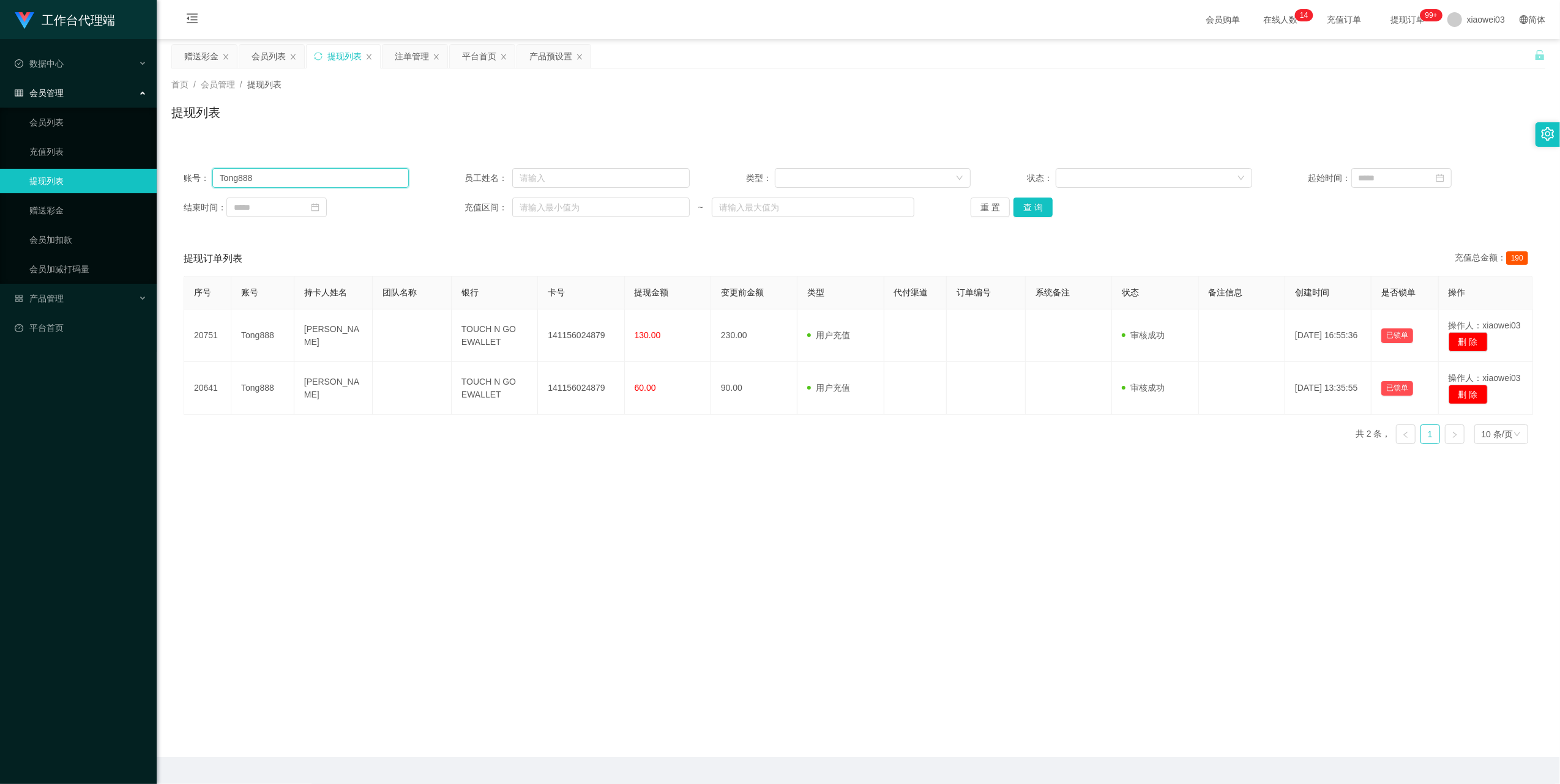
click at [360, 178] on input "Tong888" at bounding box center [310, 178] width 196 height 19
drag, startPoint x: 360, startPoint y: 178, endPoint x: 569, endPoint y: 241, distance: 218.3
click at [360, 178] on input "Tong888" at bounding box center [310, 178] width 196 height 19
paste input "lilywee72"
type input "lilywee72"
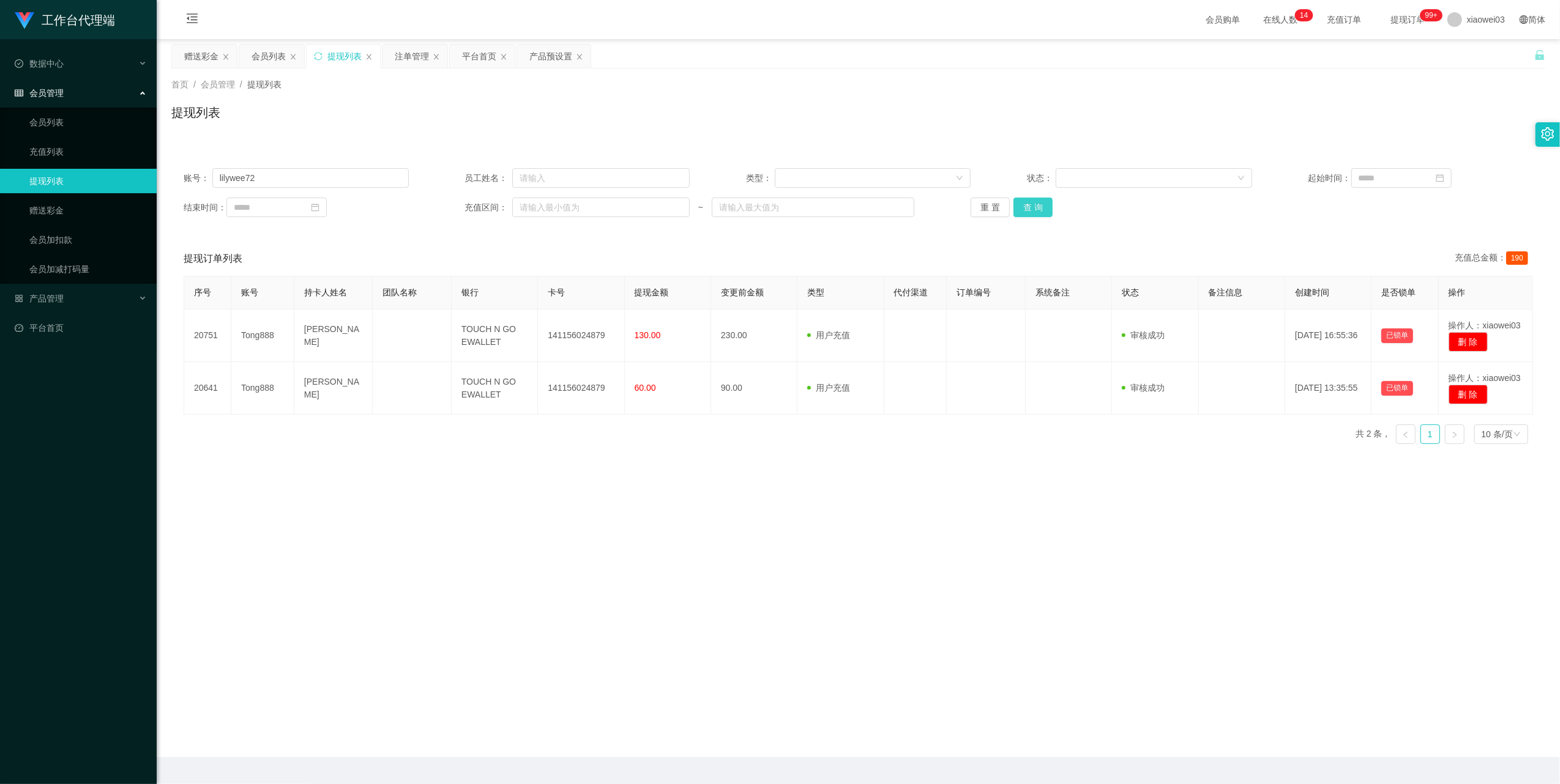
drag, startPoint x: 1023, startPoint y: 204, endPoint x: 1008, endPoint y: 218, distance: 20.5
click at [1023, 204] on button "查 询" at bounding box center [1033, 207] width 39 height 19
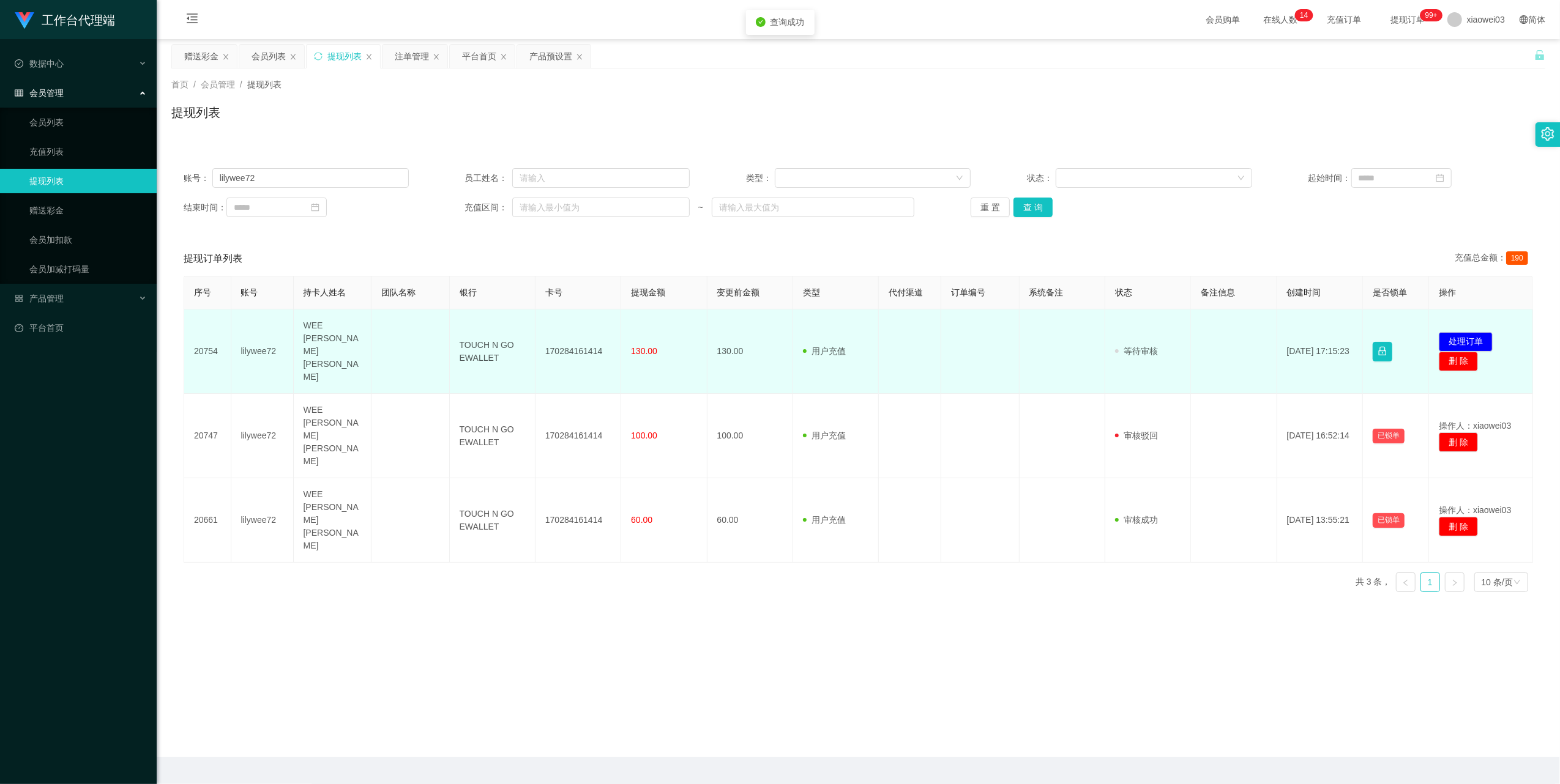
click at [552, 338] on td "170284161414" at bounding box center [579, 352] width 86 height 84
click at [554, 339] on td "170284161414" at bounding box center [579, 352] width 86 height 84
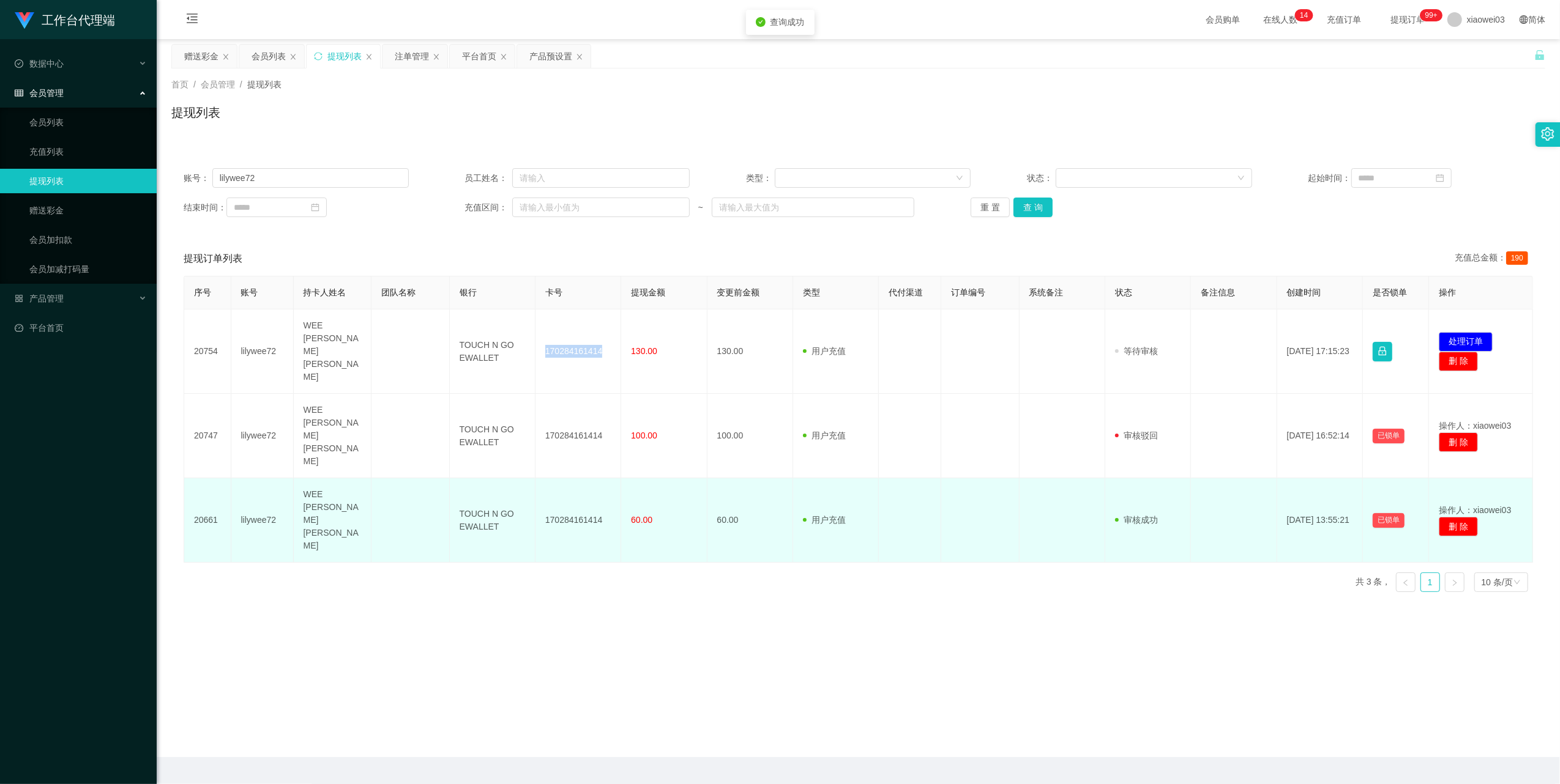
copy td "170284161414"
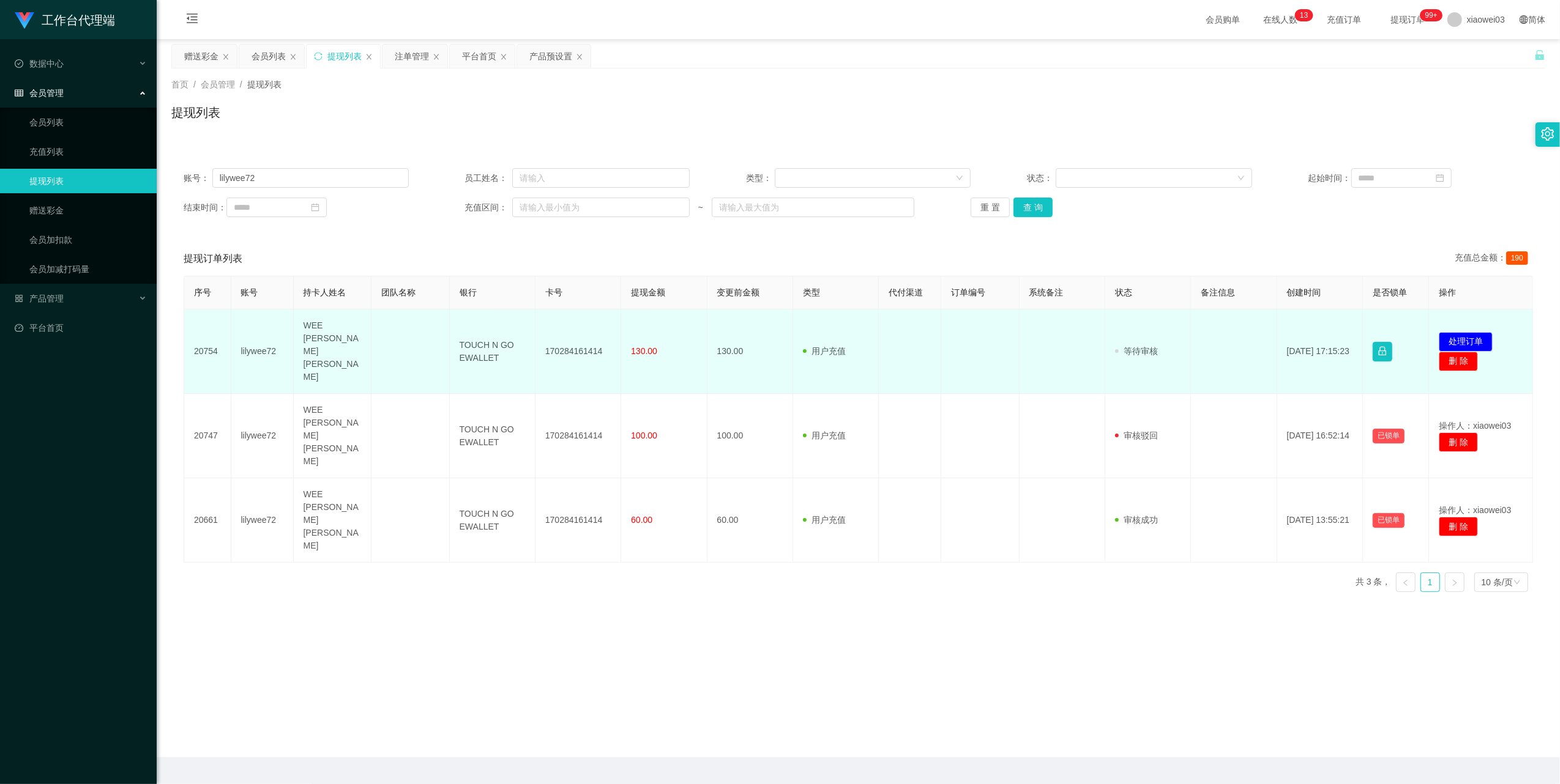
click at [466, 338] on td "TOUCH N GO EWALLET" at bounding box center [493, 352] width 86 height 84
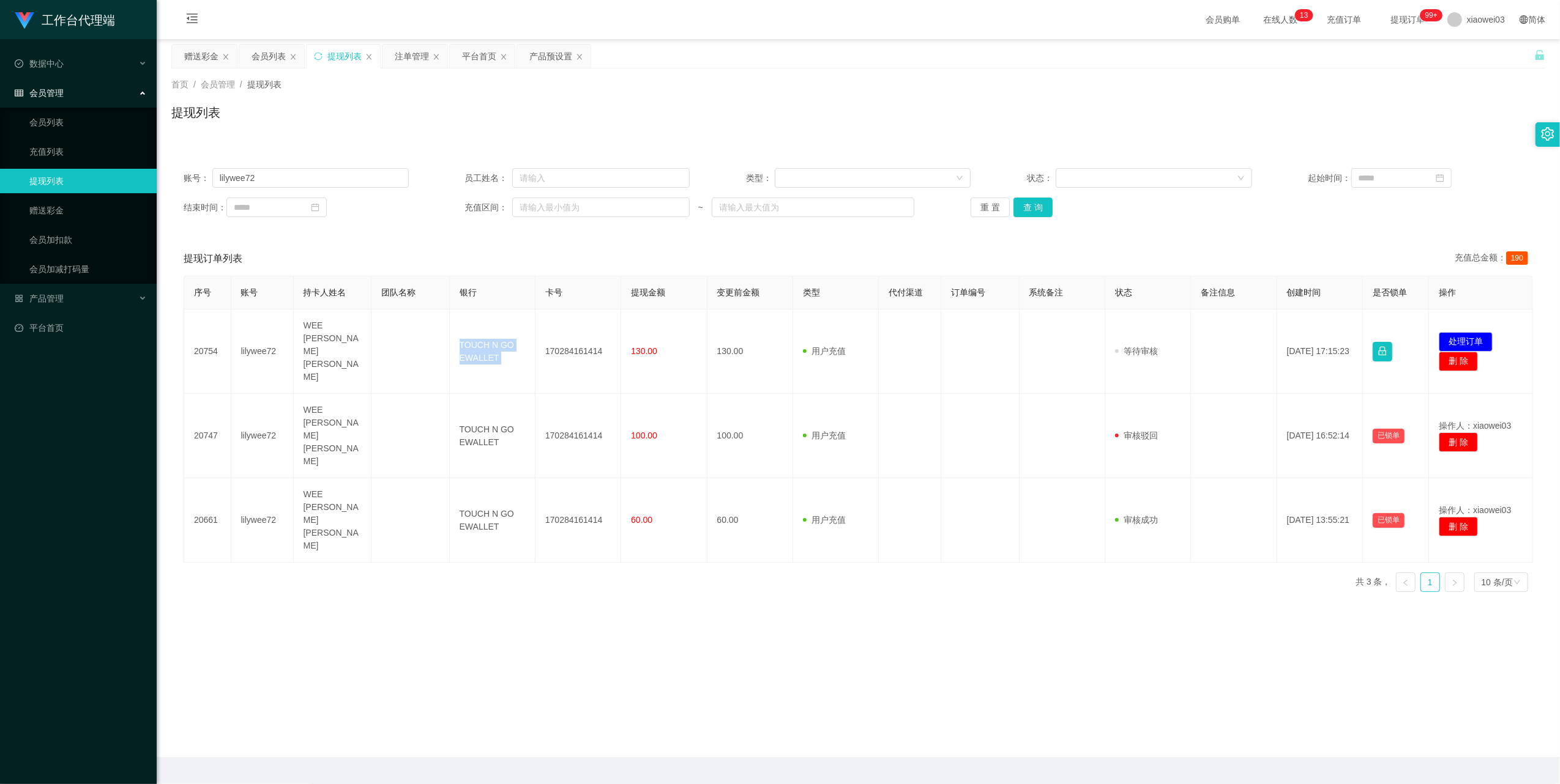
copy td "TOUCH N GO EWALLET"
click at [1474, 332] on button "处理订单" at bounding box center [1465, 342] width 54 height 19
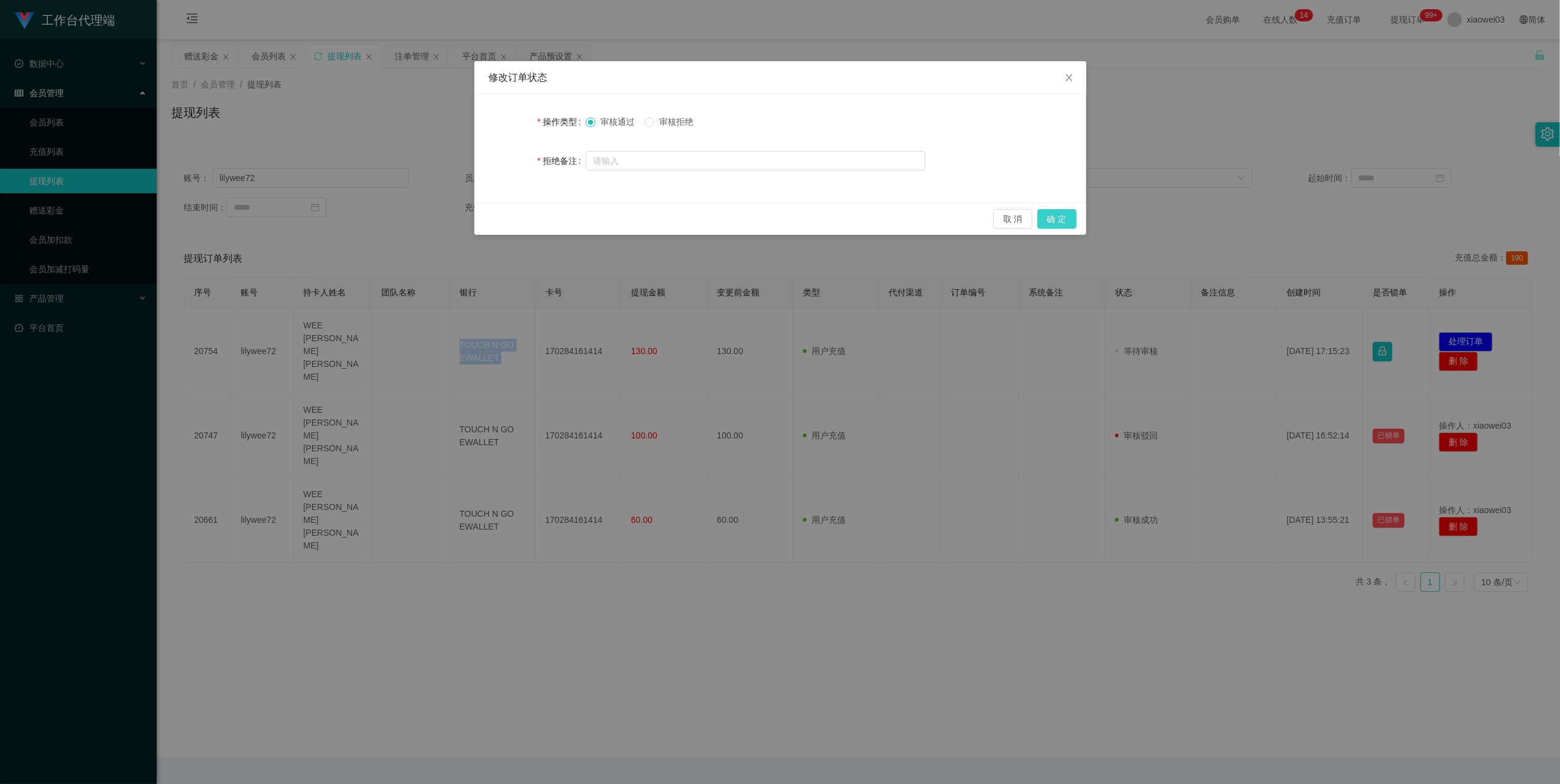
drag, startPoint x: 1053, startPoint y: 226, endPoint x: 1455, endPoint y: 97, distance: 422.2
click at [1053, 226] on button "确 定" at bounding box center [1056, 218] width 39 height 19
